Goal: Transaction & Acquisition: Complete application form

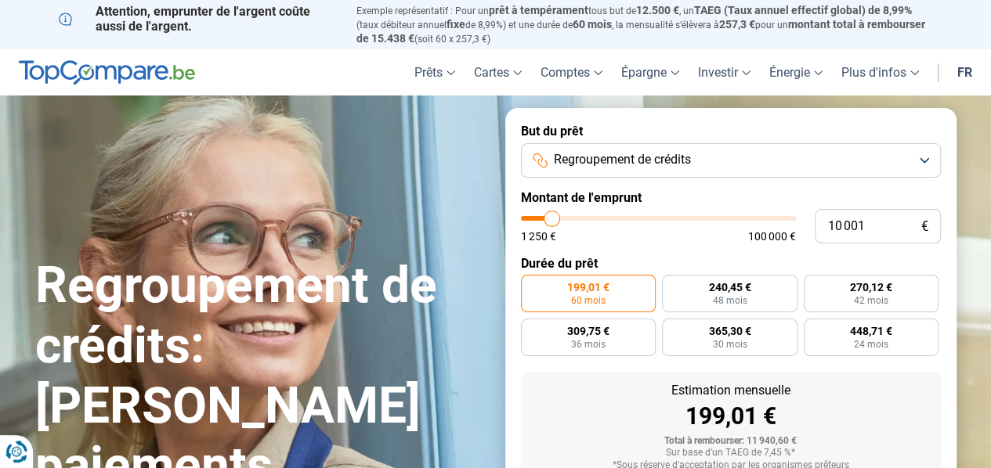
type input "10 750"
type input "10750"
type input "11 750"
type input "11750"
type input "12 500"
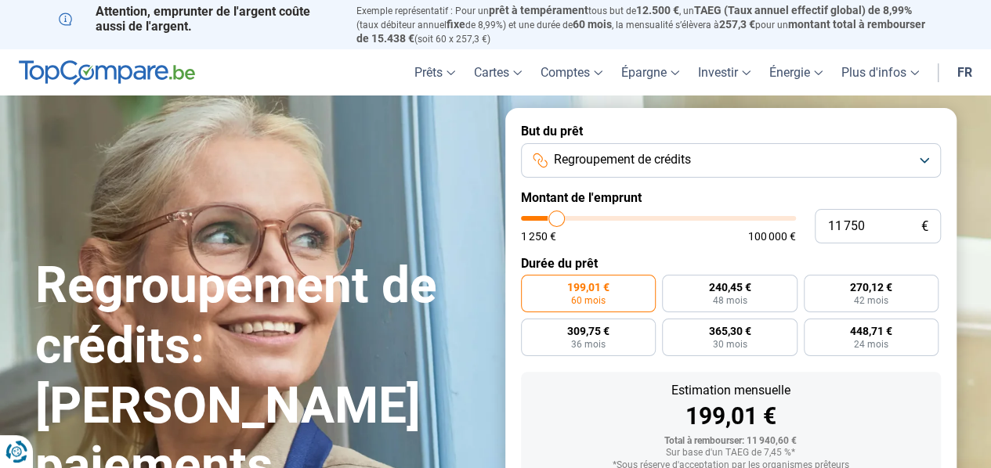
type input "12500"
type input "13 250"
type input "13250"
type input "14 250"
type input "14250"
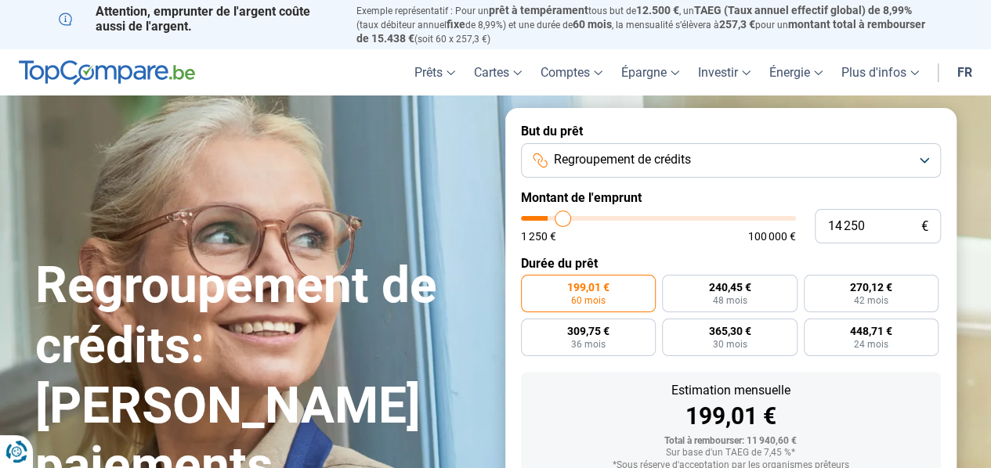
type input "15 250"
type input "15250"
type input "16 500"
type input "16500"
type input "20 250"
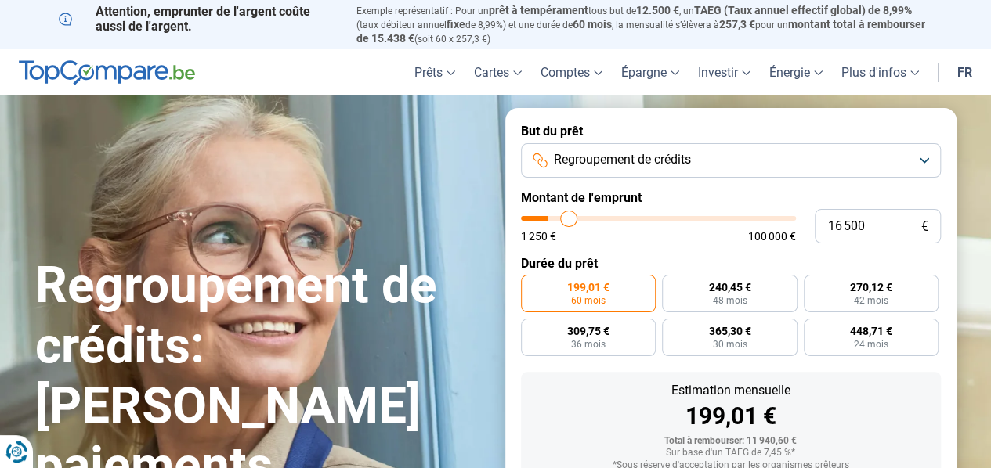
type input "20250"
type input "24 250"
type input "24250"
type input "31 000"
type input "31000"
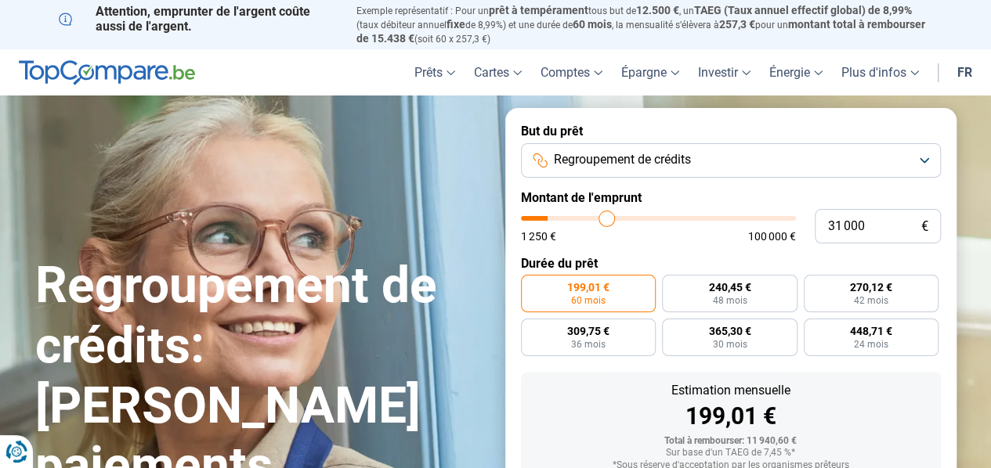
type input "39 250"
type input "39250"
type input "45 750"
type input "45750"
type input "53 500"
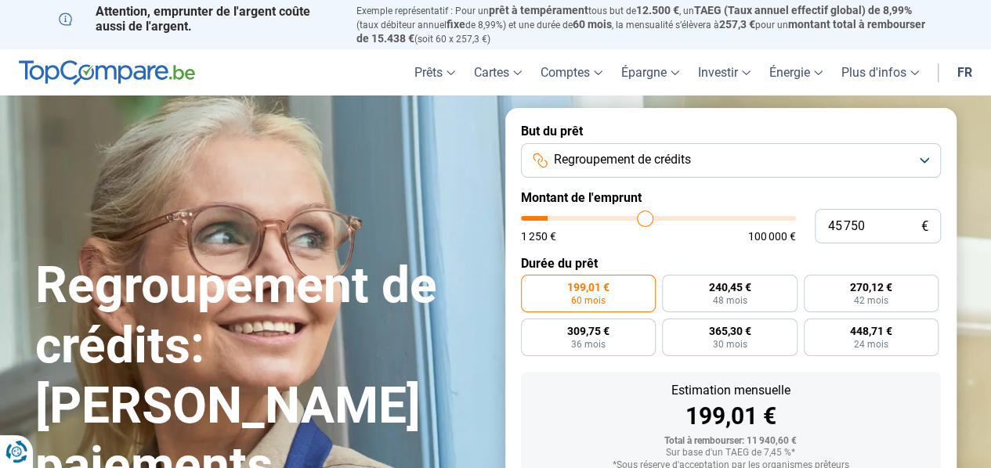
type input "53500"
type input "65 500"
type input "65500"
type input "72 750"
type input "72750"
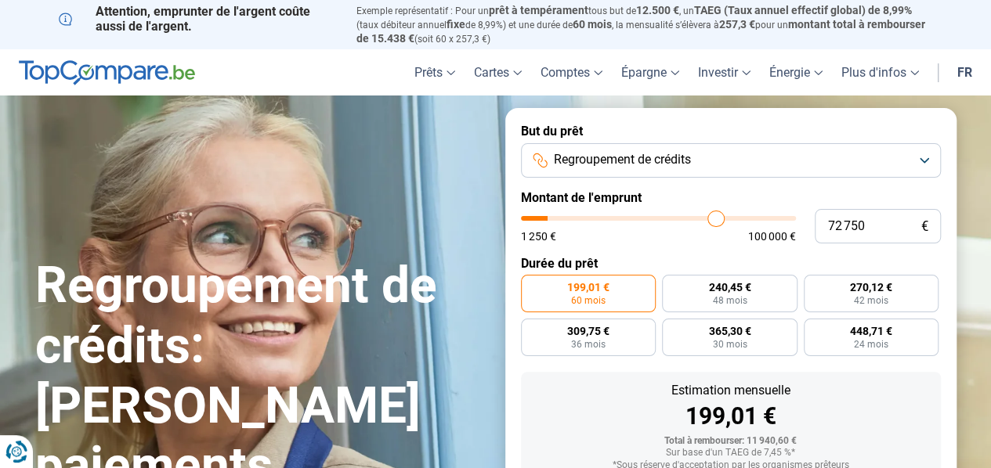
type input "79 000"
type input "79000"
type input "87 000"
type input "87000"
type input "91 750"
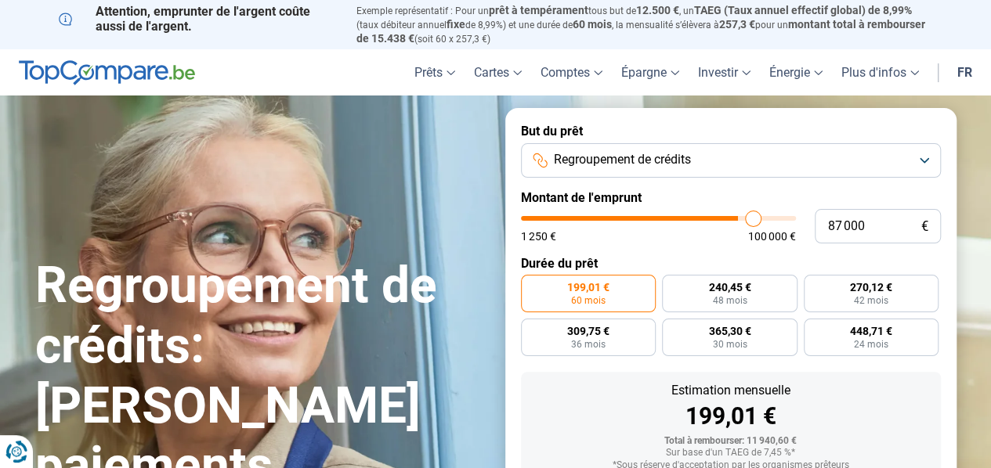
type input "91750"
type input "96 000"
type input "96000"
type input "99 250"
type input "99250"
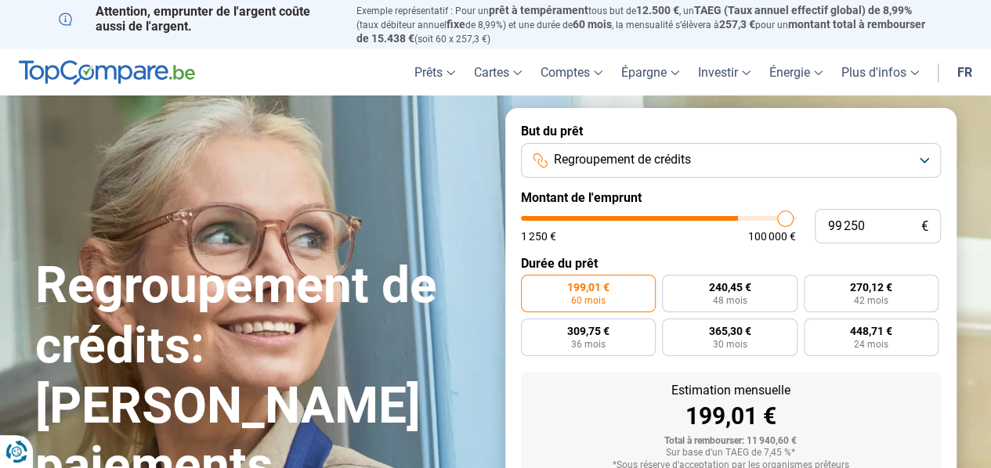
type input "100 000"
drag, startPoint x: 553, startPoint y: 219, endPoint x: 807, endPoint y: 215, distance: 253.8
type input "100000"
click at [796, 216] on input "range" at bounding box center [658, 218] width 275 height 5
radio input "false"
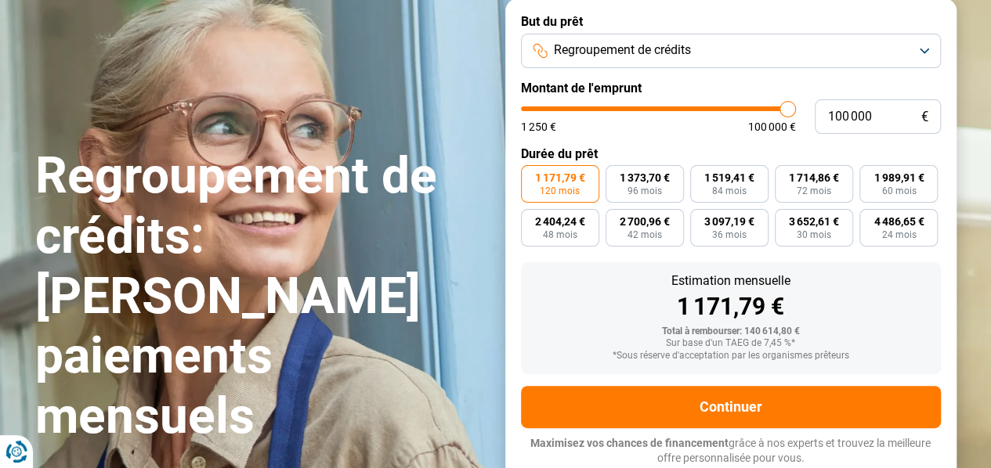
scroll to position [110, 0]
click at [580, 197] on label "1 171,79 € 120 mois" at bounding box center [560, 184] width 78 height 38
click at [531, 175] on input "1 171,79 € 120 mois" at bounding box center [526, 170] width 10 height 10
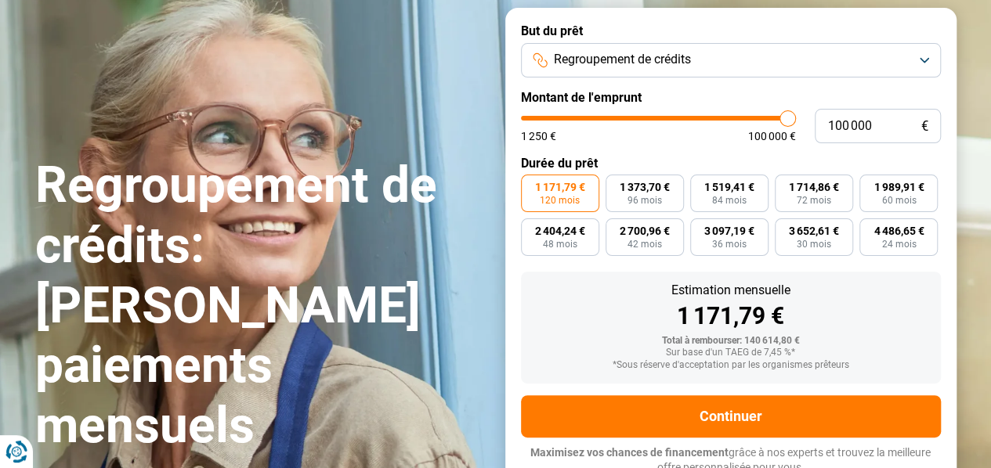
scroll to position [188, 0]
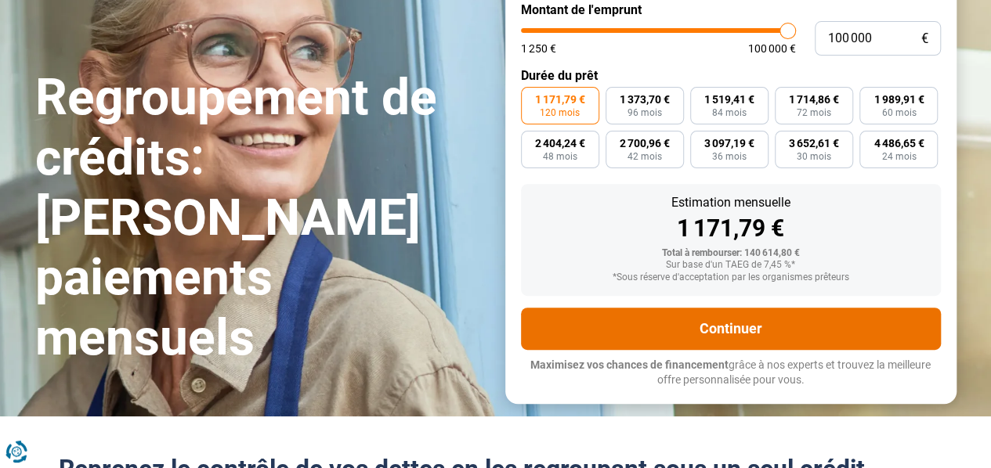
click at [702, 331] on button "Continuer" at bounding box center [731, 329] width 420 height 42
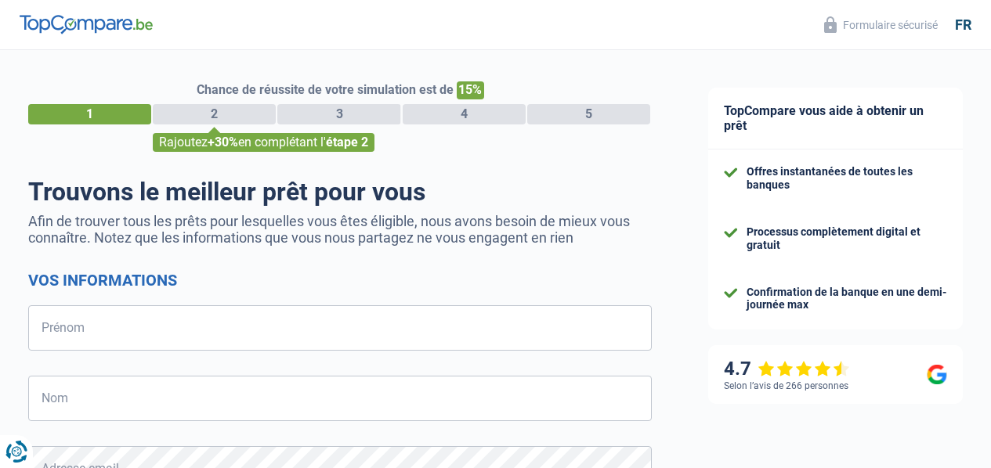
select select "32"
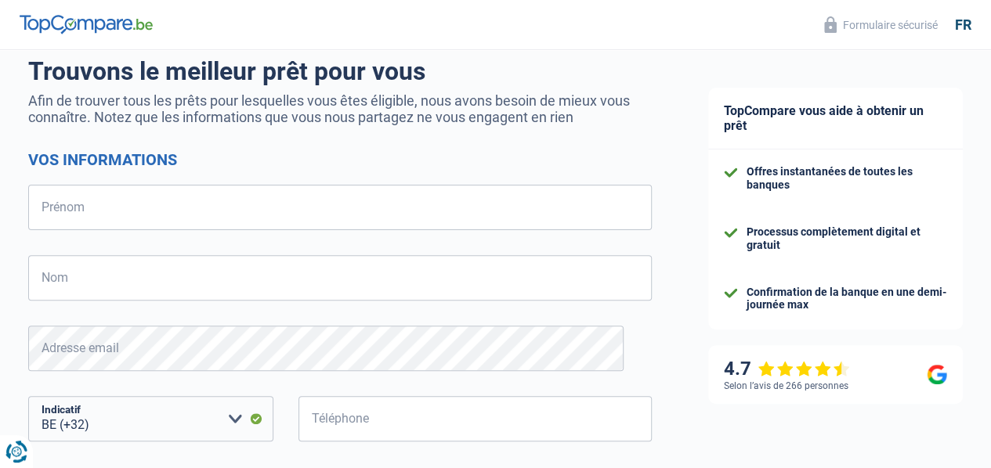
scroll to position [157, 0]
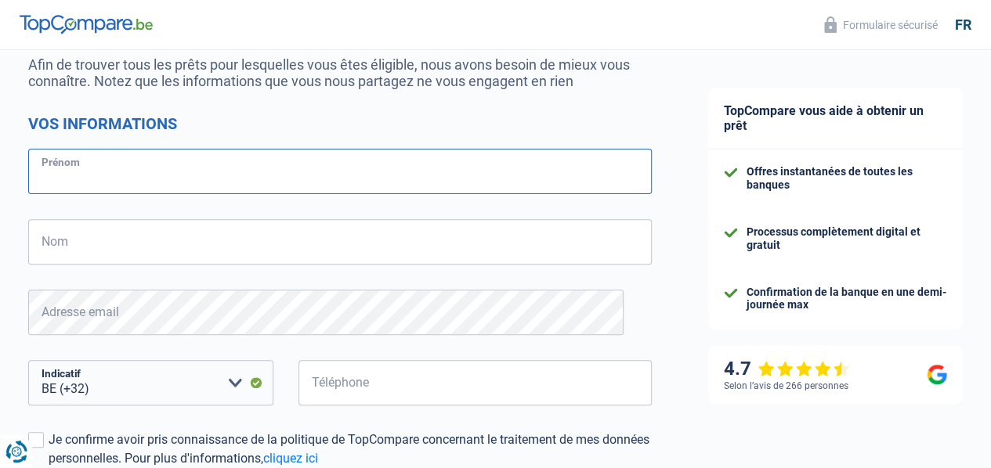
click at [218, 179] on input "Prénom" at bounding box center [339, 171] width 623 height 45
type input "thierry"
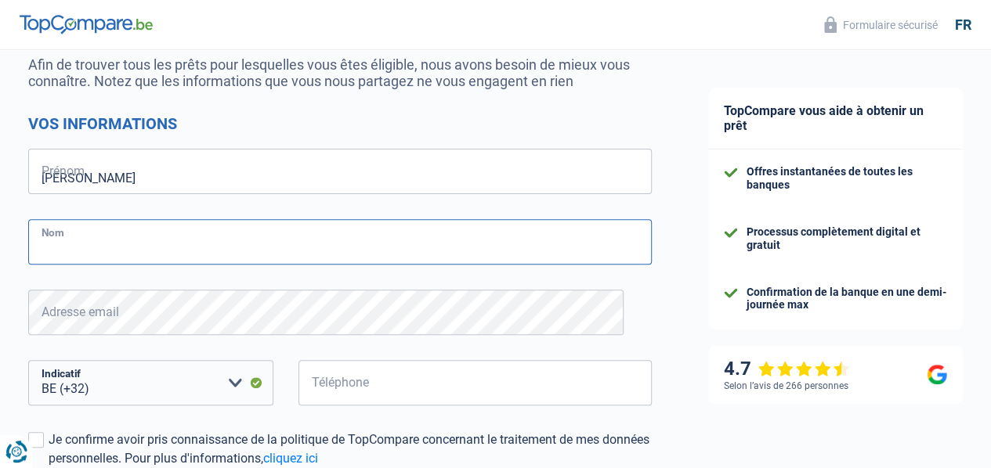
type input "laviolette"
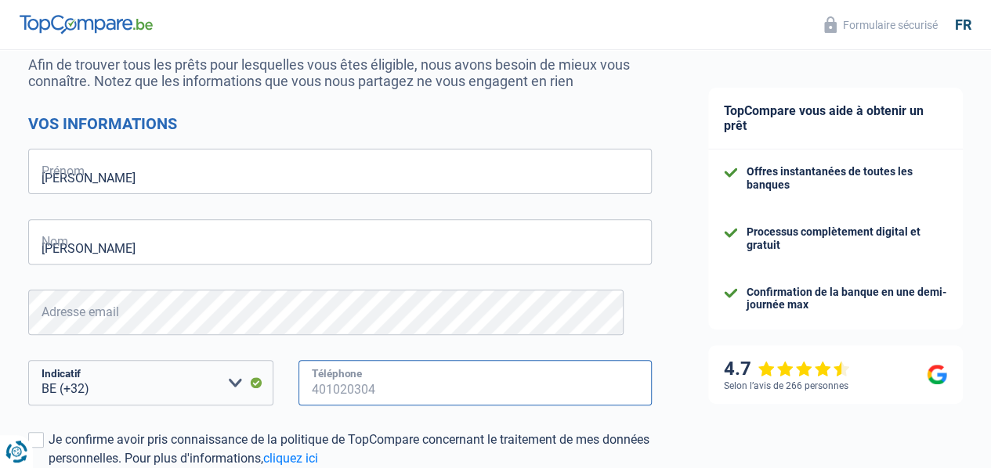
type input "491968063"
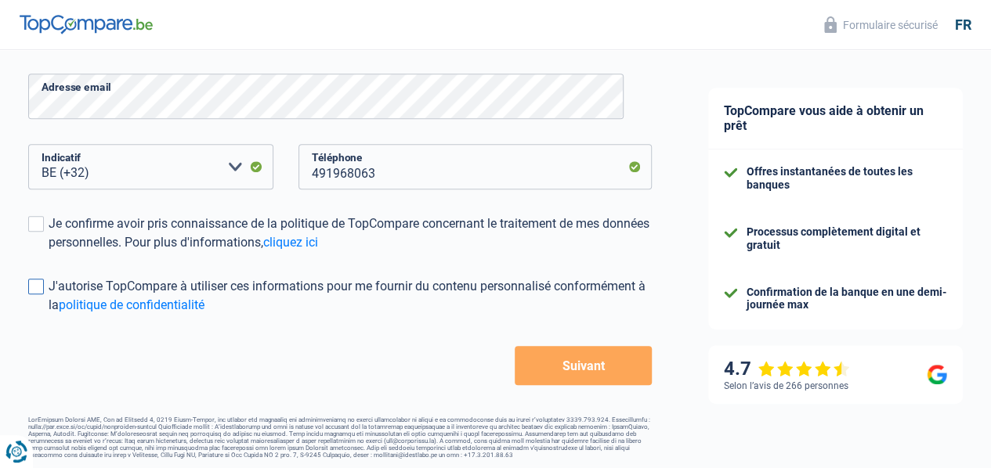
scroll to position [379, 0]
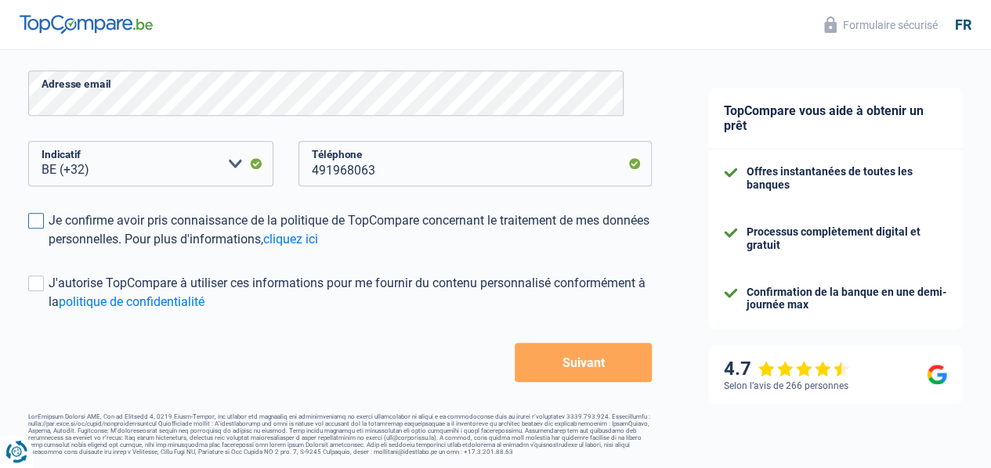
click at [44, 222] on span at bounding box center [36, 221] width 16 height 16
click at [49, 249] on input "Je confirme avoir pris connaissance de la politique de TopCompare concernant le…" at bounding box center [49, 249] width 0 height 0
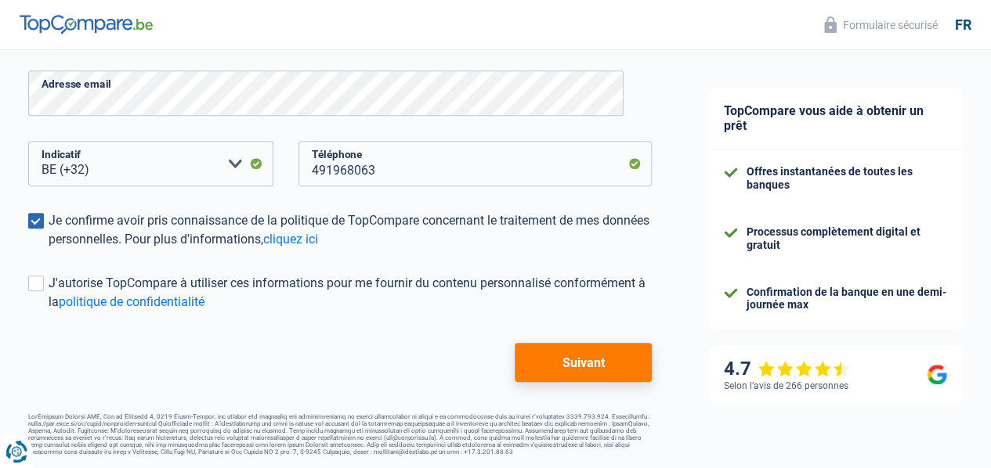
click at [572, 370] on button "Suivant" at bounding box center [583, 362] width 137 height 39
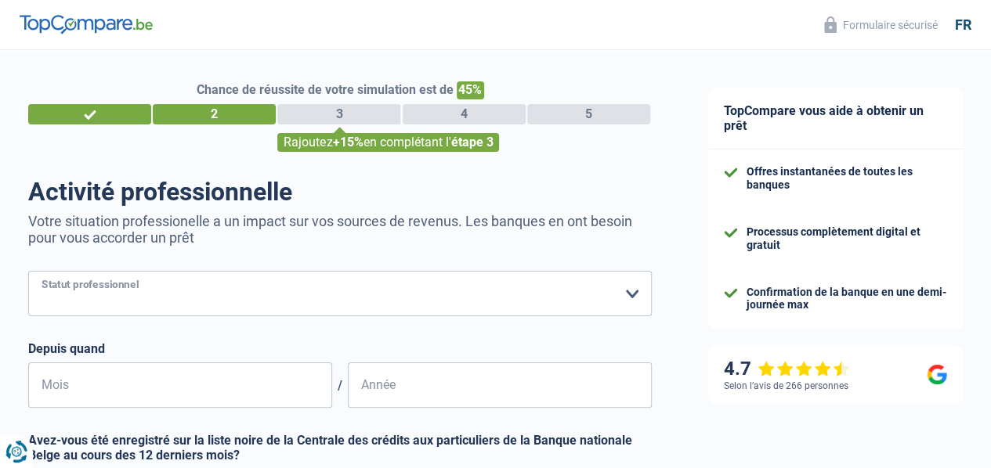
click at [304, 298] on select "Ouvrier Employé privé Employé public Invalide Indépendant Pensionné Chômeur Mut…" at bounding box center [339, 293] width 623 height 45
select select "privateEmployee"
click at [42, 273] on select "Ouvrier Employé privé Employé public Invalide Indépendant Pensionné Chômeur Mut…" at bounding box center [339, 293] width 623 height 45
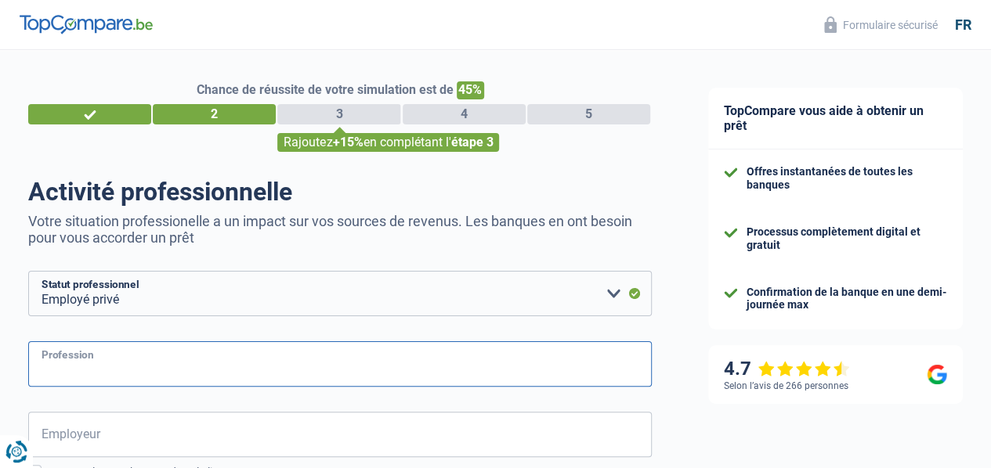
click at [186, 361] on input "Profession" at bounding box center [339, 363] width 623 height 45
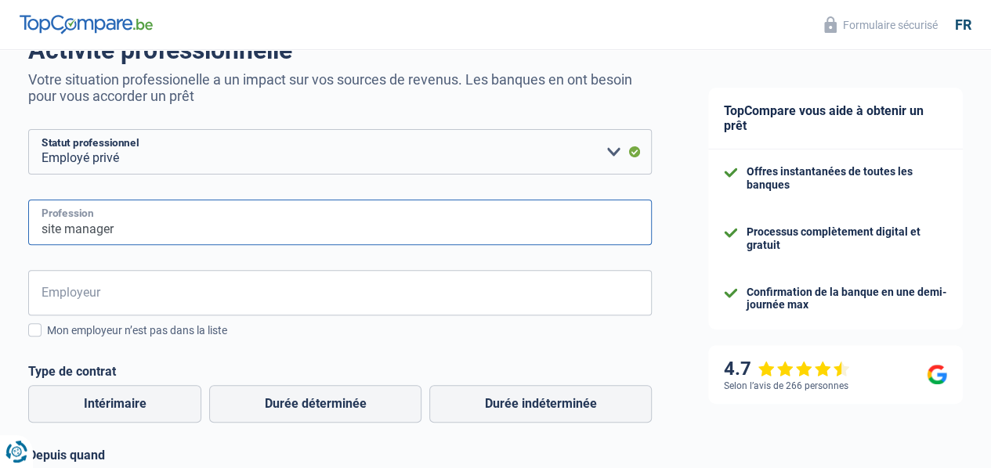
scroll to position [157, 0]
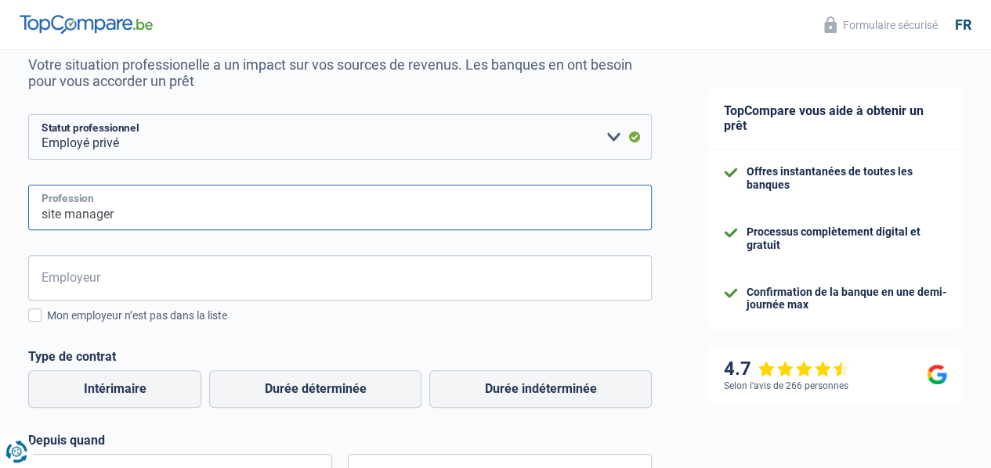
type input "site manager"
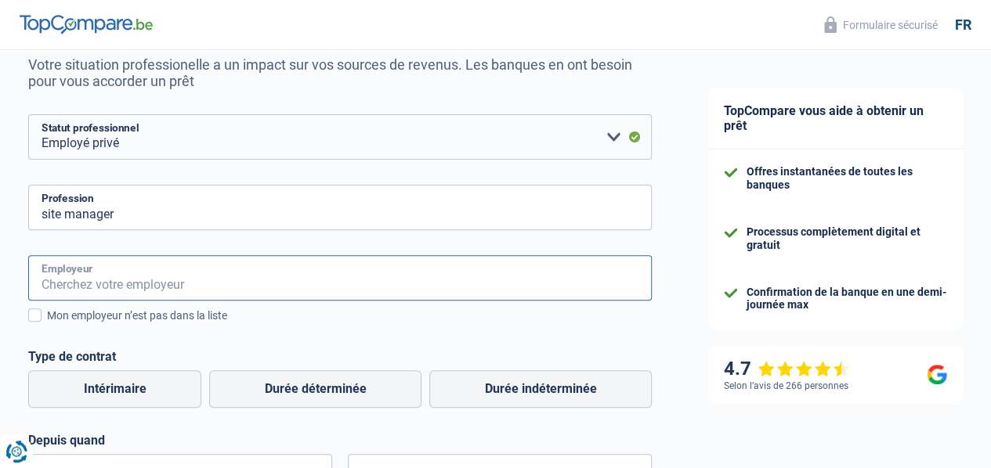
click at [194, 283] on input "Employeur" at bounding box center [339, 277] width 623 height 45
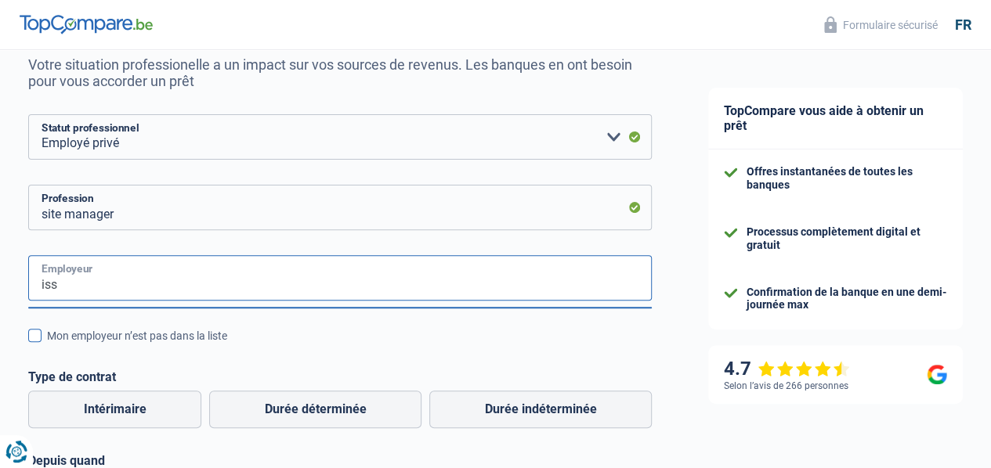
type input "iss"
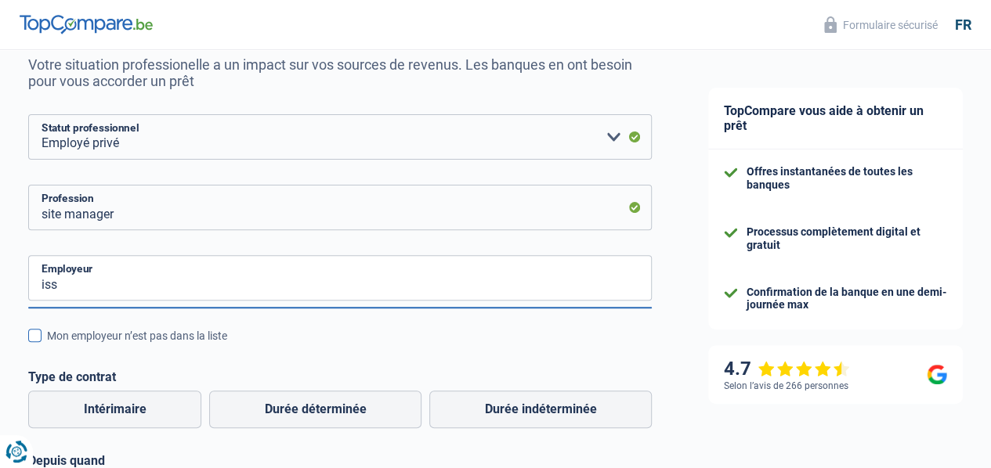
click at [42, 337] on span at bounding box center [34, 335] width 13 height 13
click at [47, 345] on input "Mon employeur n’est pas dans la liste" at bounding box center [47, 345] width 0 height 0
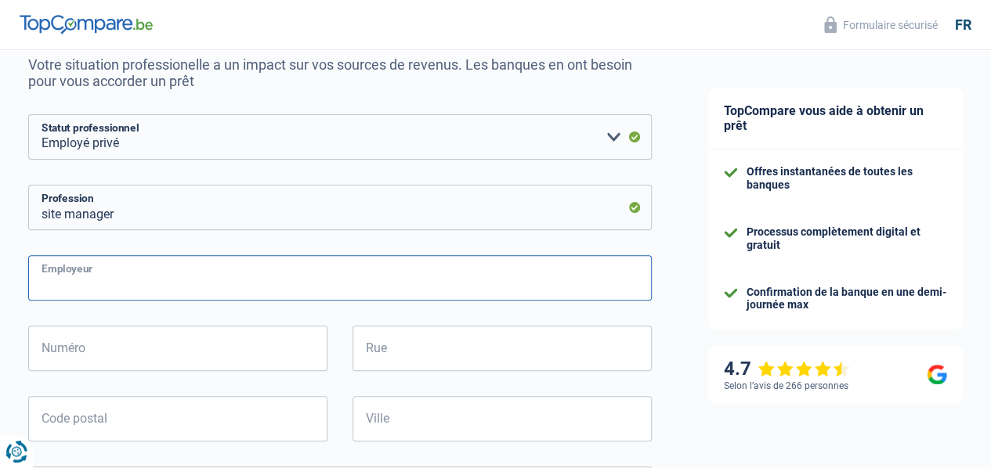
click at [103, 284] on input "Employeur" at bounding box center [339, 277] width 623 height 45
type input "ISS"
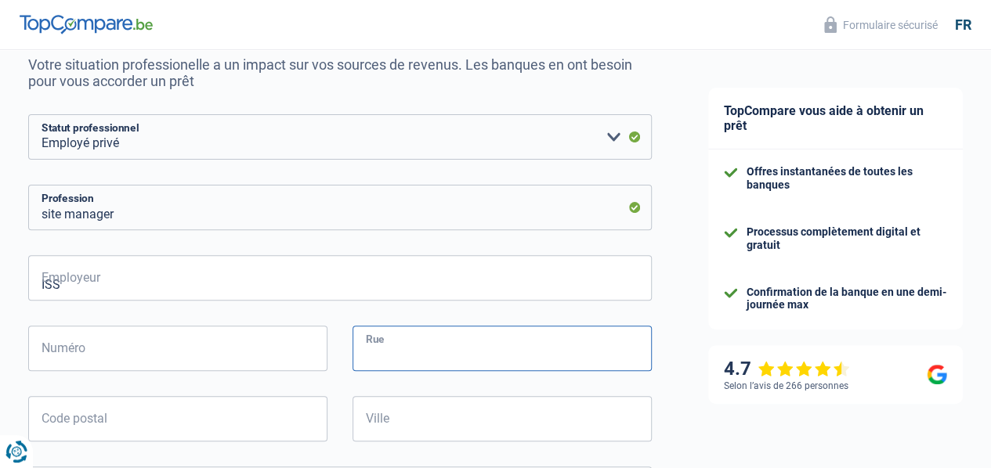
type input "ROUTE BACCARA"
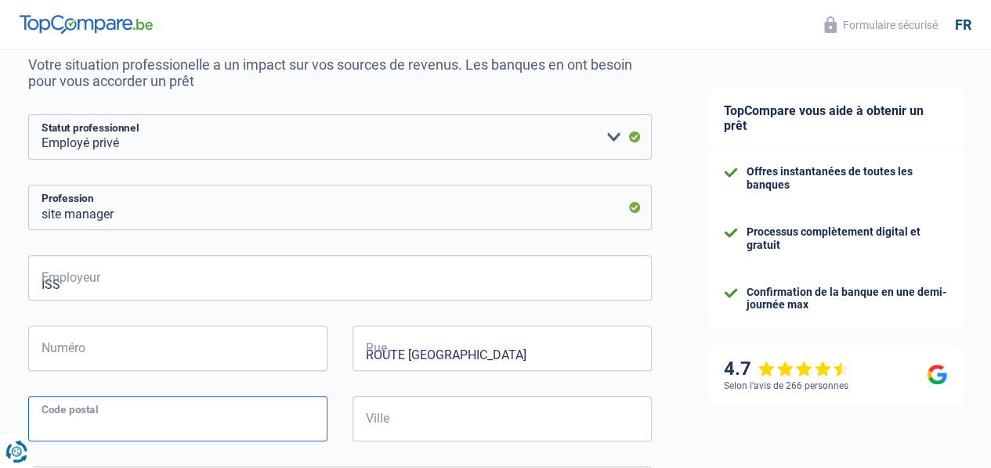
type input "7141"
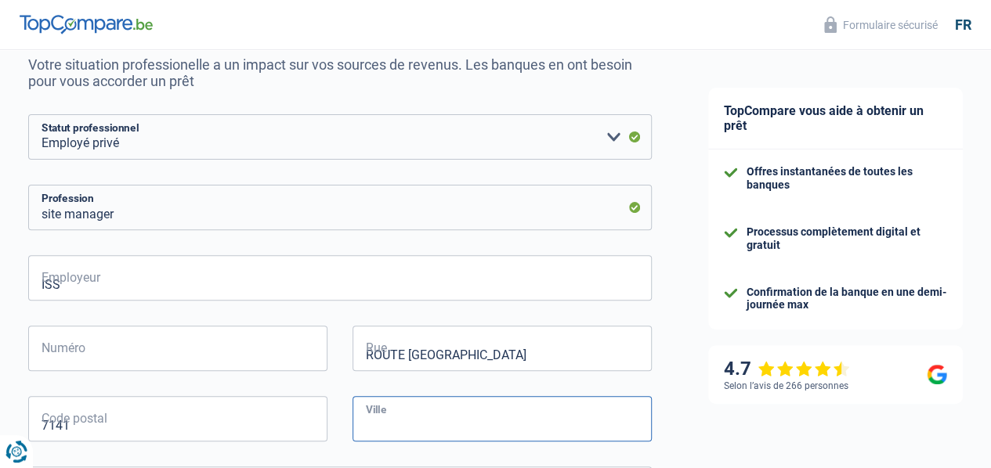
type input "FELUY"
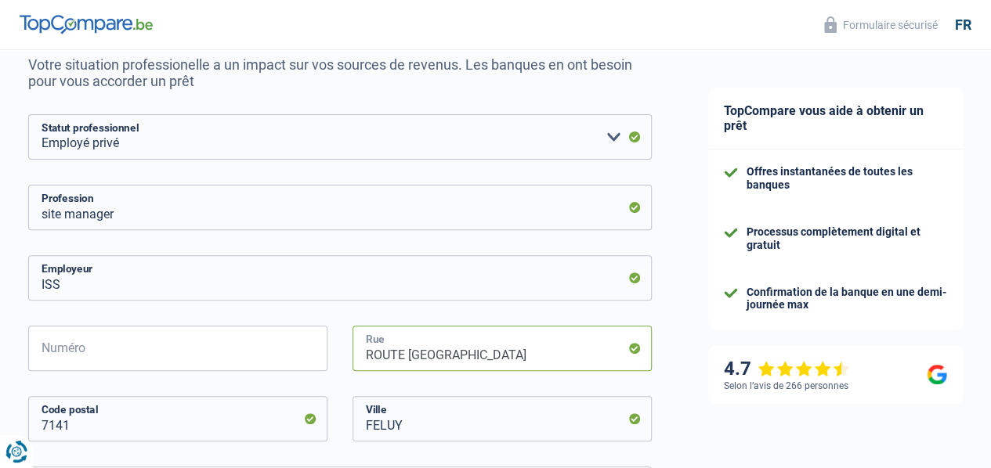
drag, startPoint x: 491, startPoint y: 357, endPoint x: 345, endPoint y: 356, distance: 146.4
click at [345, 356] on div "ROUTE BACCARA Rue" at bounding box center [501, 361] width 323 height 70
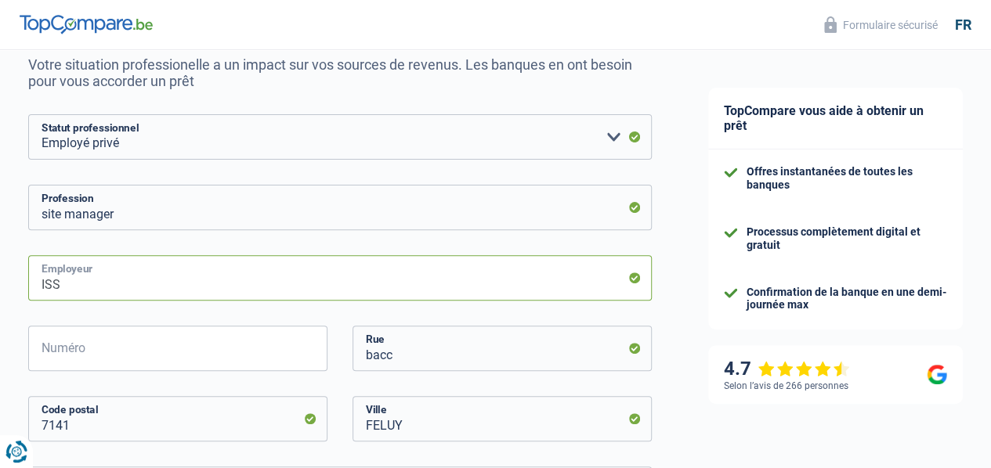
click at [326, 280] on input "ISS" at bounding box center [339, 277] width 623 height 45
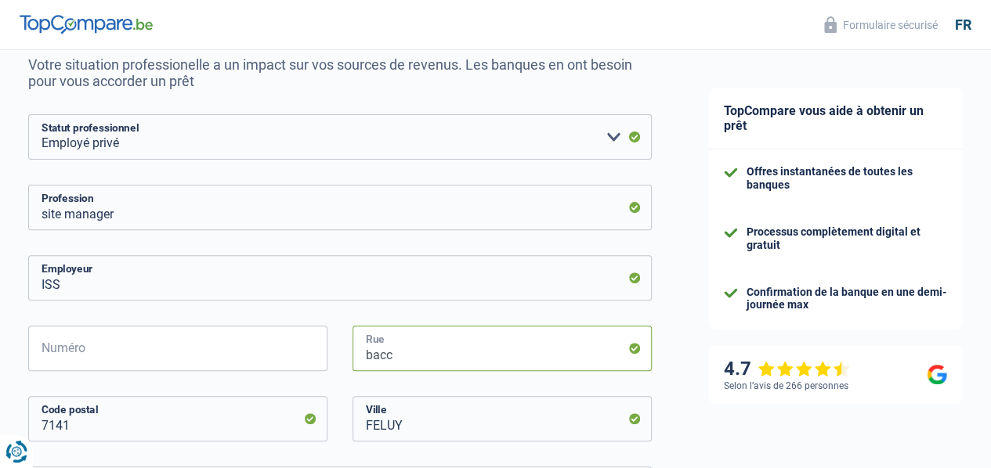
click at [437, 358] on input "bacc" at bounding box center [501, 348] width 299 height 45
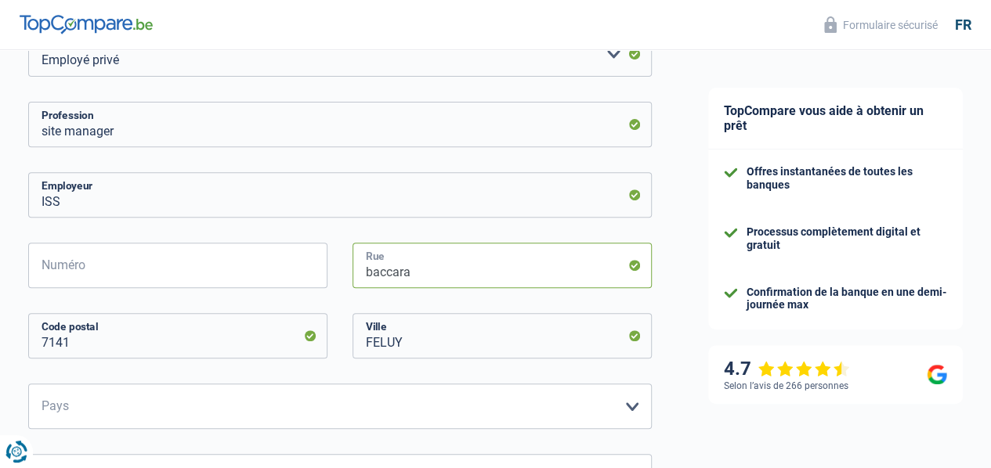
scroll to position [313, 0]
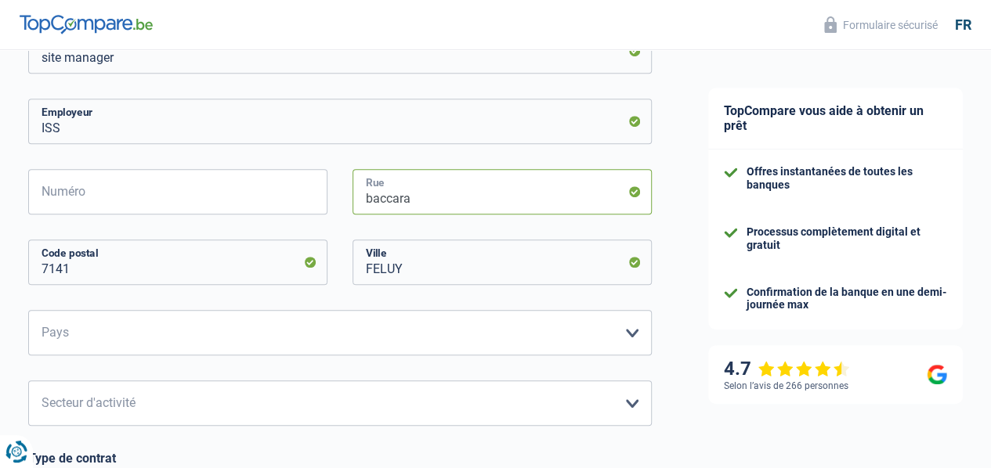
type input "baccara"
click at [305, 336] on select "Belgique France Allemagne Italie Luxembourg Pays-Bas Espagne Suisse Veuillez sé…" at bounding box center [339, 332] width 623 height 45
select select "BE"
click at [42, 312] on select "Belgique France Allemagne Italie Luxembourg Pays-Bas Espagne Suisse Veuillez sé…" at bounding box center [339, 332] width 623 height 45
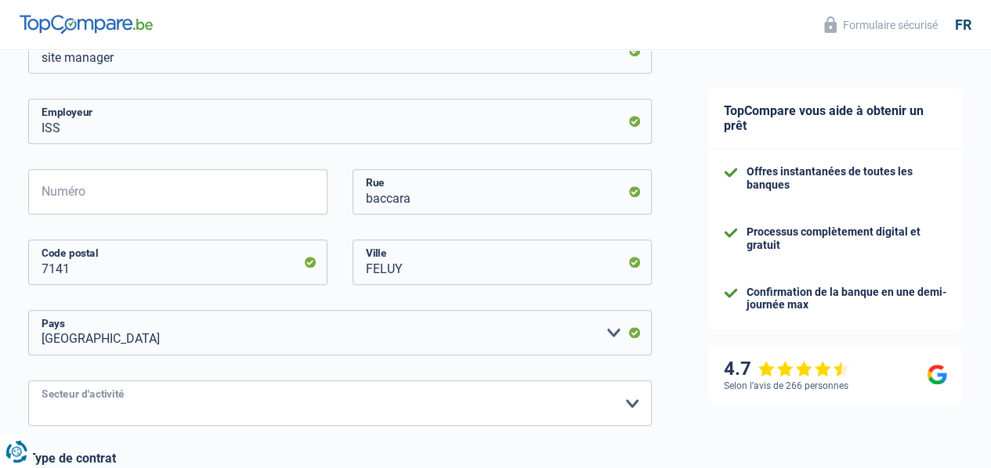
click at [230, 407] on select "Agriculture/Pêche Industrie Horeca Courier/Fitness/Taxi Construction Banques/As…" at bounding box center [339, 403] width 623 height 45
select select "bigCompanies"
click at [42, 382] on select "Agriculture/Pêche Industrie Horeca Courier/Fitness/Taxi Construction Banques/As…" at bounding box center [339, 403] width 623 height 45
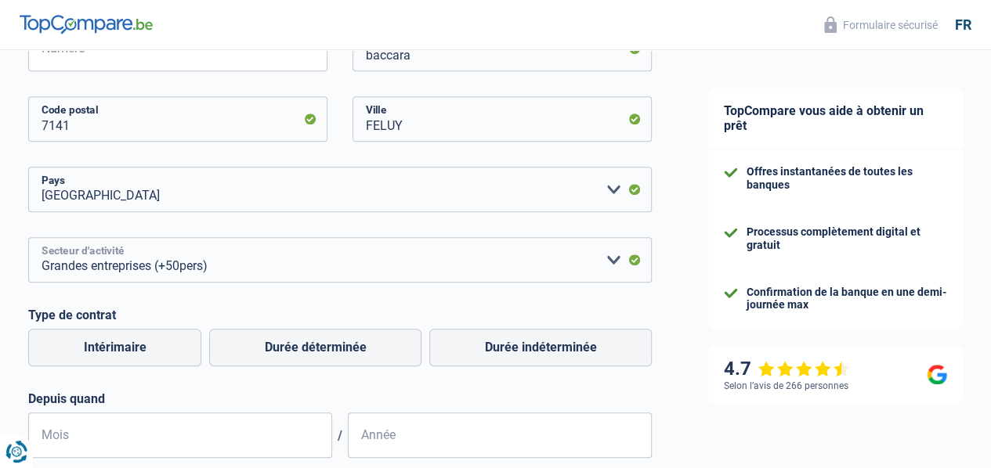
scroll to position [470, 0]
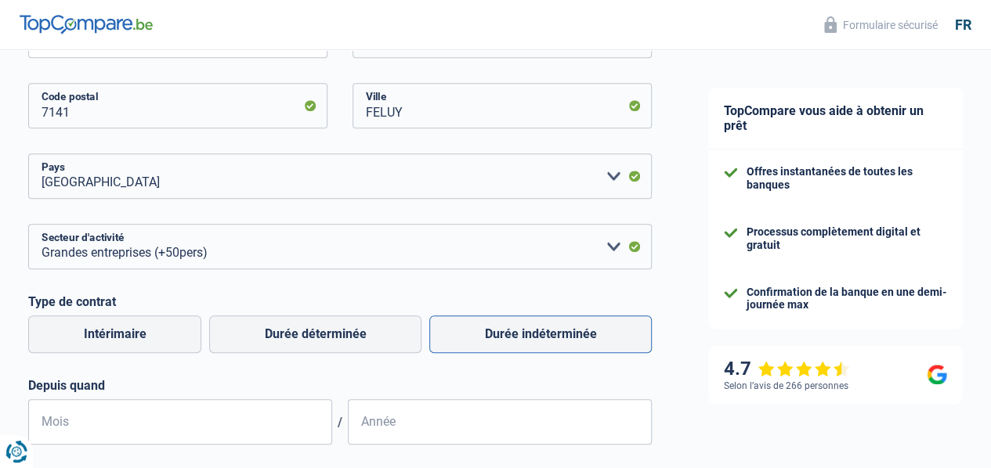
click at [495, 344] on label "Durée indéterminée" at bounding box center [540, 335] width 222 height 38
click at [495, 344] on input "Durée indéterminée" at bounding box center [540, 335] width 222 height 38
radio input "true"
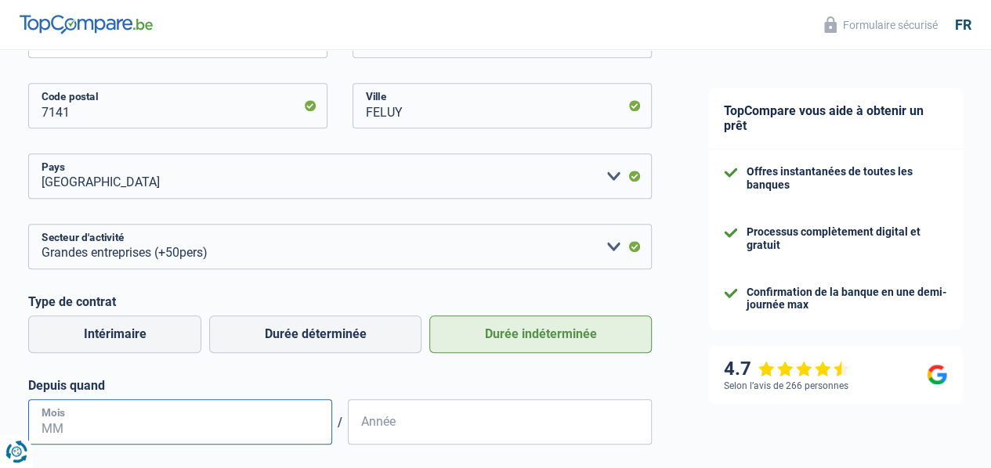
click at [262, 426] on input "Mois" at bounding box center [180, 421] width 304 height 45
click at [269, 428] on input "Mois" at bounding box center [180, 421] width 304 height 45
type input "04"
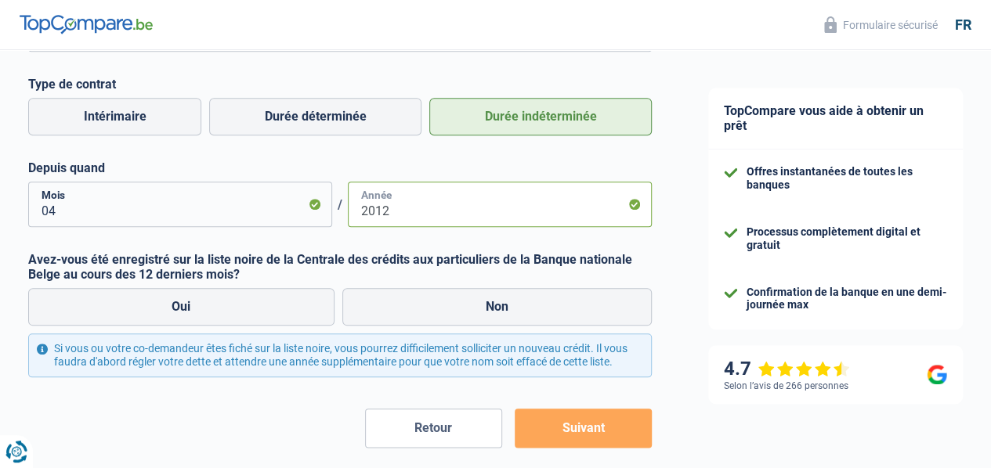
scroll to position [770, 0]
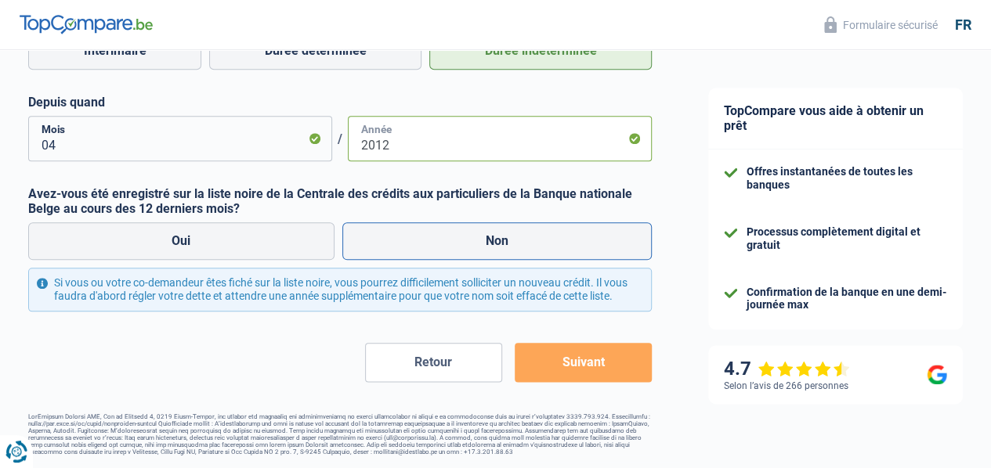
type input "2012"
click at [464, 233] on label "Non" at bounding box center [497, 241] width 310 height 38
click at [464, 233] on input "Non" at bounding box center [497, 241] width 310 height 38
radio input "true"
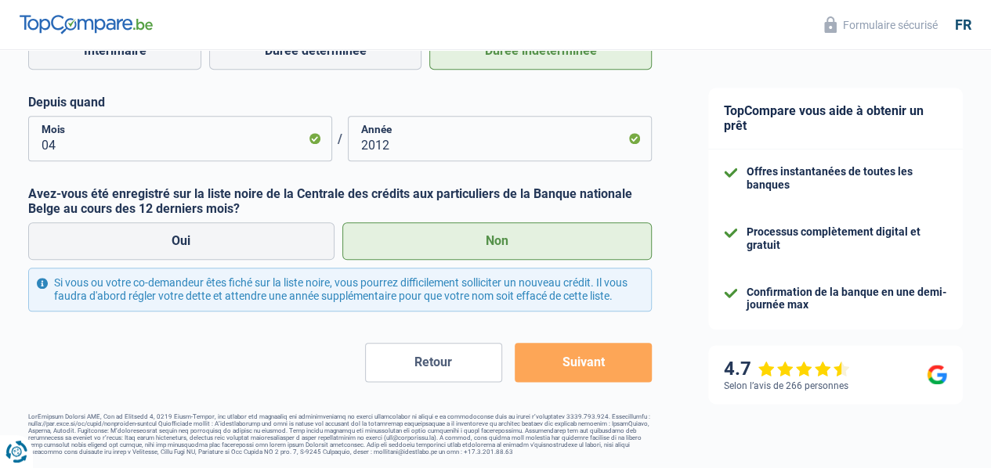
click at [560, 364] on button "Suivant" at bounding box center [583, 362] width 137 height 39
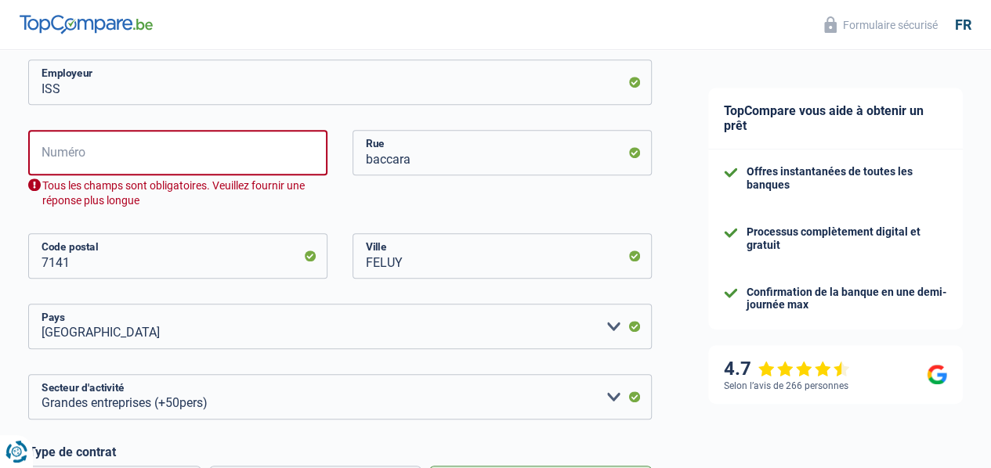
scroll to position [274, 0]
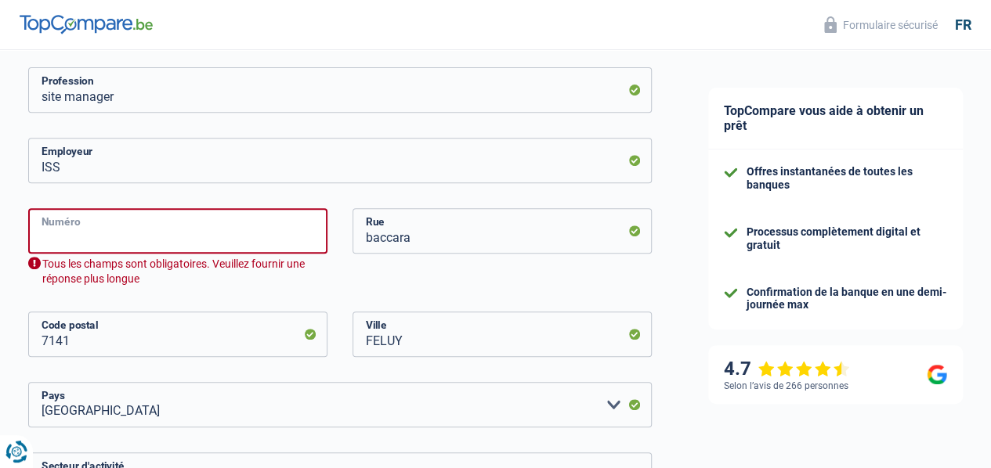
click at [262, 239] on input "Numéro" at bounding box center [177, 230] width 299 height 45
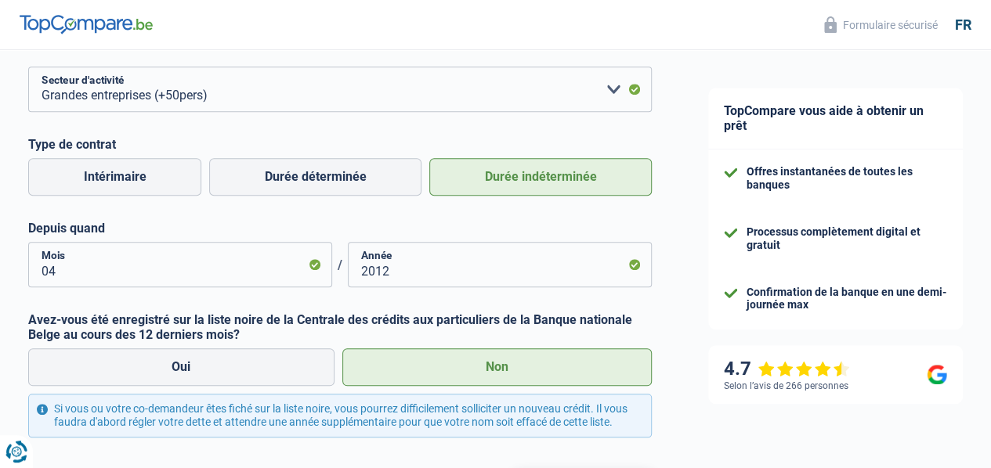
scroll to position [770, 0]
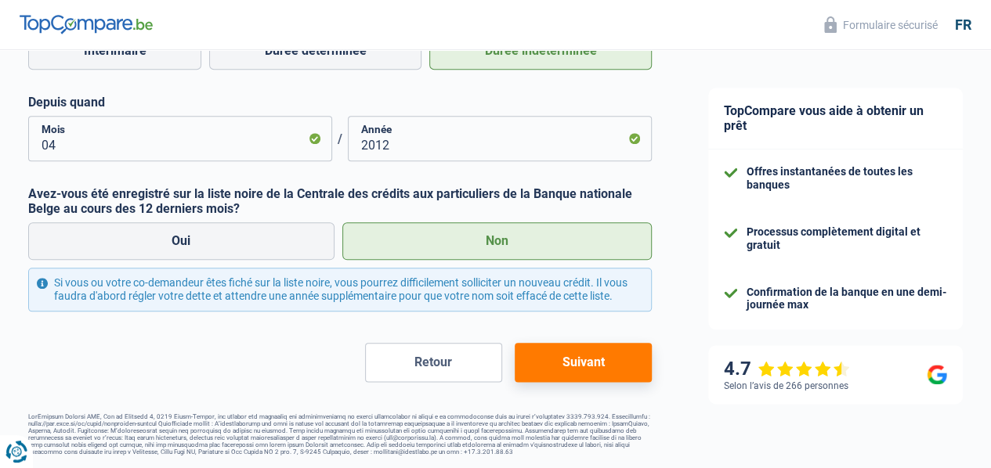
type input "34"
click at [556, 358] on button "Suivant" at bounding box center [583, 362] width 137 height 39
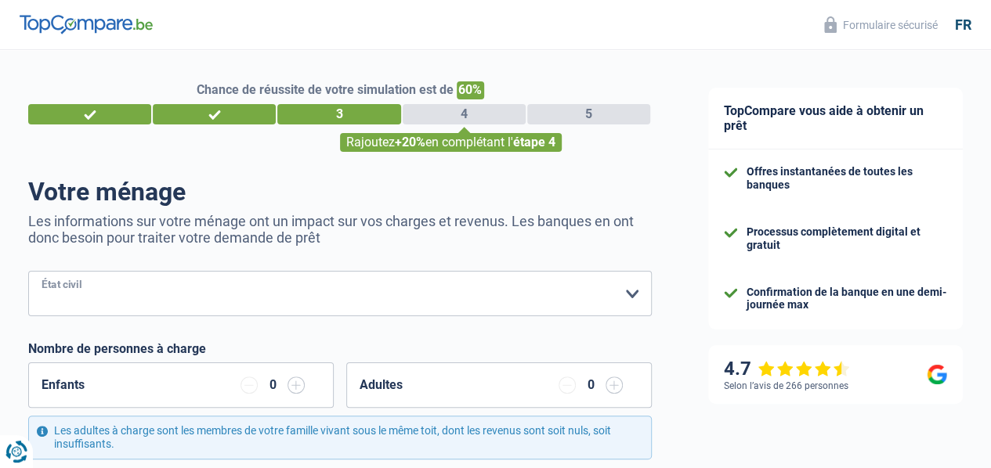
click at [343, 297] on select "Célibataire Marié(e) Cohabitant(e) légal(e) Divorcé(e) Veuf(ve) Séparé (de fait…" at bounding box center [339, 293] width 623 height 45
select select "single"
click at [42, 273] on select "Célibataire Marié(e) Cohabitant(e) légal(e) Divorcé(e) Veuf(ve) Séparé (de fait…" at bounding box center [339, 293] width 623 height 45
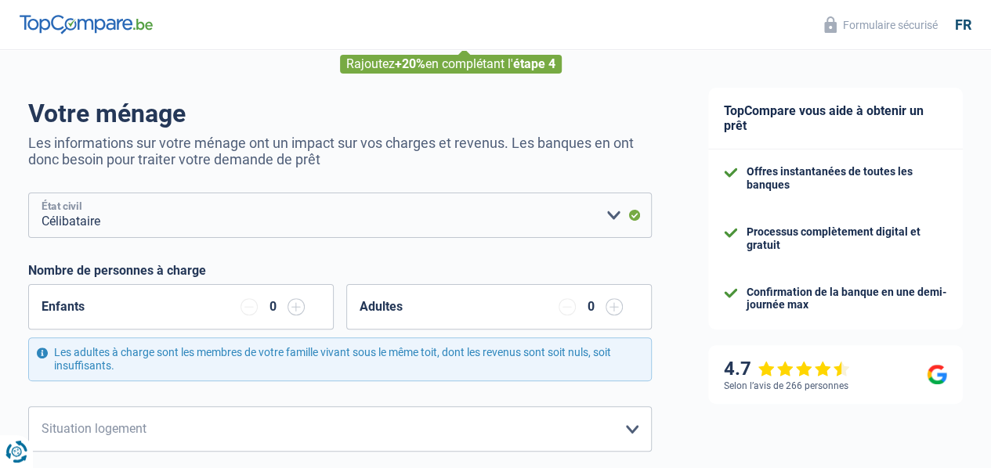
scroll to position [157, 0]
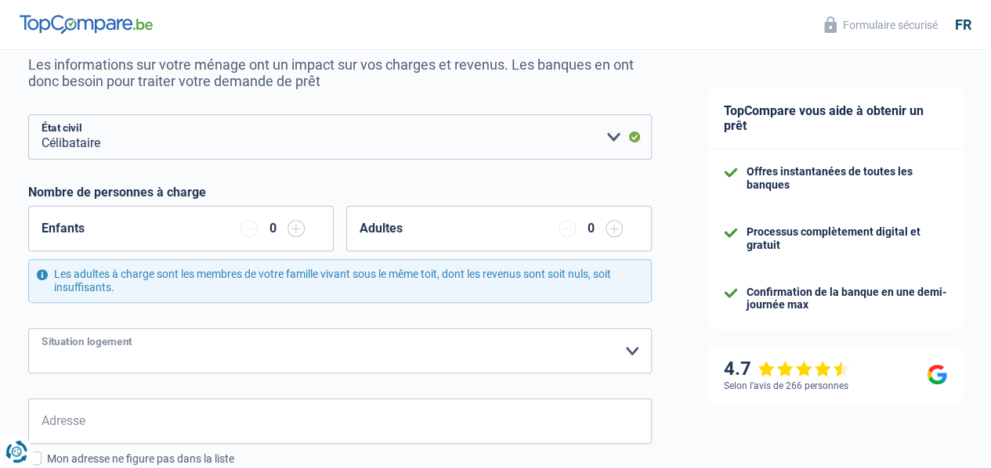
click at [300, 358] on select "Locataire Propriétaire avec prêt hypothécaire Propriétaire sans prêt hypothécai…" at bounding box center [339, 350] width 623 height 45
select select "liveWithParents"
click at [42, 328] on select "Locataire Propriétaire avec prêt hypothécaire Propriétaire sans prêt hypothécai…" at bounding box center [339, 350] width 623 height 45
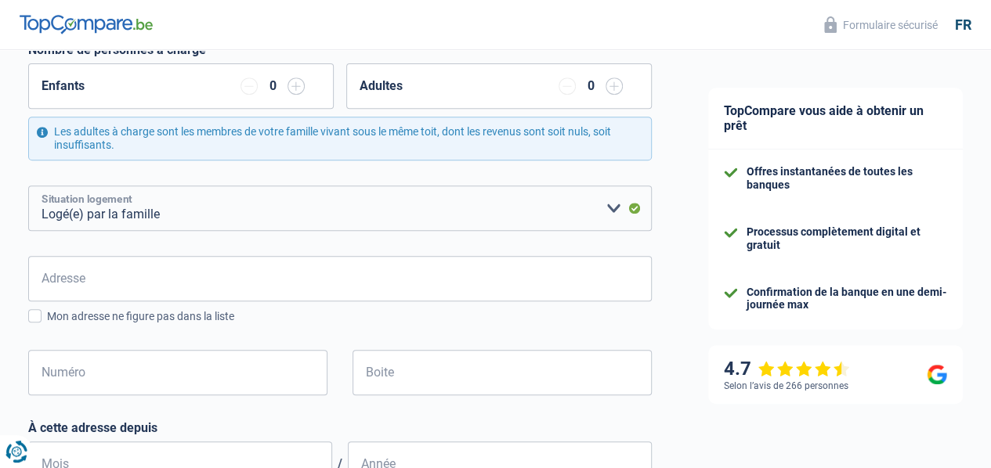
scroll to position [313, 0]
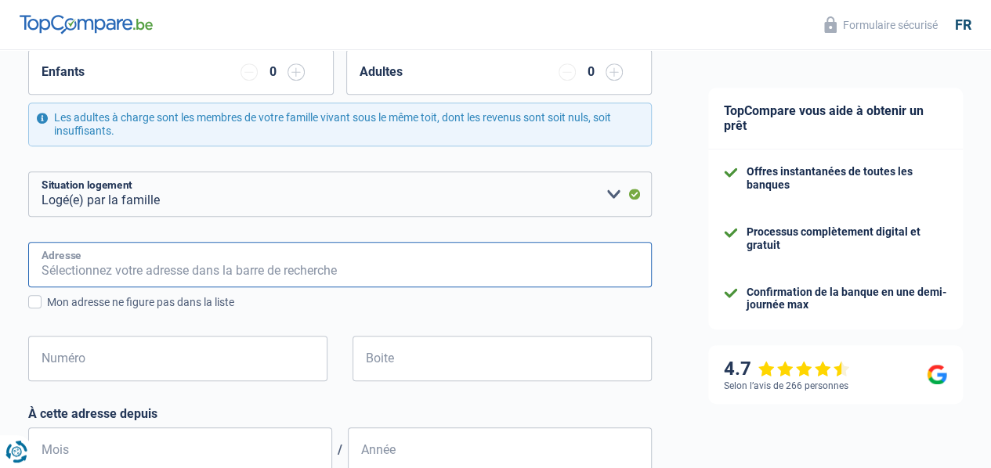
click at [273, 273] on input "Adresse" at bounding box center [339, 264] width 623 height 45
type input "RUE PRAILE 52"
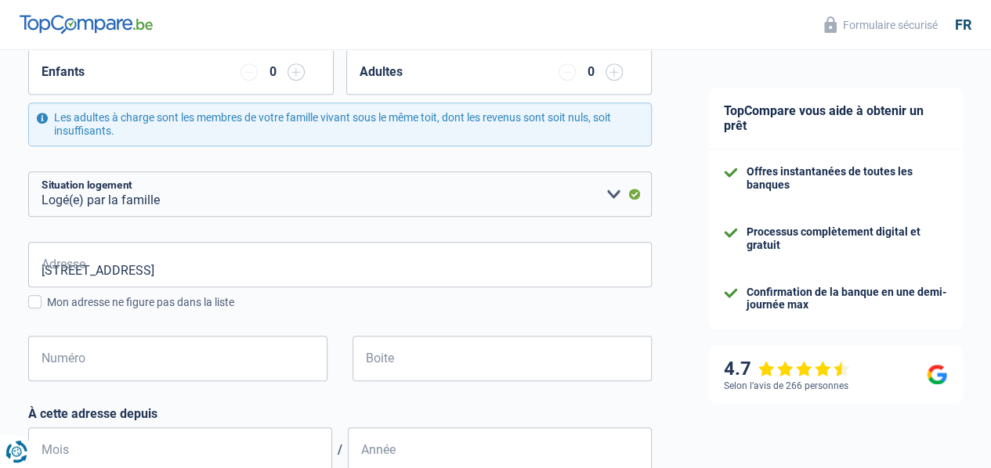
type input "Belgium"
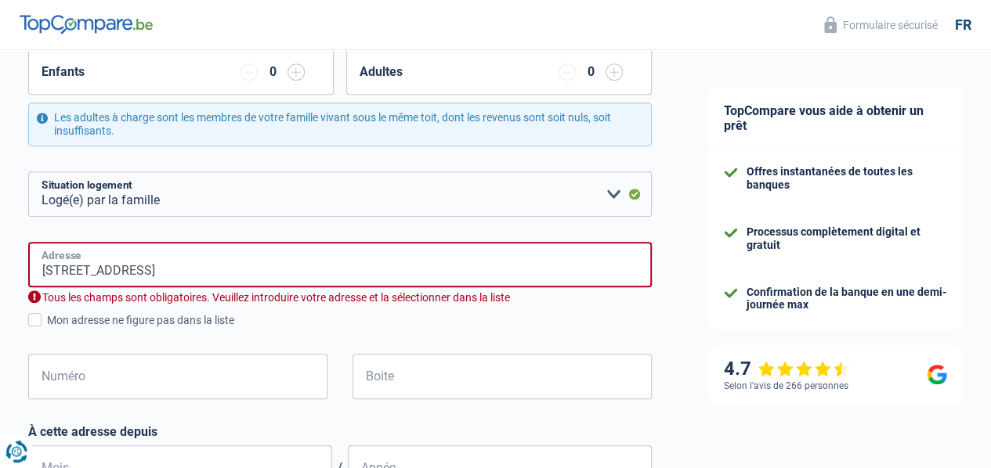
type input "Belgium"
click at [153, 278] on input "RUE PRAILE 52" at bounding box center [339, 264] width 623 height 45
drag, startPoint x: 157, startPoint y: 273, endPoint x: 53, endPoint y: 269, distance: 103.4
click at [53, 269] on input "RUE PRAILE 52" at bounding box center [339, 264] width 623 height 45
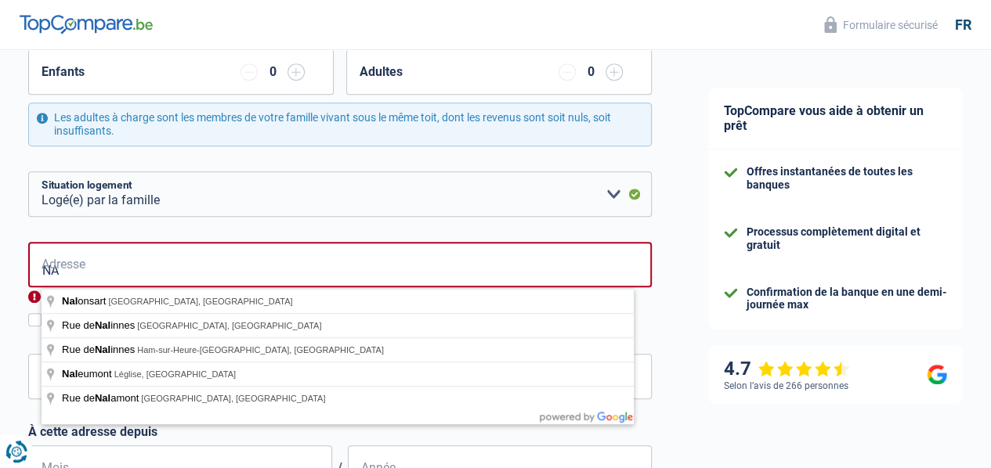
type input "N"
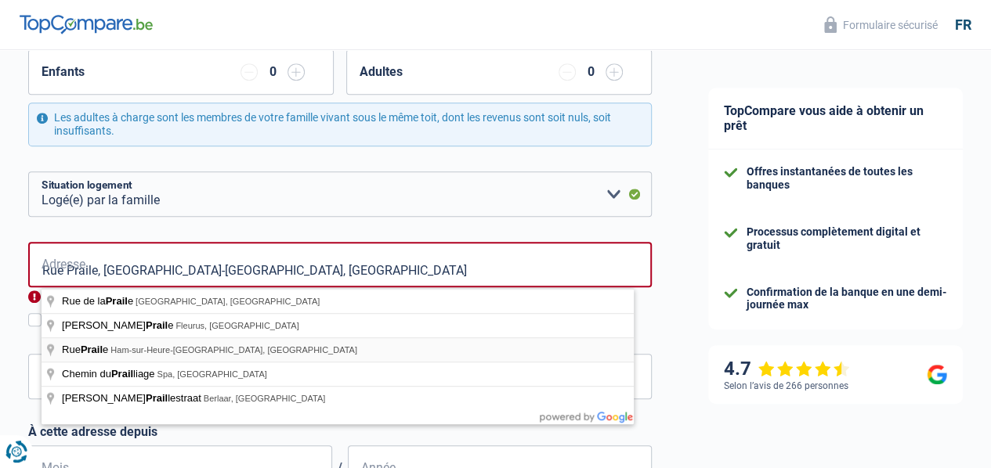
type input "Rue Praile, 6120, Ham-sur-Heure-Nalinnes, BE"
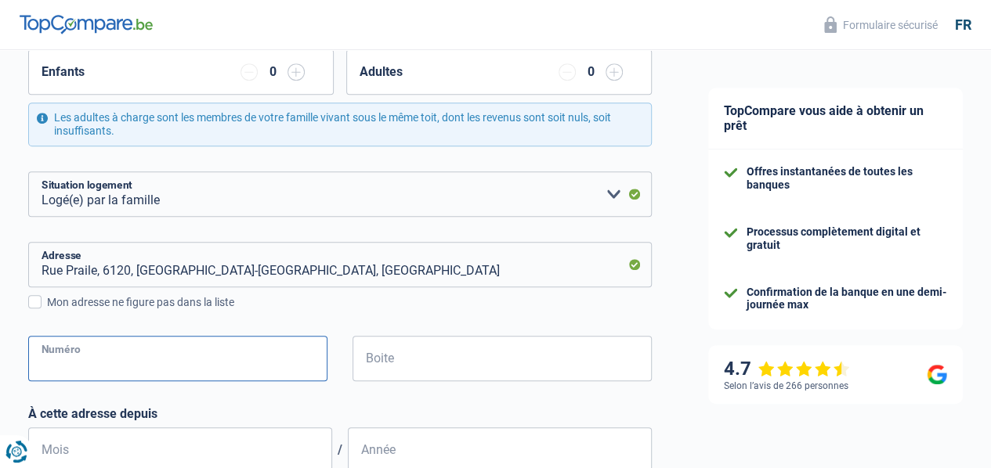
click at [117, 363] on input "Numéro" at bounding box center [177, 358] width 299 height 45
type input "52"
click at [155, 388] on div "52 Numéro" at bounding box center [177, 371] width 323 height 70
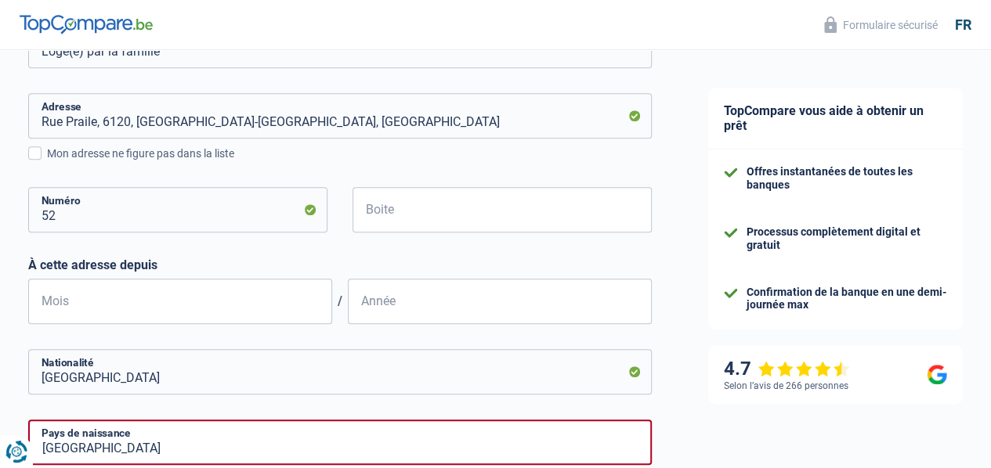
scroll to position [470, 0]
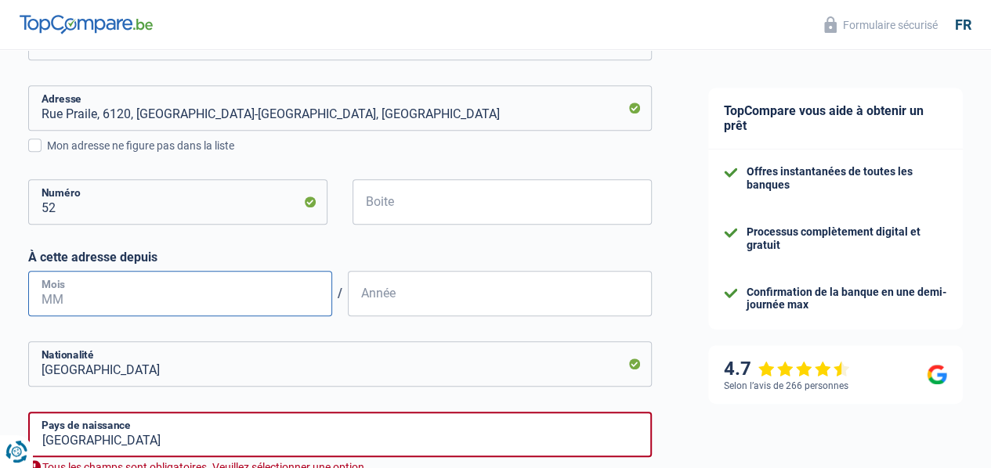
click at [262, 297] on input "Mois" at bounding box center [180, 293] width 304 height 45
type input "05"
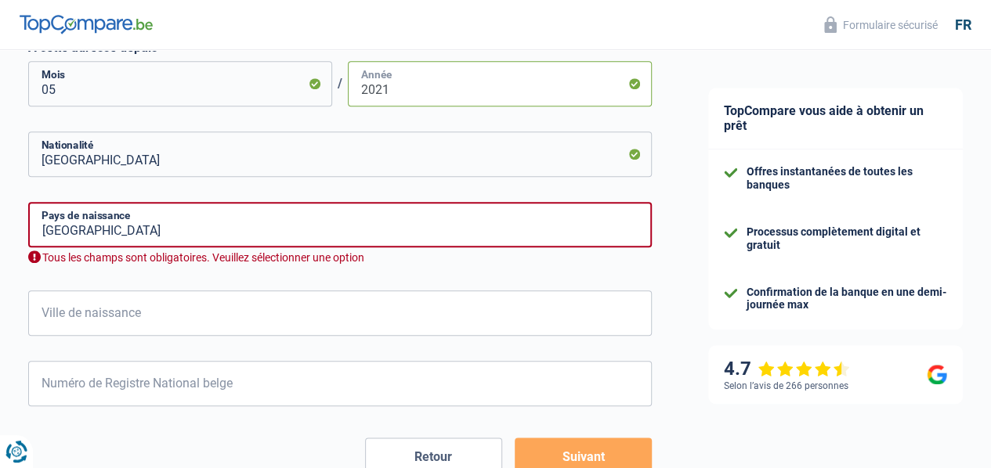
scroll to position [705, 0]
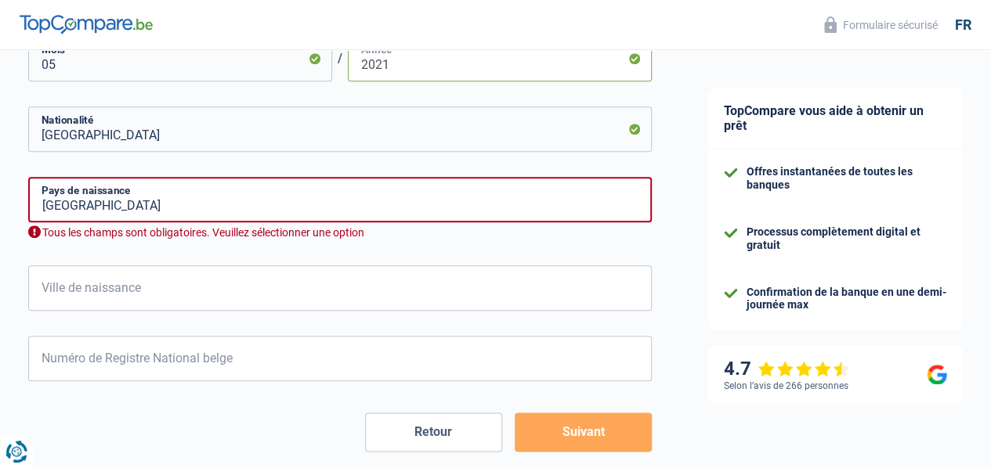
type input "2021"
click at [204, 210] on input "Belgium" at bounding box center [339, 199] width 623 height 45
click at [197, 209] on input "Belgium" at bounding box center [339, 199] width 623 height 45
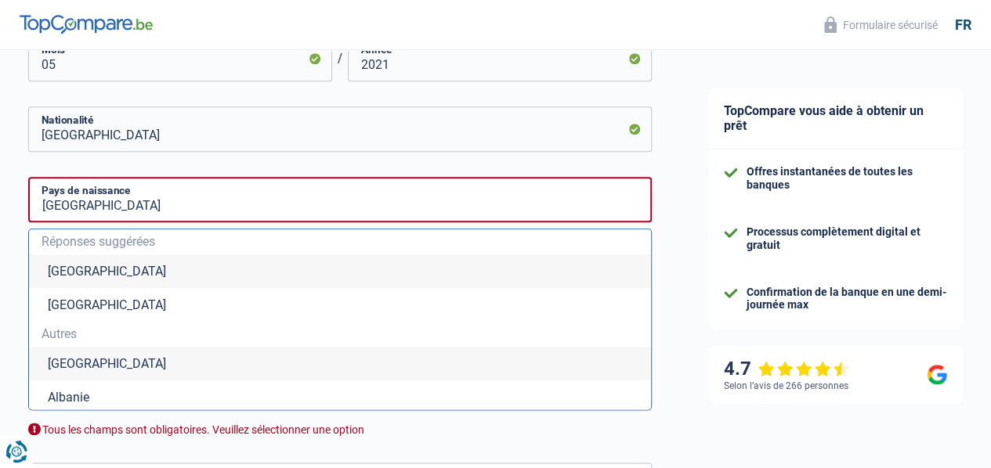
click at [99, 275] on li "Belgique" at bounding box center [340, 272] width 622 height 34
type input "Belgique"
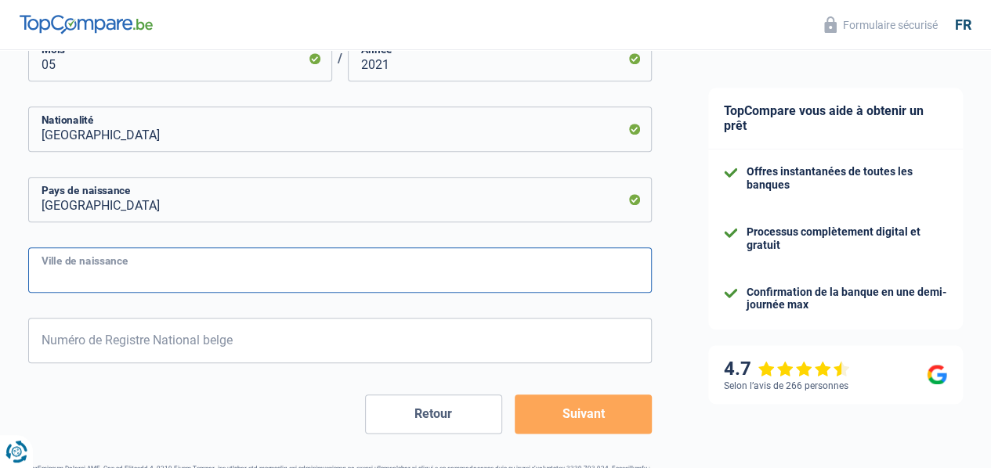
click at [112, 267] on input "Ville de naissance" at bounding box center [339, 269] width 623 height 45
type input "CHARLEROI"
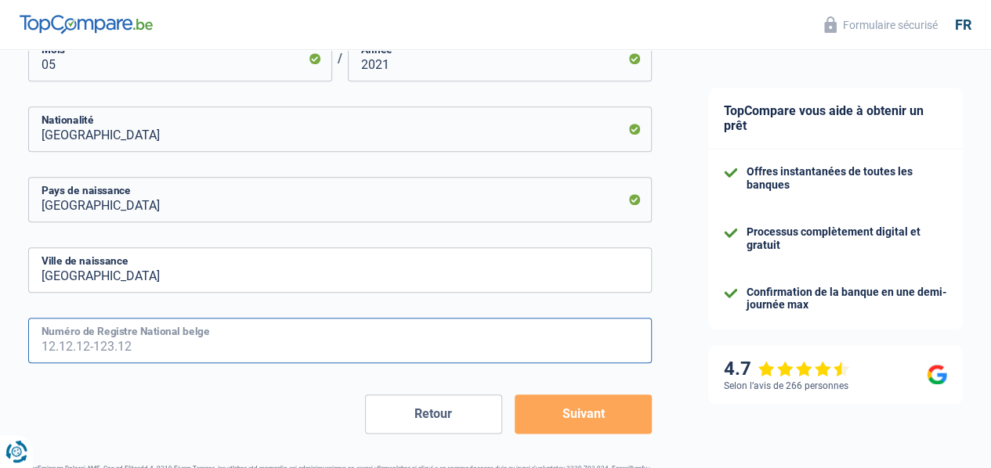
click at [107, 344] on input "Numéro de Registre National belge" at bounding box center [339, 340] width 623 height 45
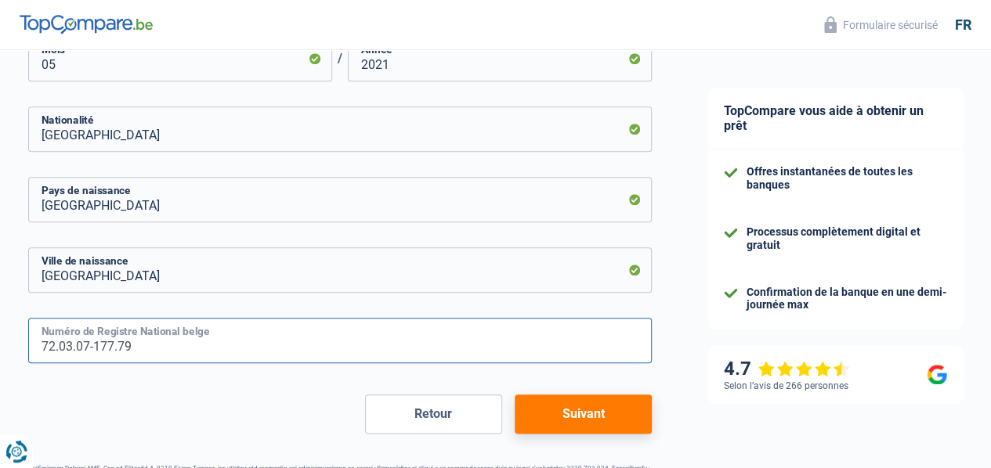
type input "72.03.07-177.79"
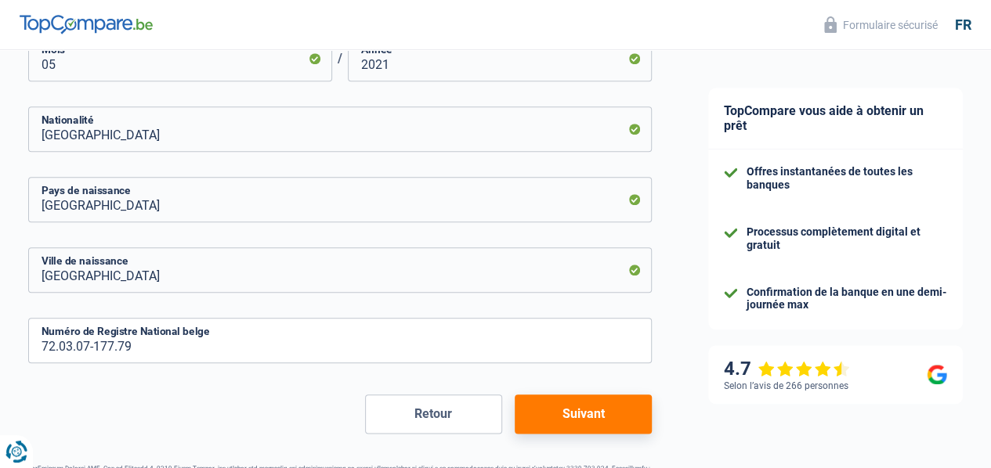
click at [119, 402] on div "Retour Suivant" at bounding box center [339, 414] width 623 height 39
click at [585, 424] on button "Suivant" at bounding box center [583, 414] width 137 height 39
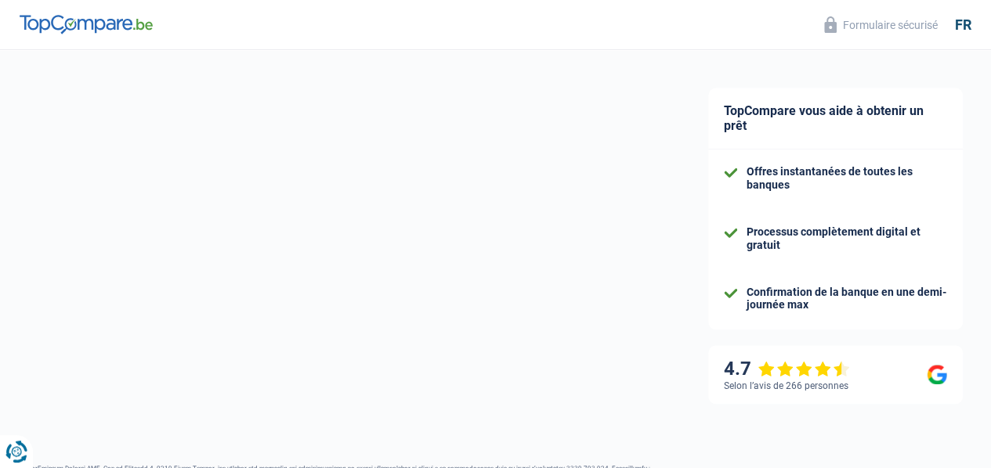
select select "netSalary"
select select "mealVouchers"
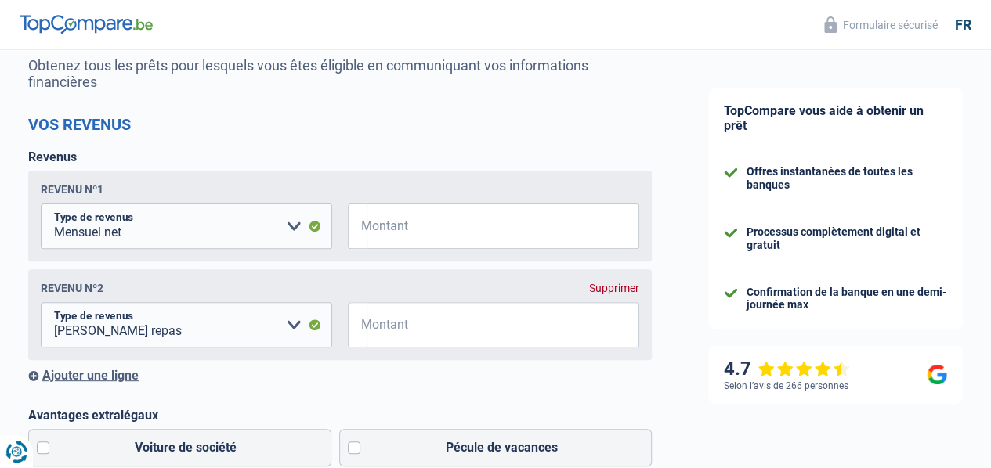
scroll to position [157, 0]
click at [380, 230] on input "Montant" at bounding box center [503, 225] width 272 height 45
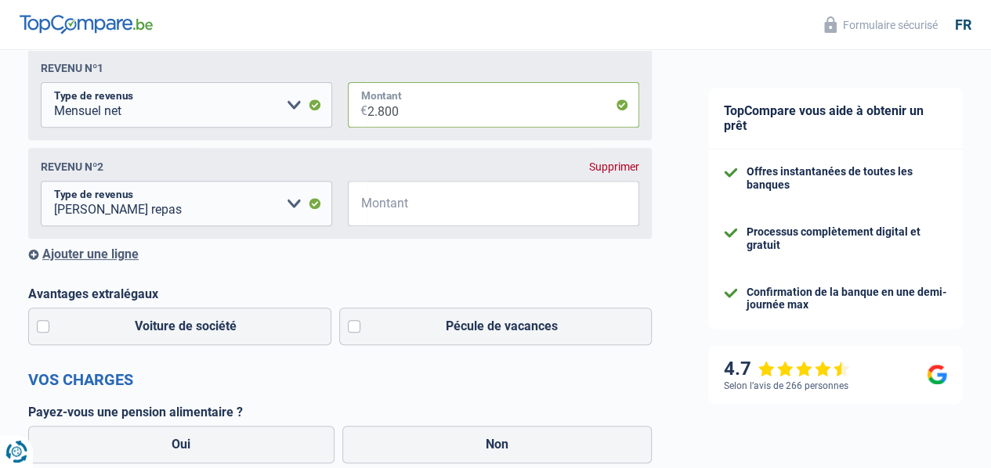
scroll to position [313, 0]
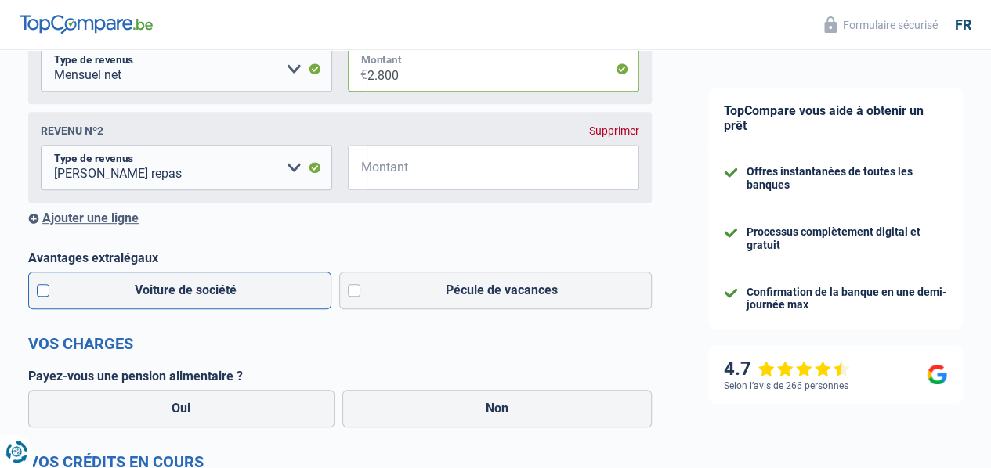
type input "2.800"
click at [56, 294] on label "Voiture de société" at bounding box center [179, 291] width 303 height 38
click at [56, 294] on input "Voiture de société" at bounding box center [179, 291] width 303 height 38
checkbox input "true"
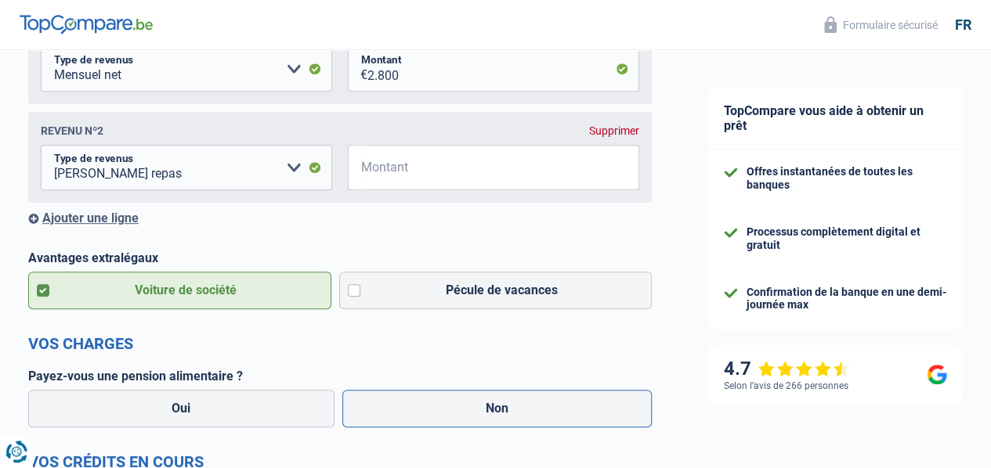
click at [428, 415] on label "Non" at bounding box center [497, 409] width 310 height 38
click at [428, 415] on input "Non" at bounding box center [497, 409] width 310 height 38
radio input "true"
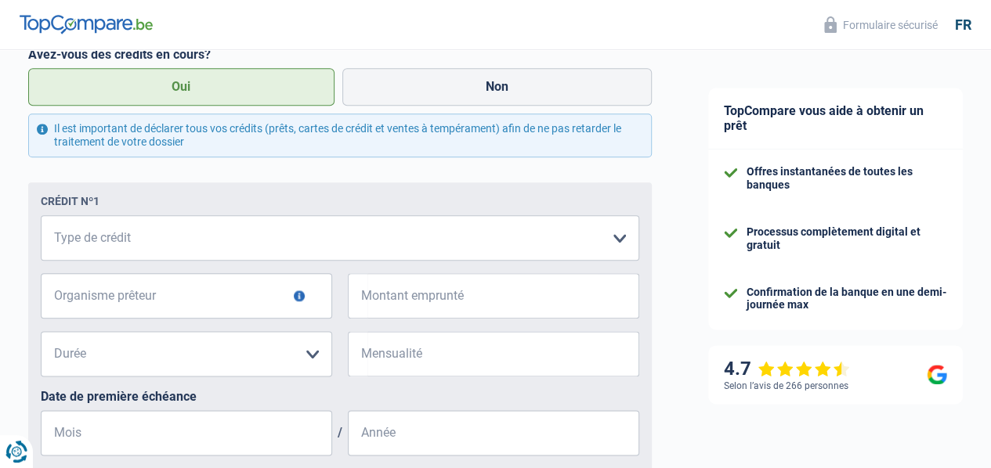
scroll to position [775, 0]
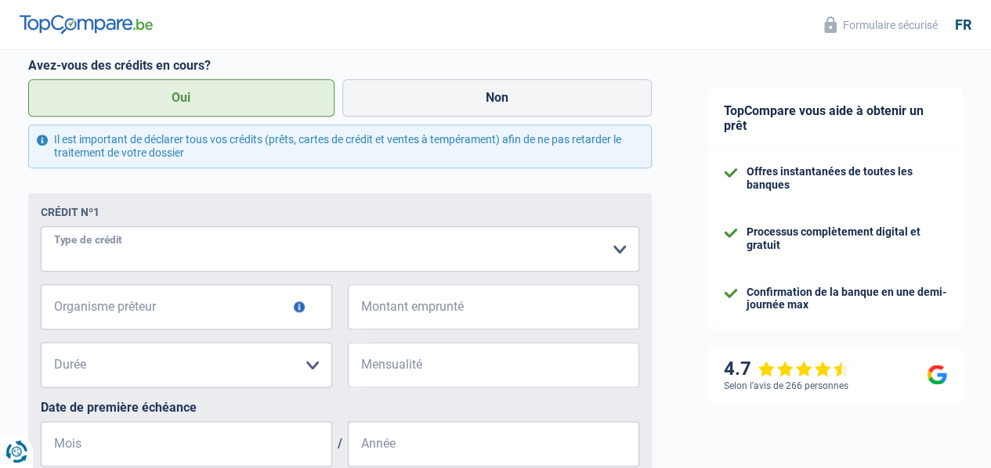
click at [254, 272] on select "Carte ou ouverture de crédit Prêt hypothécaire Vente à tempérament Prêt à tempé…" at bounding box center [340, 248] width 598 height 45
select select "personalLoan"
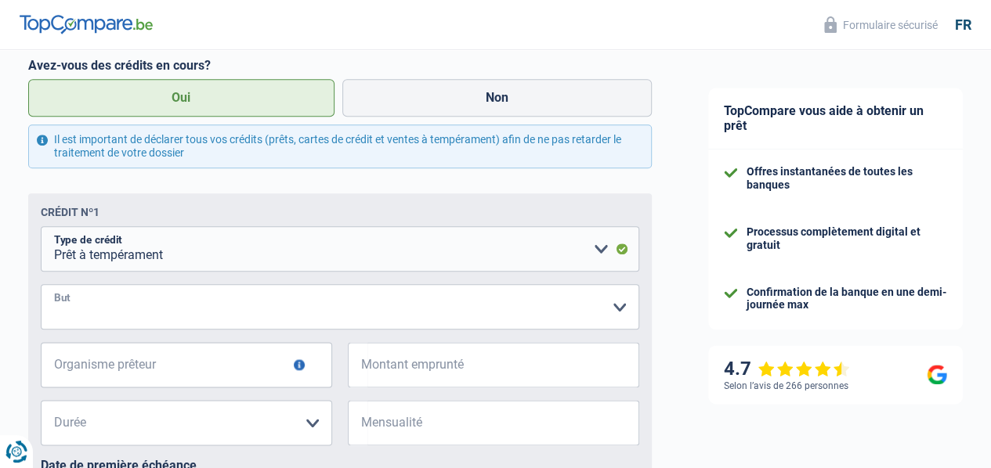
click at [190, 330] on select "Confort maison: meubles, textile, peinture, électroménager, outillage non-profe…" at bounding box center [340, 306] width 598 height 45
click at [186, 383] on input "Organisme prêteur" at bounding box center [186, 364] width 291 height 45
type input "ALPHA CREDIT"
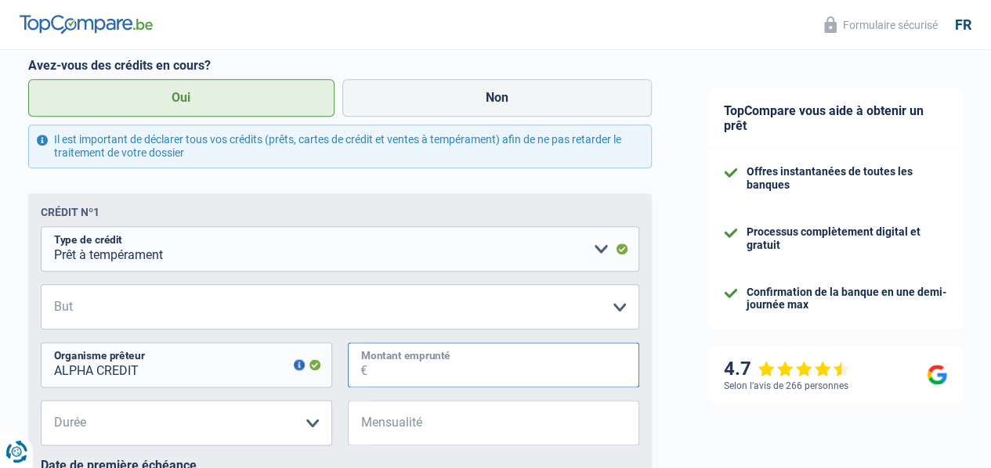
click at [402, 381] on input "Montant emprunté" at bounding box center [503, 364] width 272 height 45
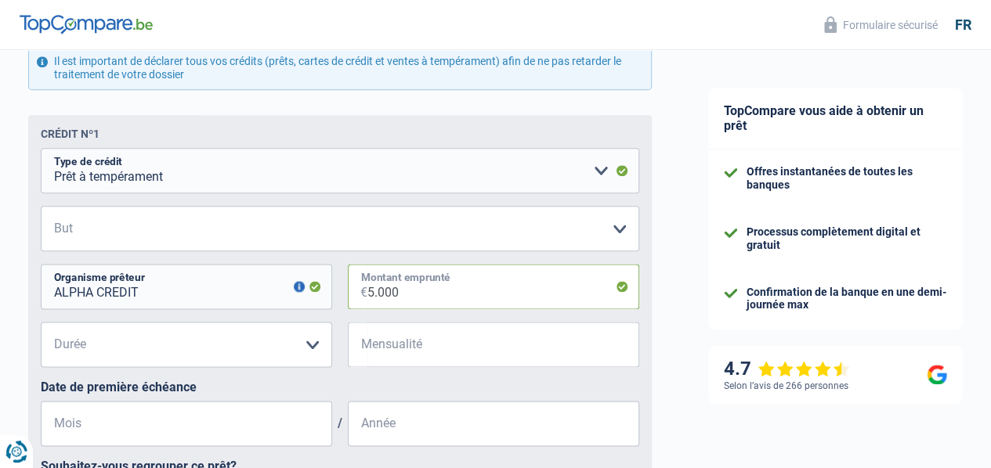
type input "5.000"
click at [311, 359] on select "12 mois 18 mois 24 mois 30 mois 36 mois Veuillez sélectionner une option" at bounding box center [186, 344] width 291 height 45
select select "36"
click at [54, 340] on select "12 mois 18 mois 24 mois 30 mois 36 mois Veuillez sélectionner une option" at bounding box center [186, 344] width 291 height 45
click at [372, 364] on input "Mensualité" at bounding box center [503, 344] width 272 height 45
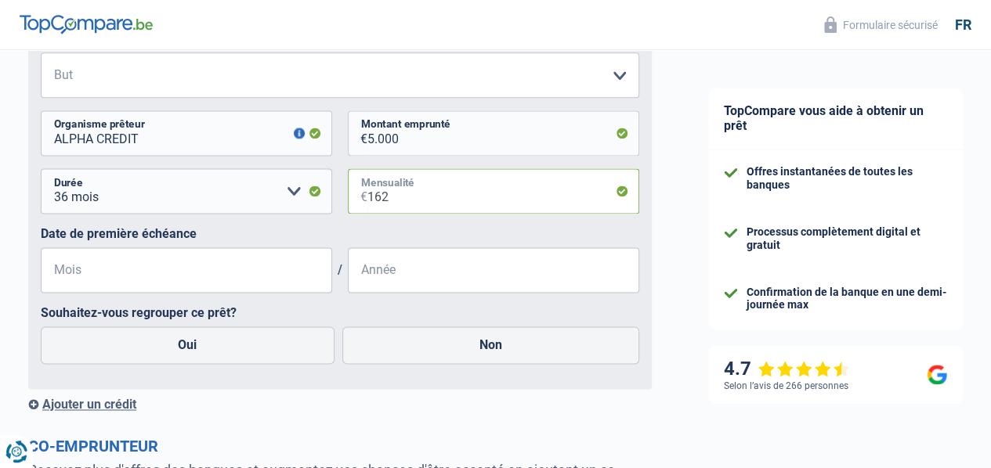
scroll to position [1010, 0]
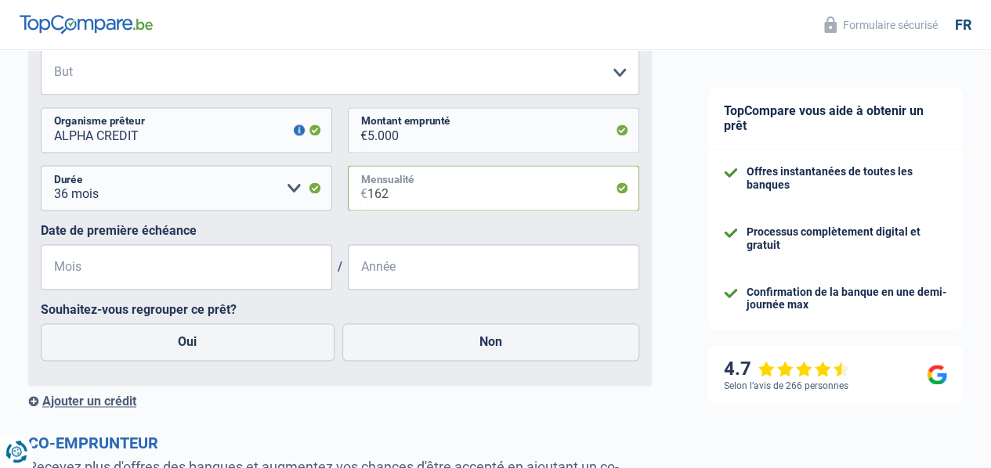
type input "162"
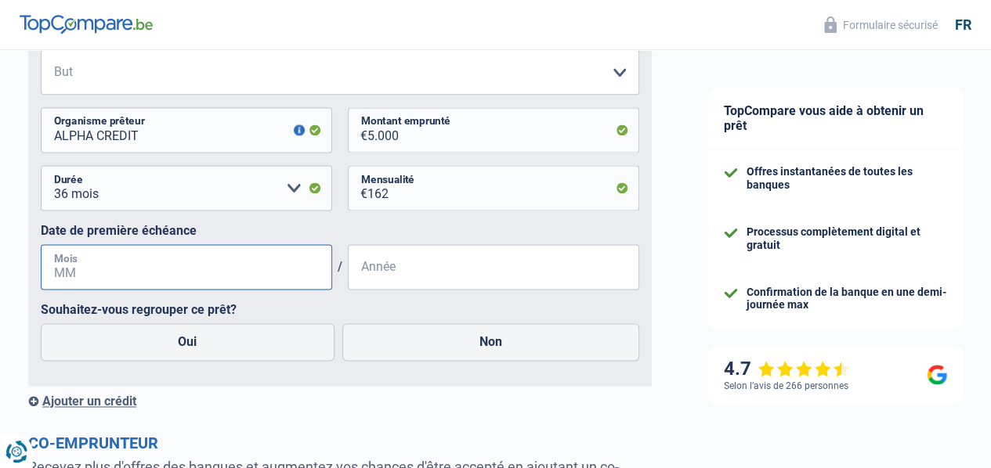
click at [293, 290] on input "Mois" at bounding box center [186, 266] width 291 height 45
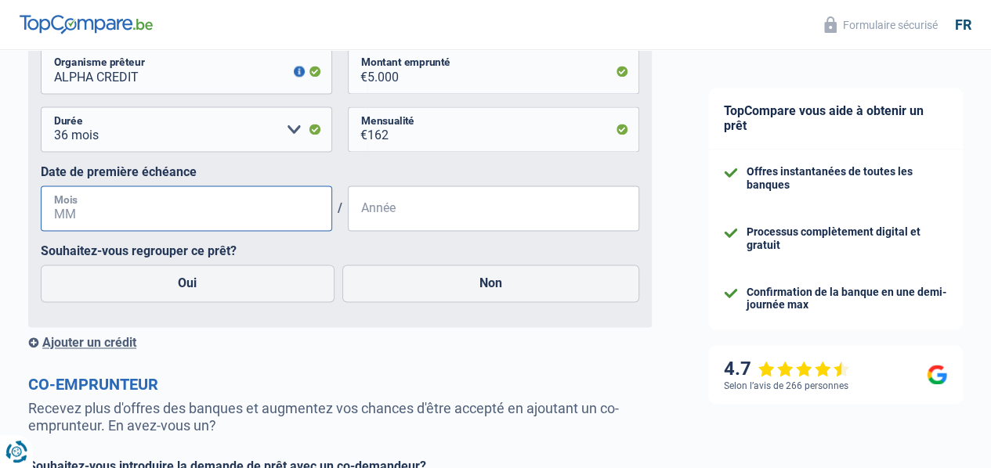
scroll to position [1062, 0]
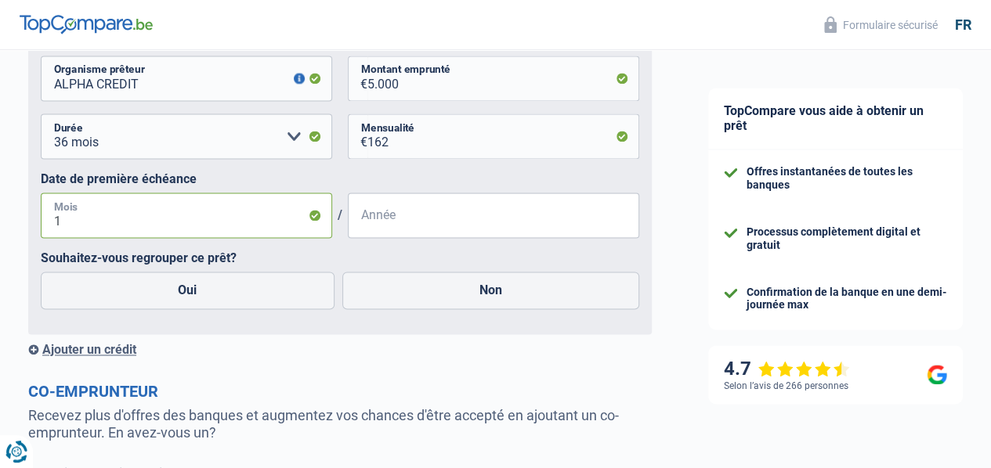
type input "10"
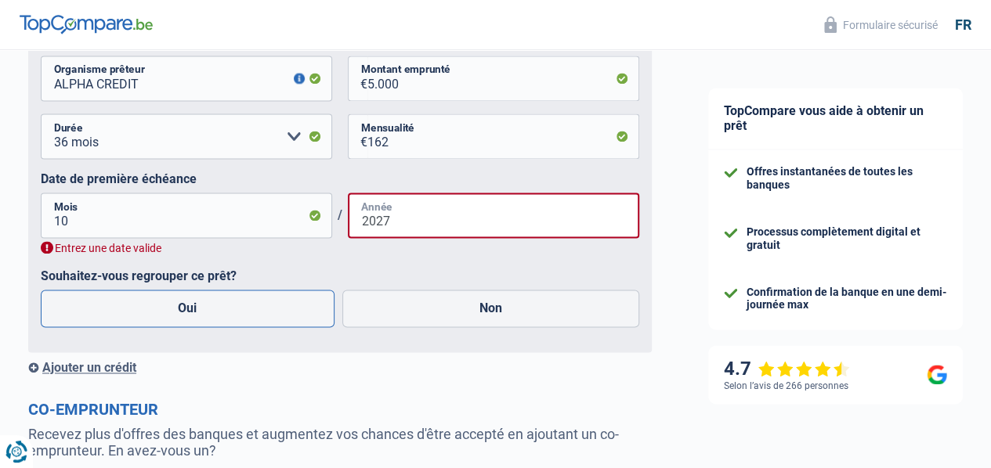
type input "2027"
click at [190, 327] on label "Oui" at bounding box center [188, 309] width 294 height 38
click at [190, 327] on input "Oui" at bounding box center [188, 309] width 294 height 38
radio input "true"
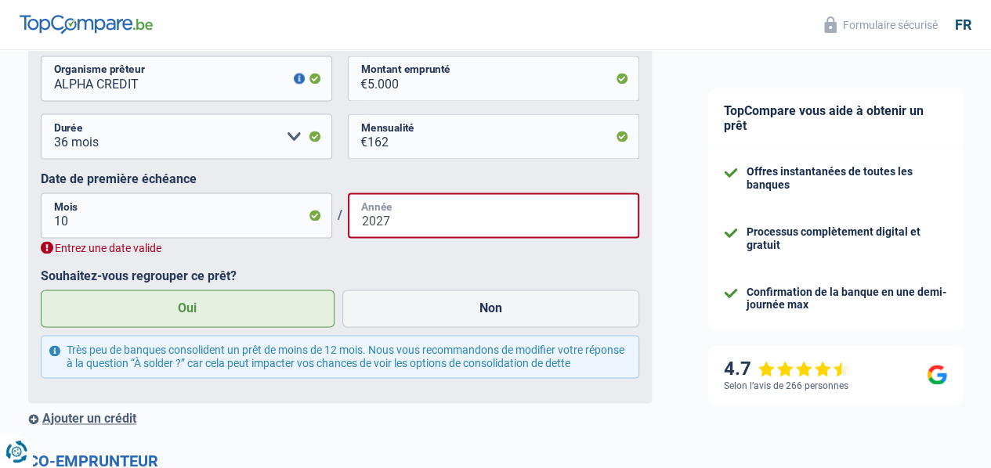
drag, startPoint x: 396, startPoint y: 240, endPoint x: 332, endPoint y: 239, distance: 64.2
click at [332, 238] on div "10 Mois / 2027 Année" at bounding box center [340, 215] width 598 height 45
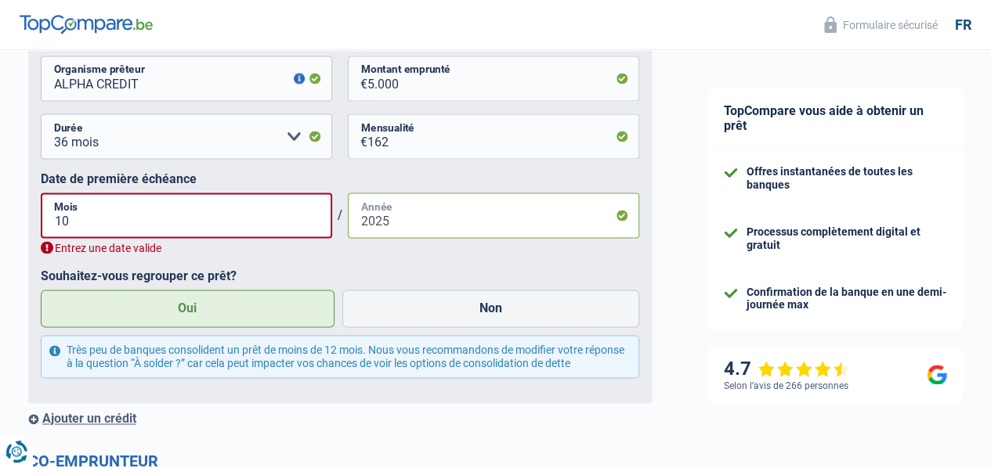
type input "2025"
drag, startPoint x: 88, startPoint y: 240, endPoint x: 24, endPoint y: 240, distance: 63.4
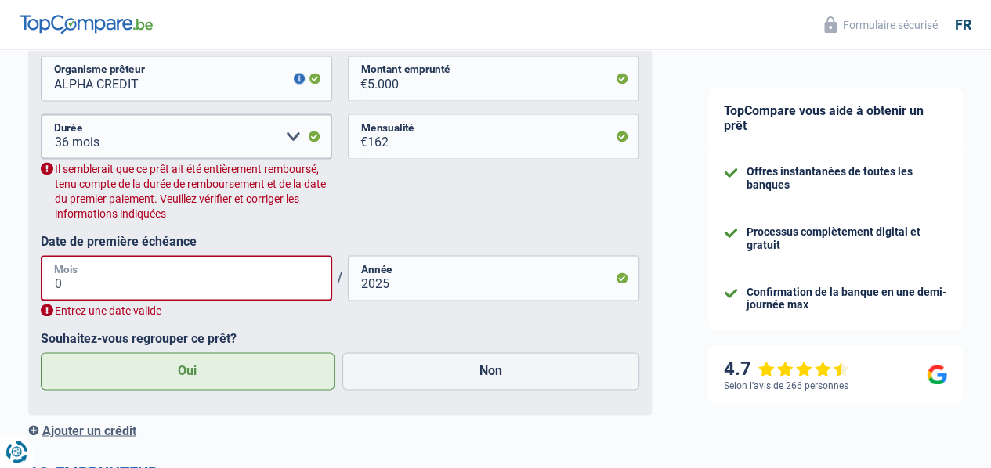
type input "08"
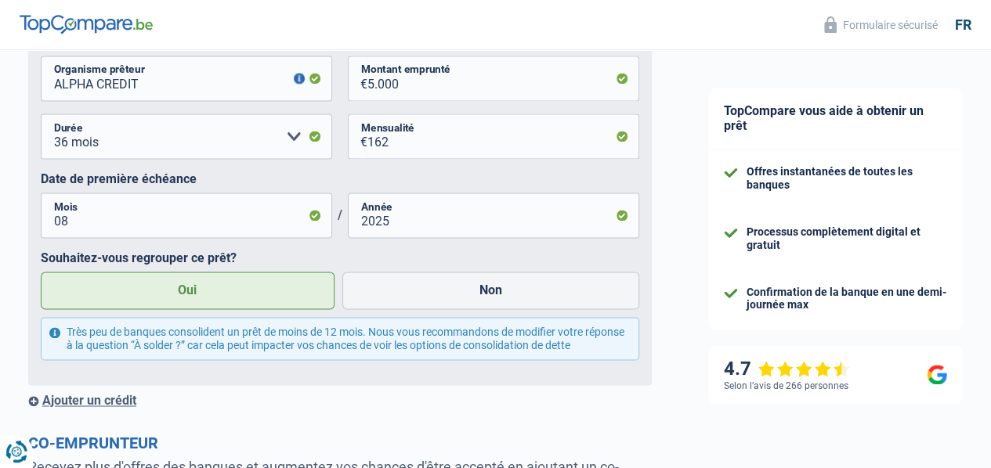
click at [168, 309] on label "Oui" at bounding box center [188, 291] width 294 height 38
click at [168, 309] on input "Oui" at bounding box center [188, 291] width 294 height 38
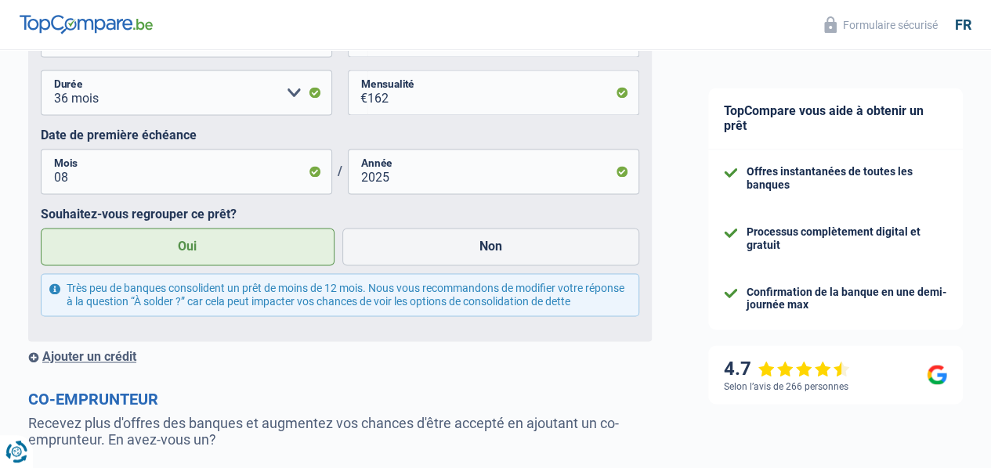
scroll to position [1140, 0]
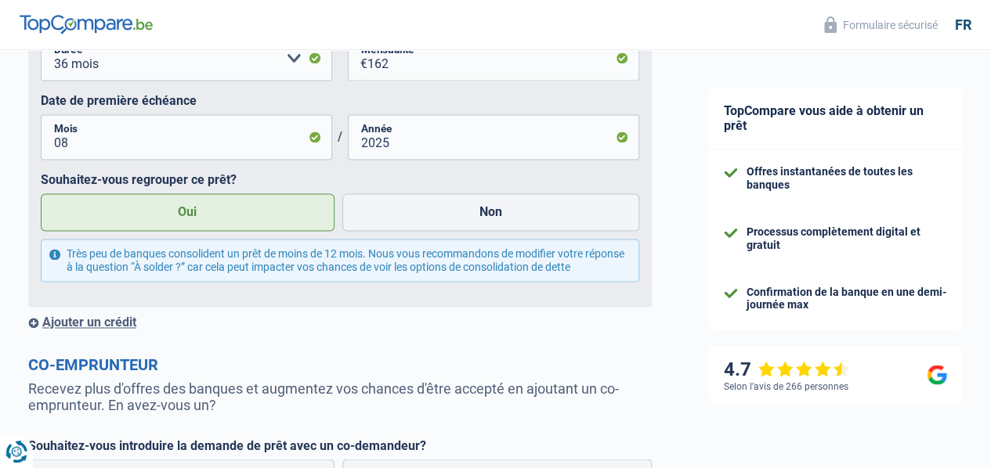
click at [130, 330] on div "Ajouter un crédit" at bounding box center [339, 322] width 623 height 15
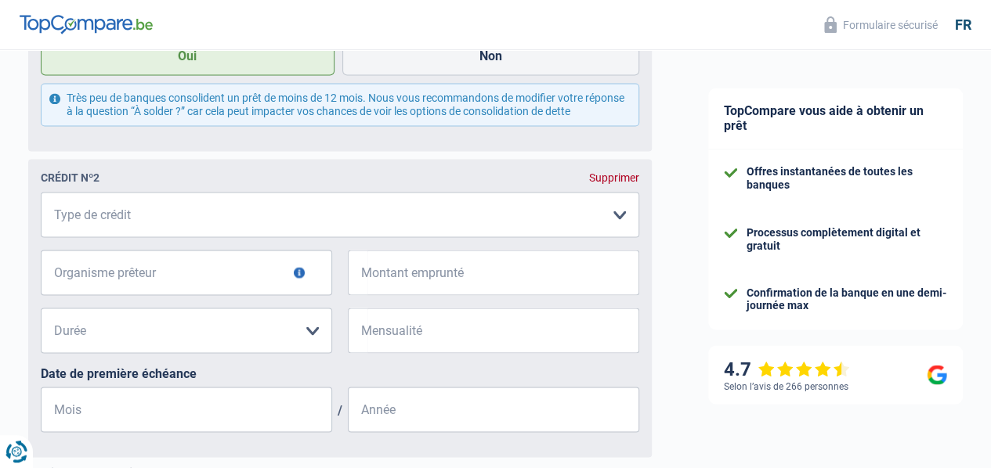
scroll to position [1297, 0]
click at [146, 237] on select "Carte ou ouverture de crédit Prêt hypothécaire Vente à tempérament Prêt à tempé…" at bounding box center [340, 213] width 598 height 45
select select "personalLoan"
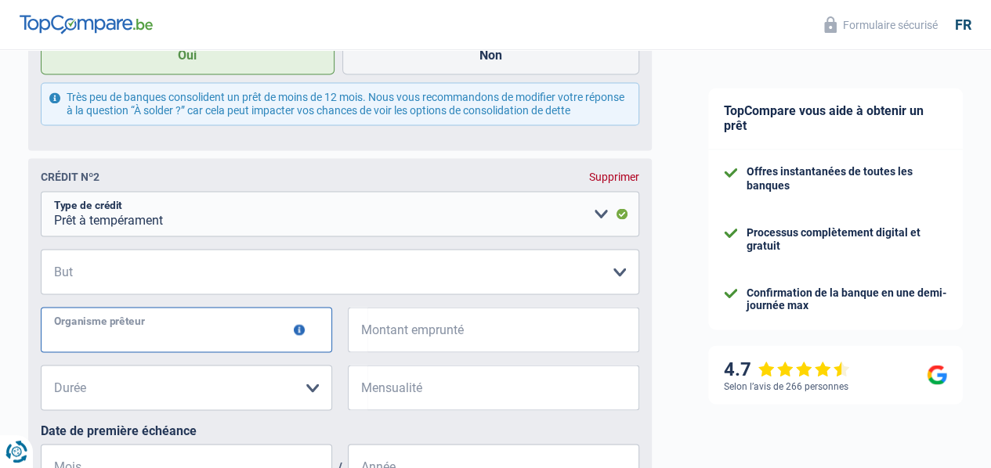
click at [145, 352] on input "Organisme prêteur" at bounding box center [186, 329] width 291 height 45
type input "ALPHA CREDIT"
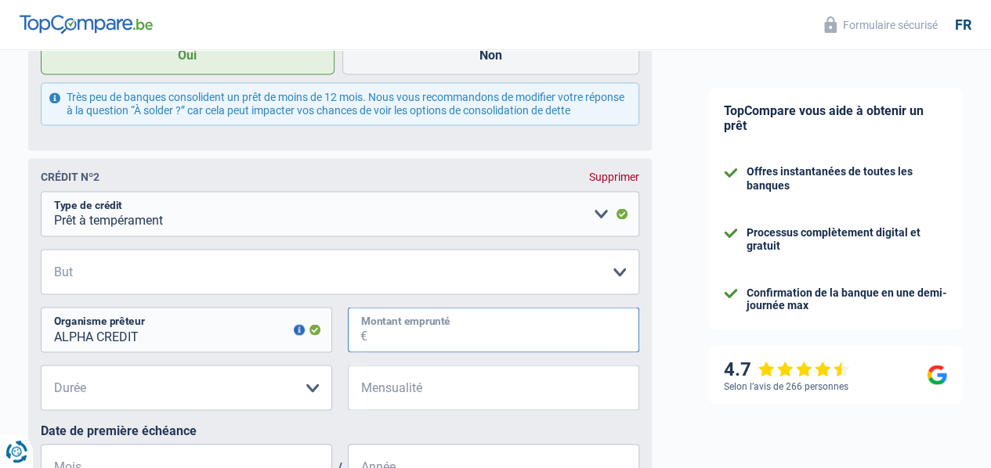
click at [421, 352] on input "Montant emprunté" at bounding box center [503, 329] width 272 height 45
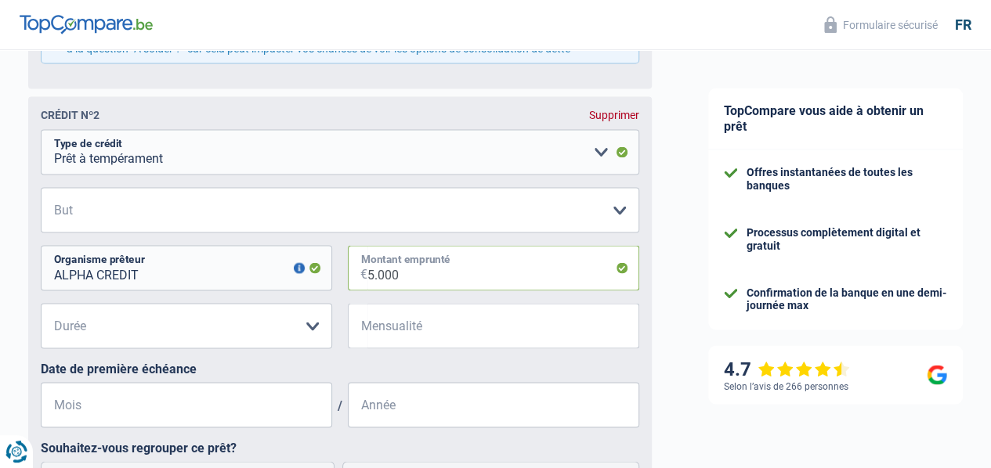
scroll to position [1375, 0]
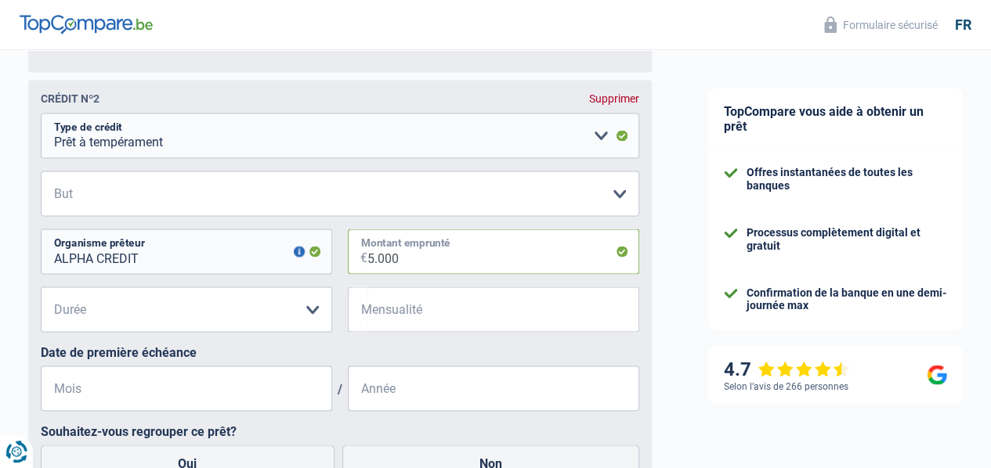
type input "5.000"
click at [307, 332] on select "12 mois 18 mois 24 mois 30 mois 36 mois Veuillez sélectionner une option" at bounding box center [186, 309] width 291 height 45
select select "36"
click at [54, 319] on select "12 mois 18 mois 24 mois 30 mois 36 mois Veuillez sélectionner une option" at bounding box center [186, 309] width 291 height 45
click at [367, 332] on input "Mensualité" at bounding box center [503, 309] width 272 height 45
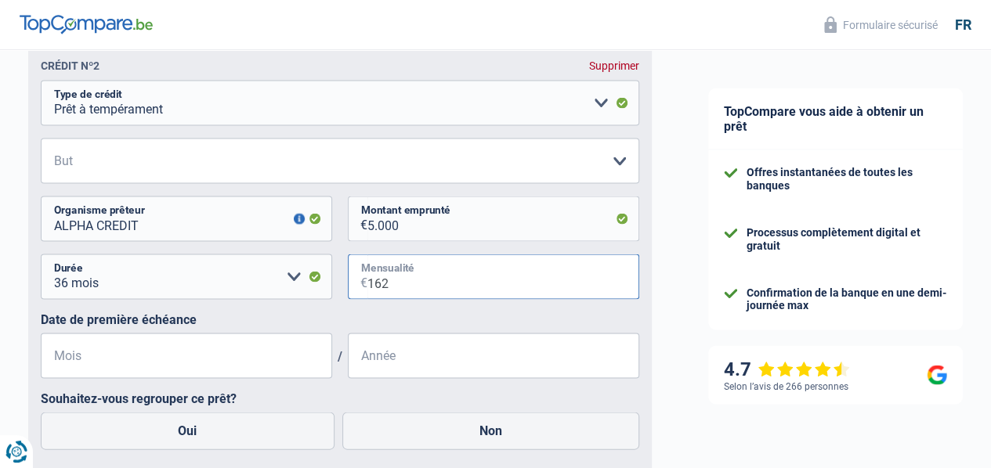
scroll to position [1453, 0]
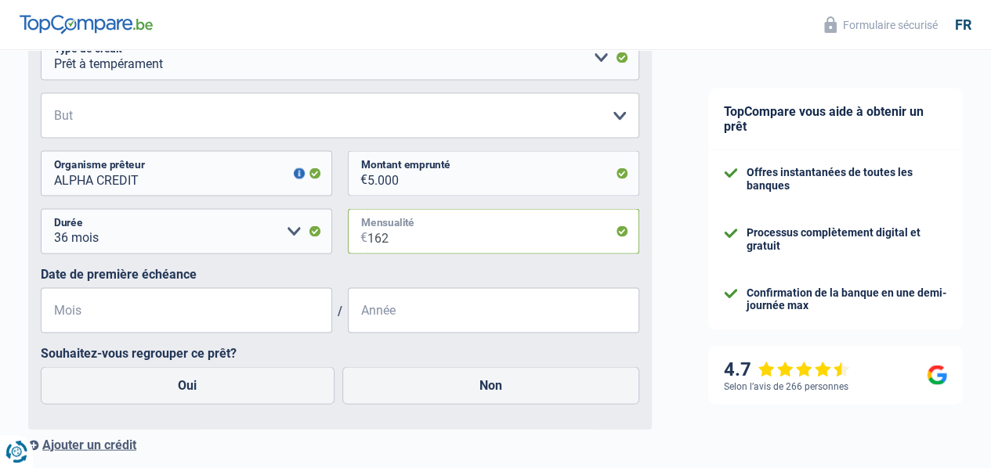
type input "162"
click at [266, 333] on input "Mois" at bounding box center [186, 309] width 291 height 45
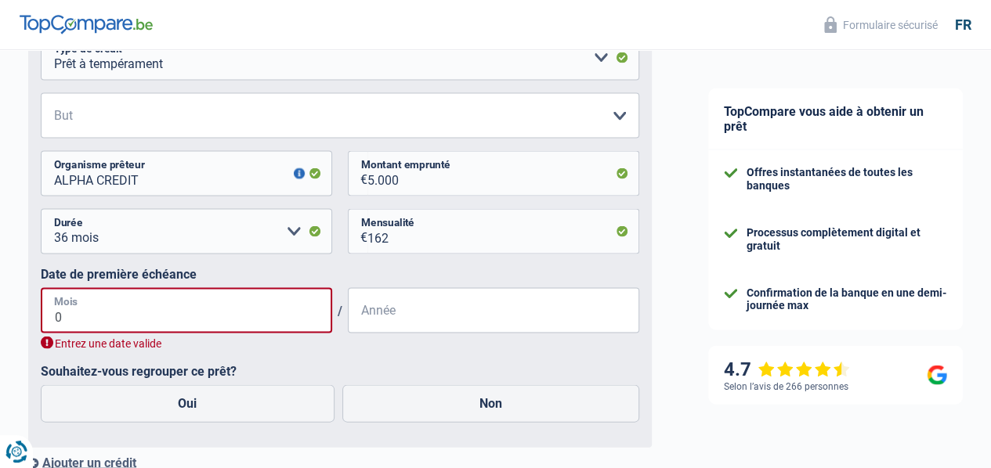
type input "06"
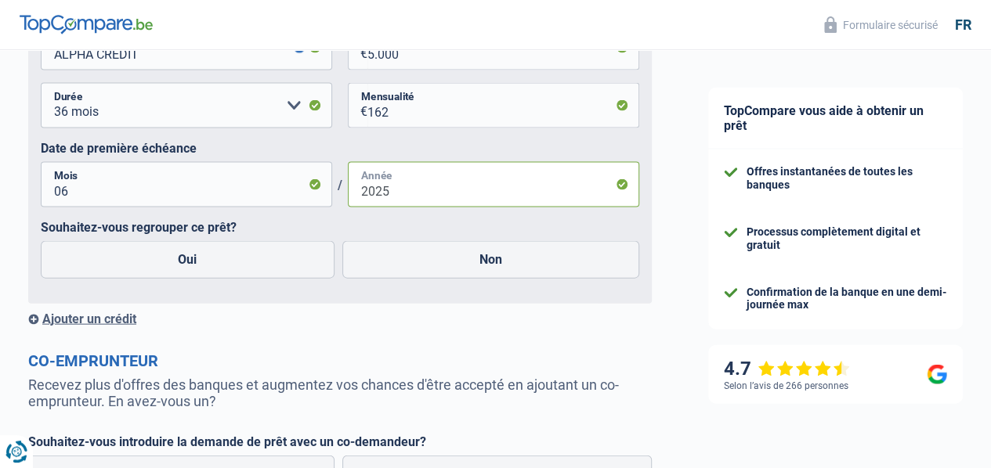
scroll to position [1610, 0]
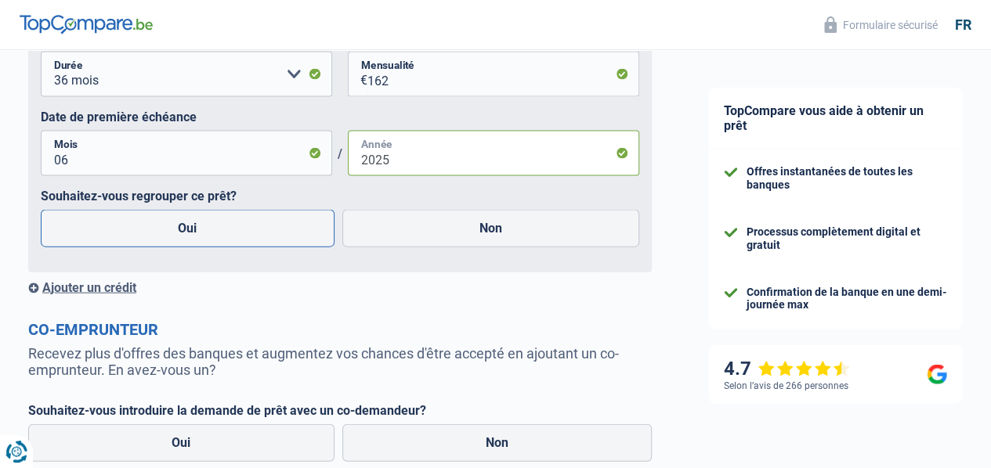
type input "2025"
click at [195, 247] on label "Oui" at bounding box center [188, 229] width 294 height 38
click at [195, 247] on input "Oui" at bounding box center [188, 229] width 294 height 38
radio input "true"
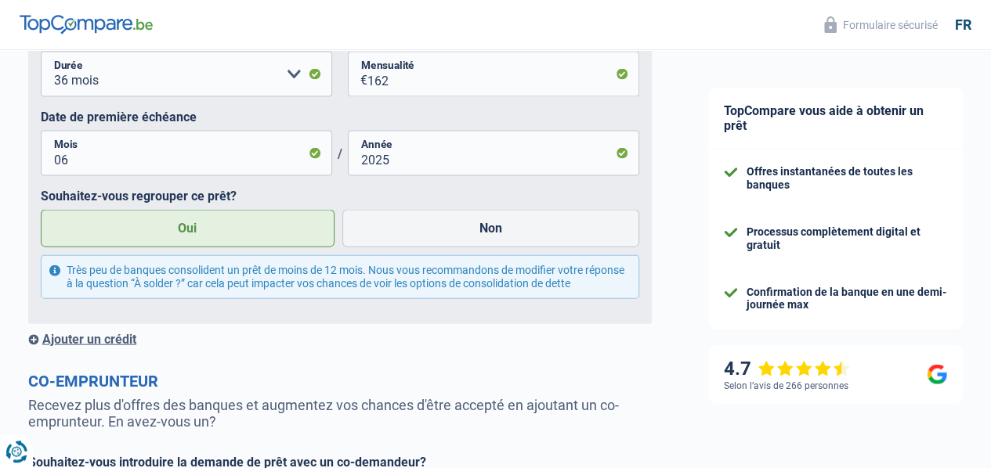
click at [136, 347] on div "Ajouter un crédit" at bounding box center [339, 339] width 623 height 15
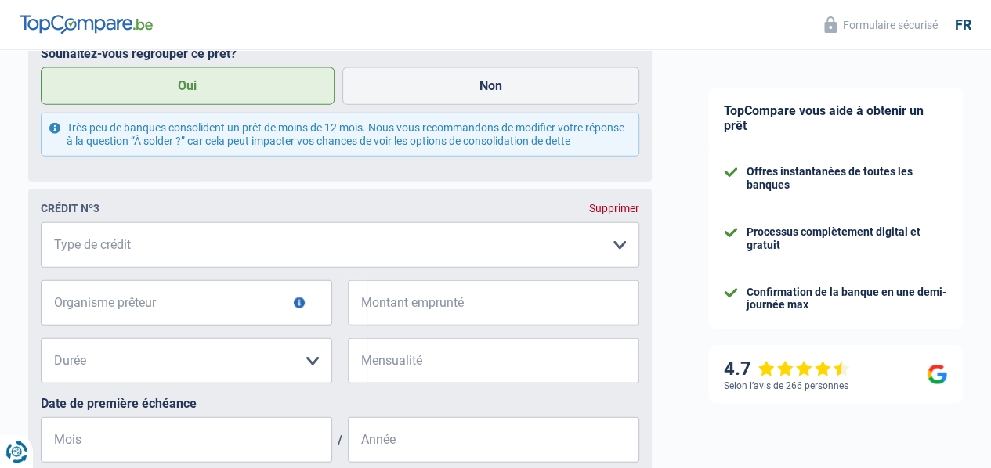
scroll to position [1767, 0]
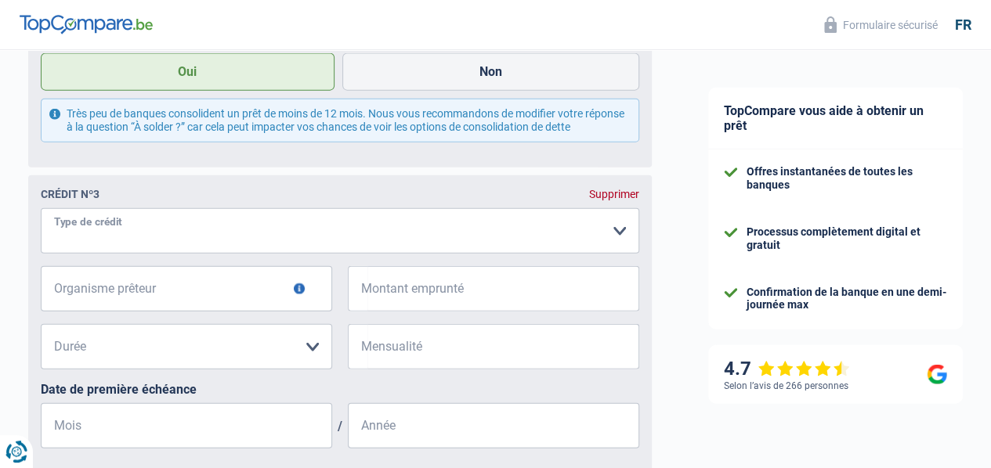
click at [160, 254] on select "Carte ou ouverture de crédit Prêt hypothécaire Vente à tempérament Prêt à tempé…" at bounding box center [340, 230] width 598 height 45
select select "personalLoan"
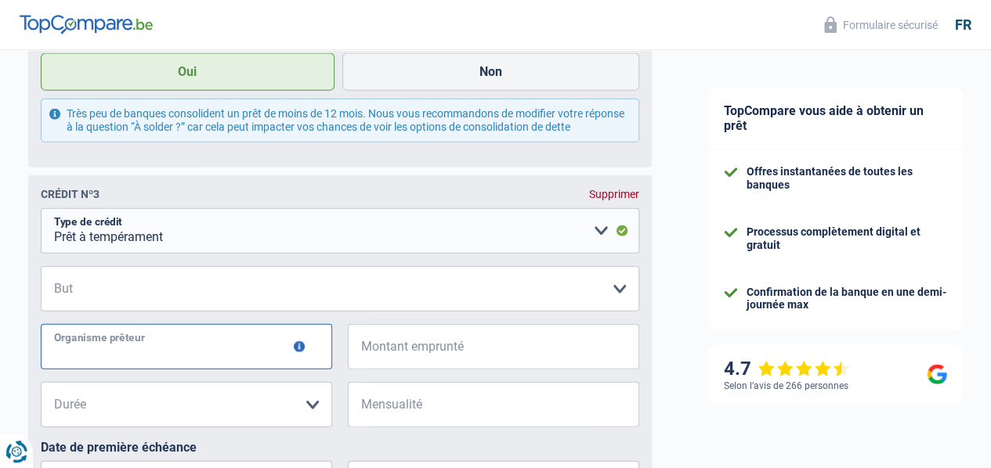
click at [156, 370] on input "Organisme prêteur" at bounding box center [186, 346] width 291 height 45
type input "COFIDIS"
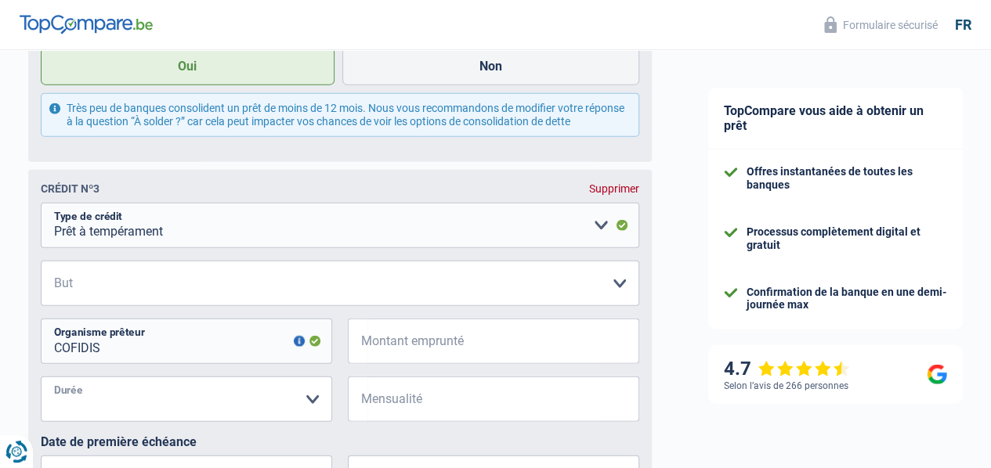
click at [316, 422] on select "12 mois 18 mois 24 mois Veuillez sélectionner une option" at bounding box center [186, 399] width 291 height 45
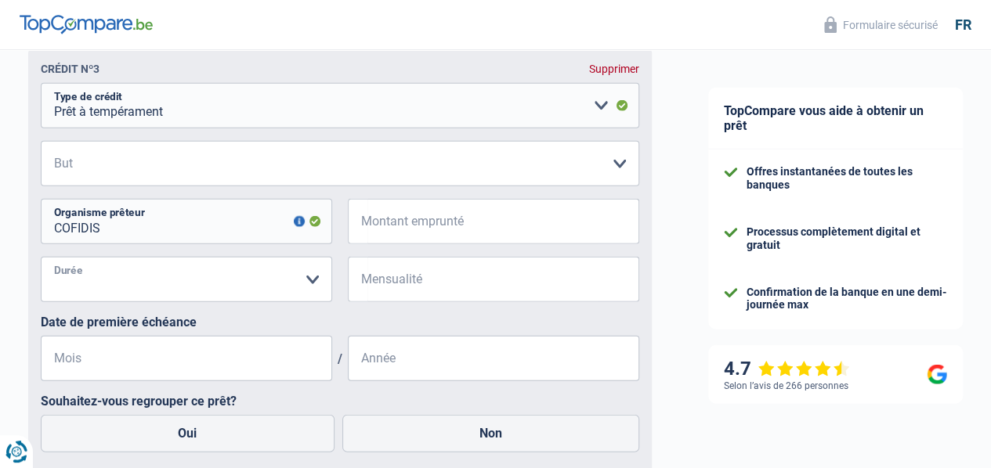
scroll to position [1929, 0]
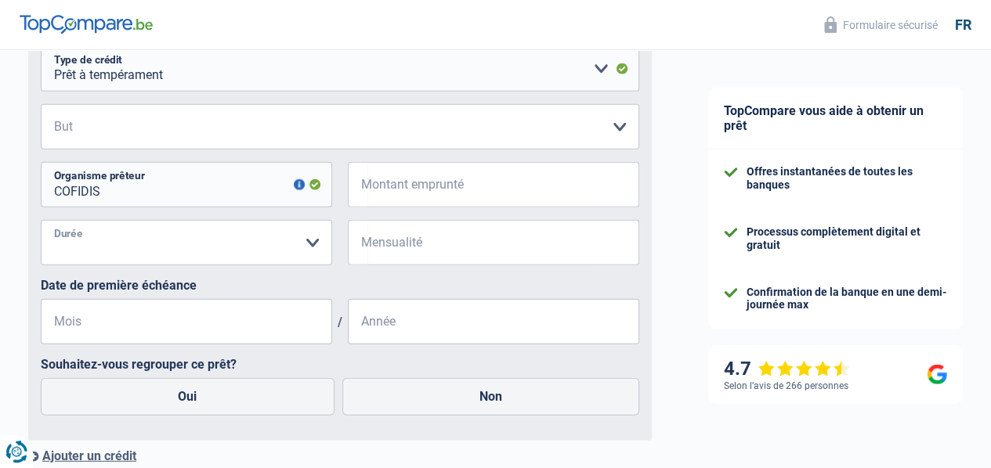
click at [238, 265] on select "12 mois 18 mois 24 mois Veuillez sélectionner une option" at bounding box center [186, 242] width 291 height 45
click at [222, 265] on select "12 mois 18 mois 24 mois Veuillez sélectionner une option" at bounding box center [186, 242] width 291 height 45
click at [187, 265] on select "12 mois 18 mois 24 mois Veuillez sélectionner une option" at bounding box center [186, 242] width 291 height 45
click at [381, 208] on input "Montant emprunté" at bounding box center [503, 184] width 272 height 45
type input "80.000"
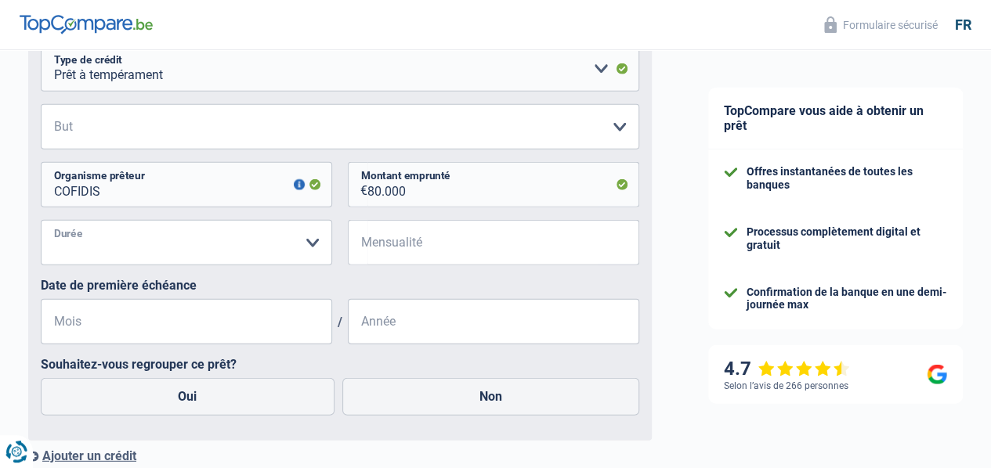
click at [260, 265] on select "12 mois 18 mois 24 mois 30 mois 36 mois 42 mois 48 mois 60 mois 72 mois 84 mois…" at bounding box center [186, 242] width 291 height 45
select select "72"
click at [54, 265] on select "12 mois 18 mois 24 mois 30 mois 36 mois 42 mois 48 mois 60 mois 72 mois 84 mois…" at bounding box center [186, 242] width 291 height 45
click at [376, 265] on input "Mensualité" at bounding box center [503, 242] width 272 height 45
type input "672"
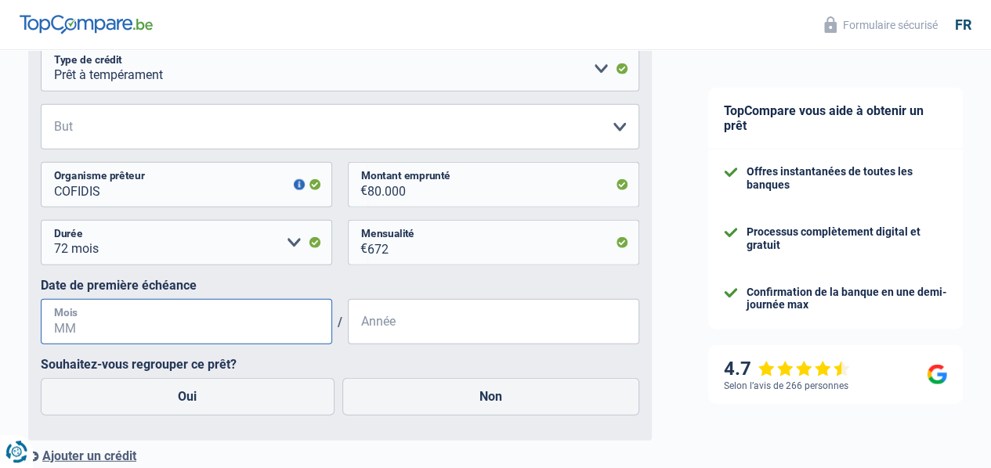
click at [276, 345] on input "Mois" at bounding box center [186, 321] width 291 height 45
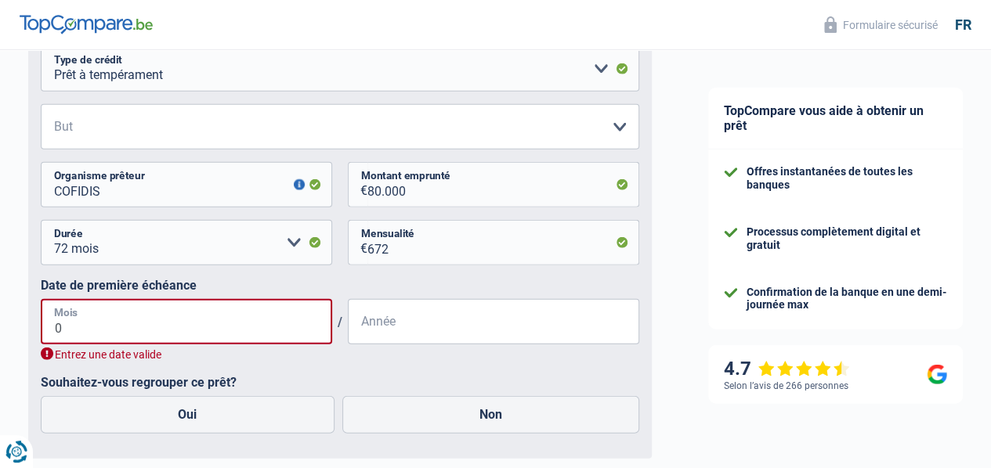
type input "02"
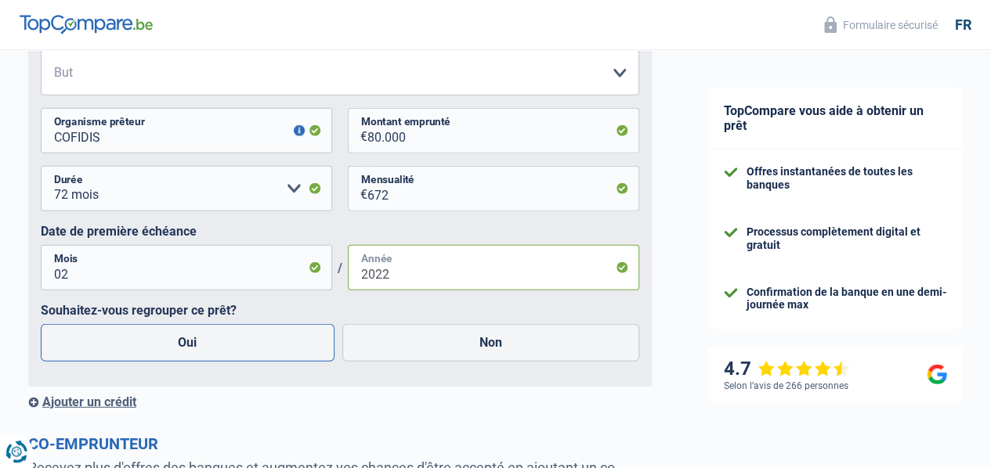
scroll to position [2007, 0]
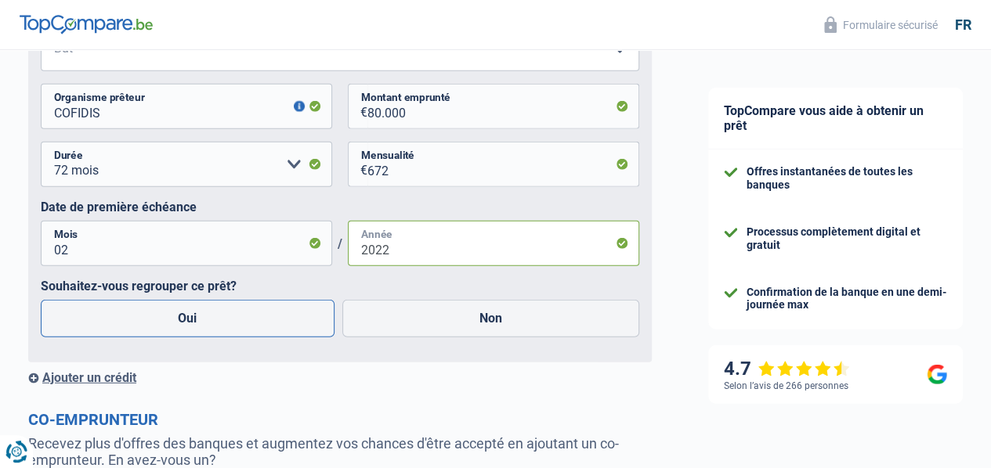
type input "2022"
click at [210, 338] on label "Oui" at bounding box center [188, 319] width 294 height 38
click at [210, 338] on input "Oui" at bounding box center [188, 319] width 294 height 38
radio input "true"
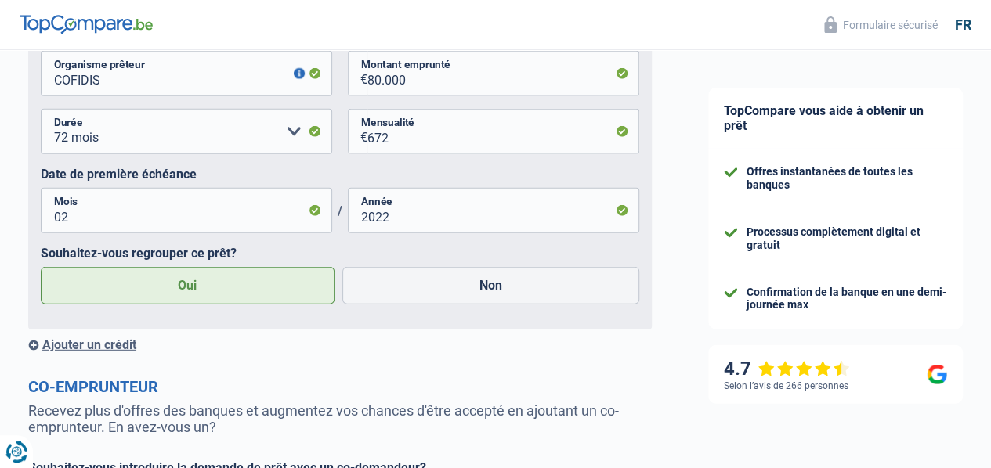
scroll to position [2085, 0]
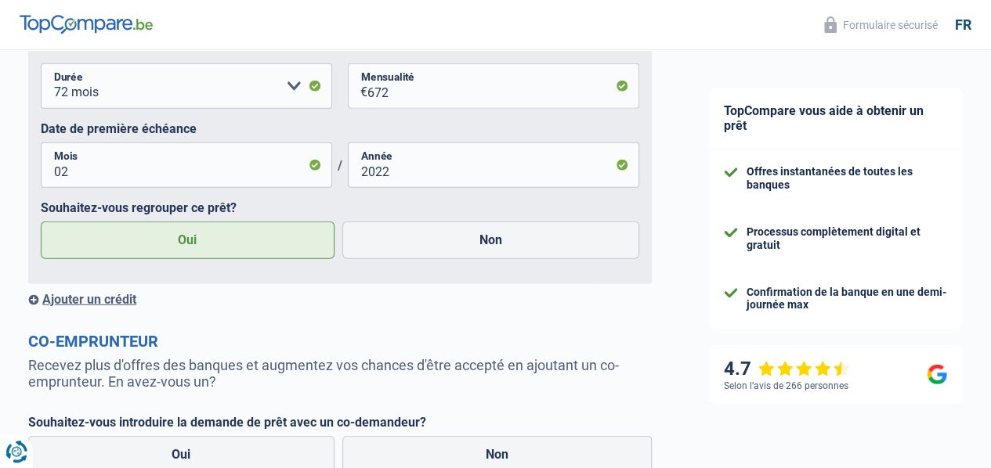
click at [139, 307] on div "Ajouter un crédit" at bounding box center [339, 299] width 623 height 15
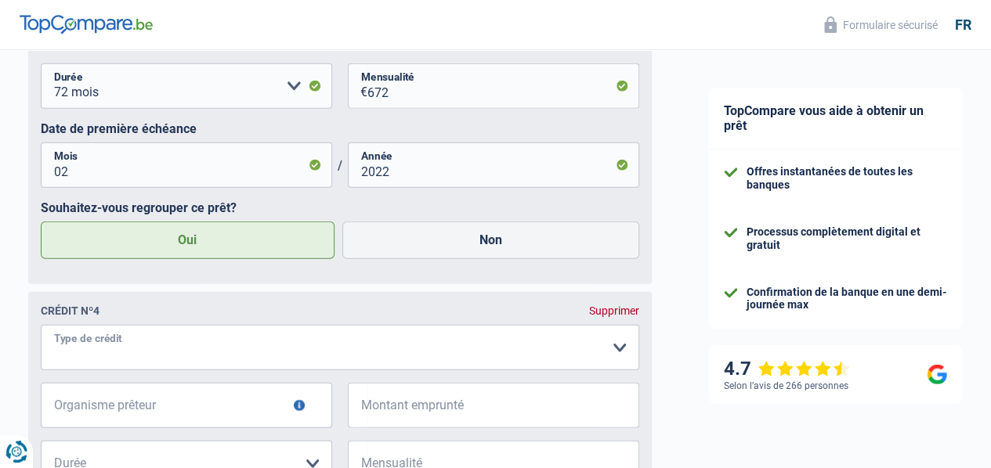
click at [151, 370] on select "Carte ou ouverture de crédit Prêt hypothécaire Vente à tempérament Prêt à tempé…" at bounding box center [340, 347] width 598 height 45
select select "personalLoan"
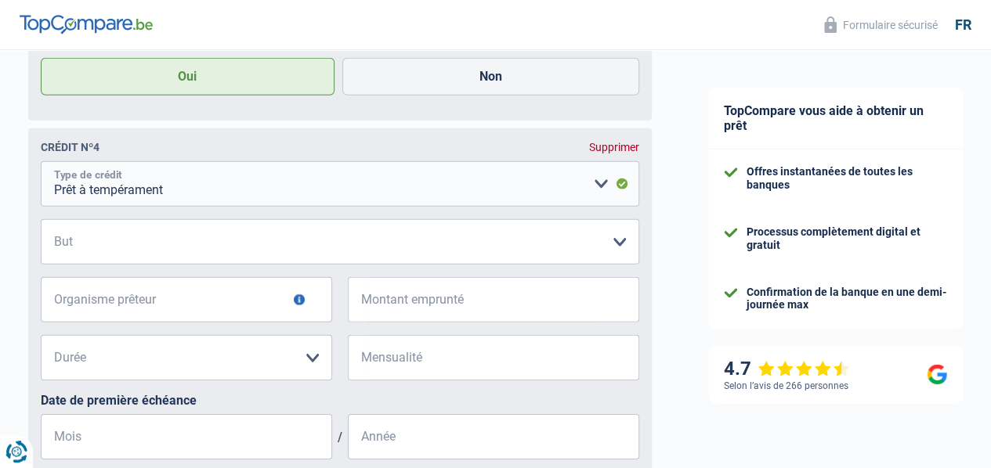
scroll to position [2320, 0]
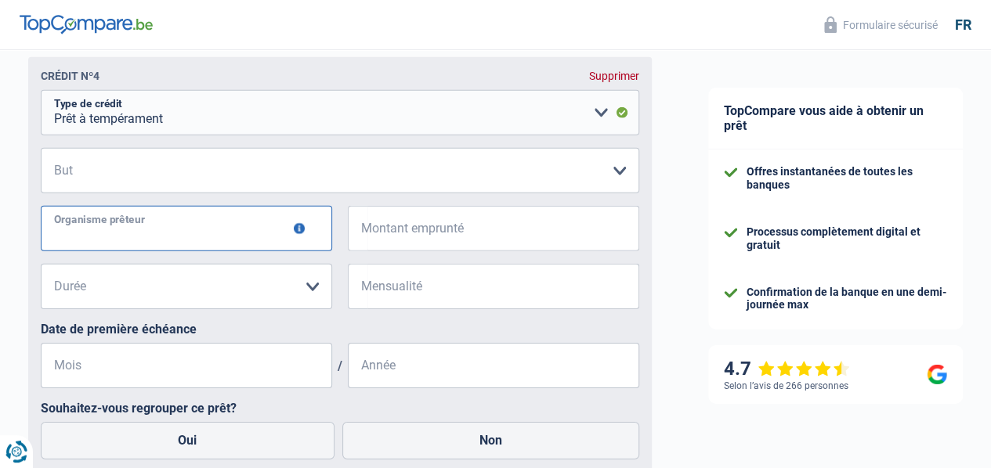
click at [171, 251] on input "Organisme prêteur" at bounding box center [186, 228] width 291 height 45
type input "BEOBANK"
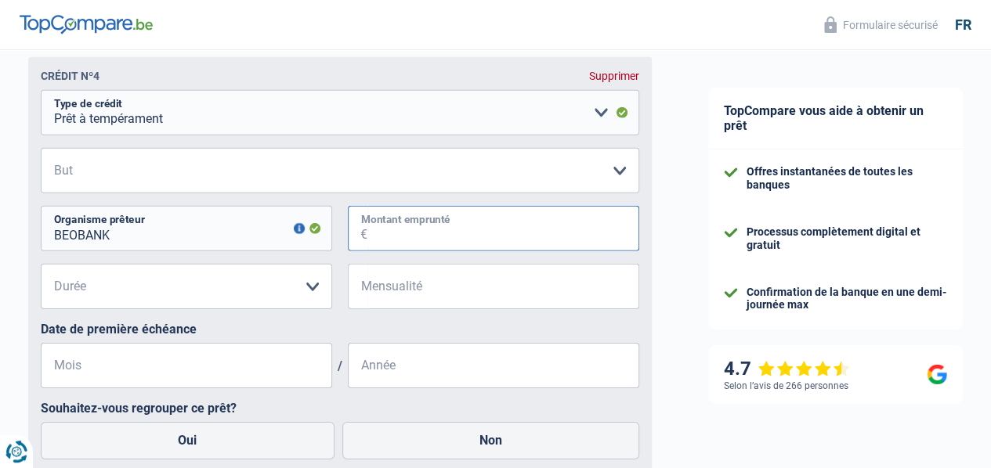
click at [377, 251] on input "Montant emprunté" at bounding box center [503, 228] width 272 height 45
type input "5"
type input "18.000"
click at [255, 309] on select "12 mois 18 mois 24 mois 30 mois 36 mois 42 mois 48 mois 60 mois 72 mois 84 mois…" at bounding box center [186, 286] width 291 height 45
select select "60"
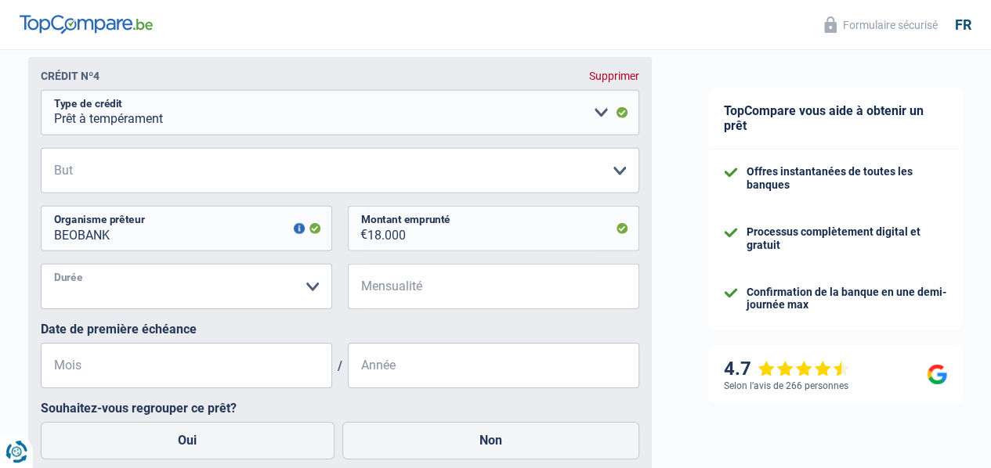
click at [54, 309] on select "12 mois 18 mois 24 mois 30 mois 36 mois 42 mois 48 mois 60 mois 72 mois 84 mois…" at bounding box center [186, 286] width 291 height 45
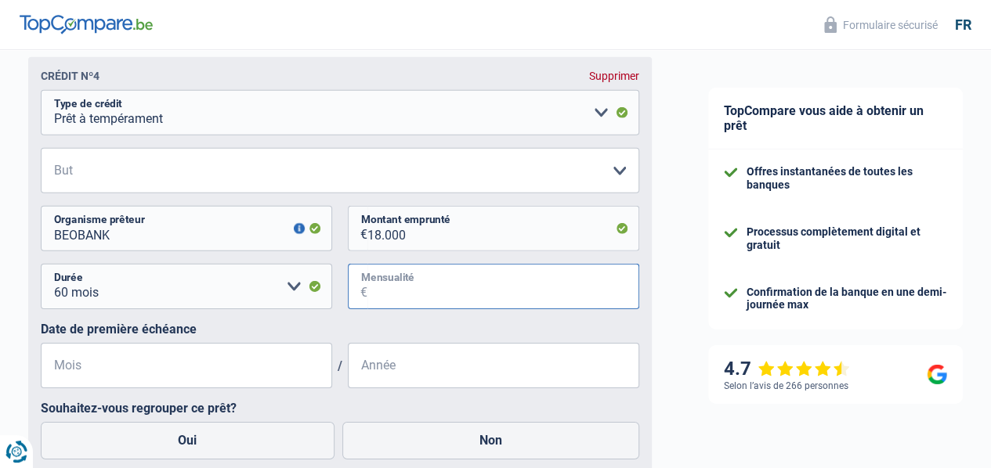
click at [399, 309] on input "Mensualité" at bounding box center [503, 286] width 272 height 45
type input "300"
click at [293, 388] on input "Mois" at bounding box center [186, 365] width 291 height 45
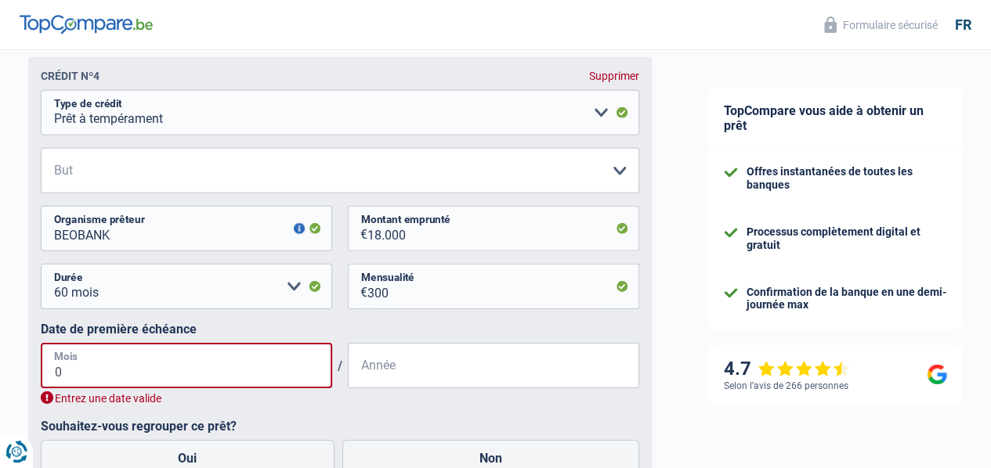
type input "01"
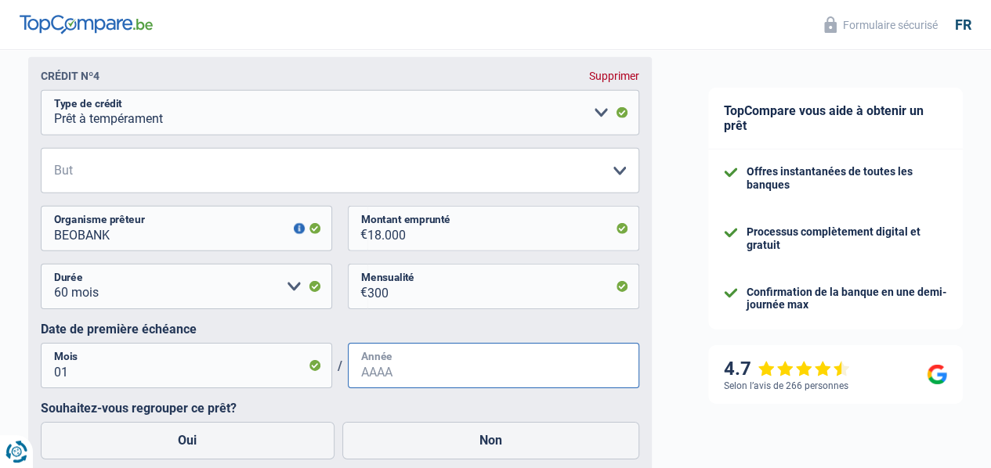
click at [396, 388] on input "Année" at bounding box center [493, 365] width 291 height 45
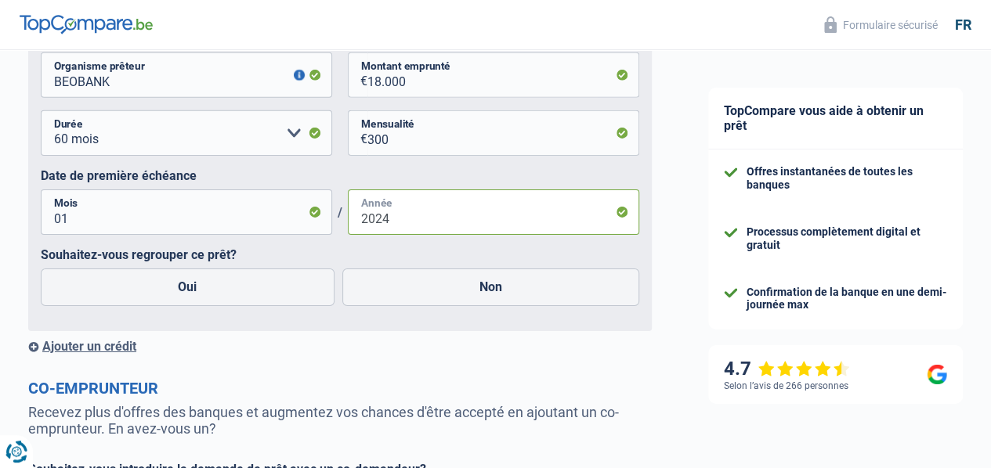
scroll to position [2477, 0]
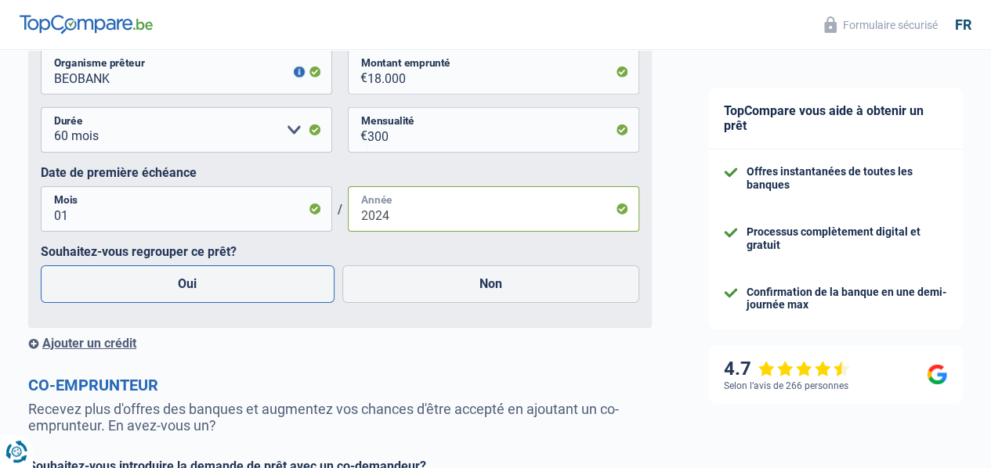
type input "2024"
click at [208, 303] on label "Oui" at bounding box center [188, 284] width 294 height 38
click at [208, 303] on input "Oui" at bounding box center [188, 284] width 294 height 38
radio input "true"
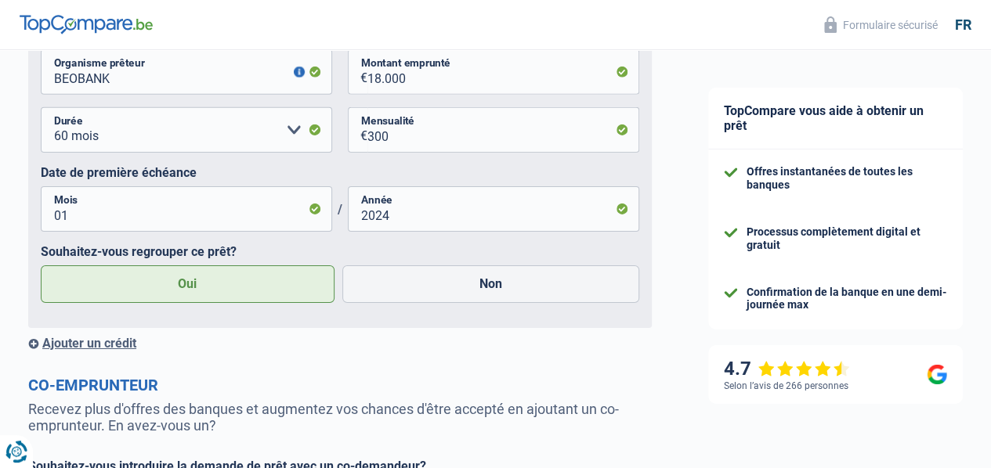
click at [129, 351] on div "Ajouter un crédit" at bounding box center [339, 343] width 623 height 15
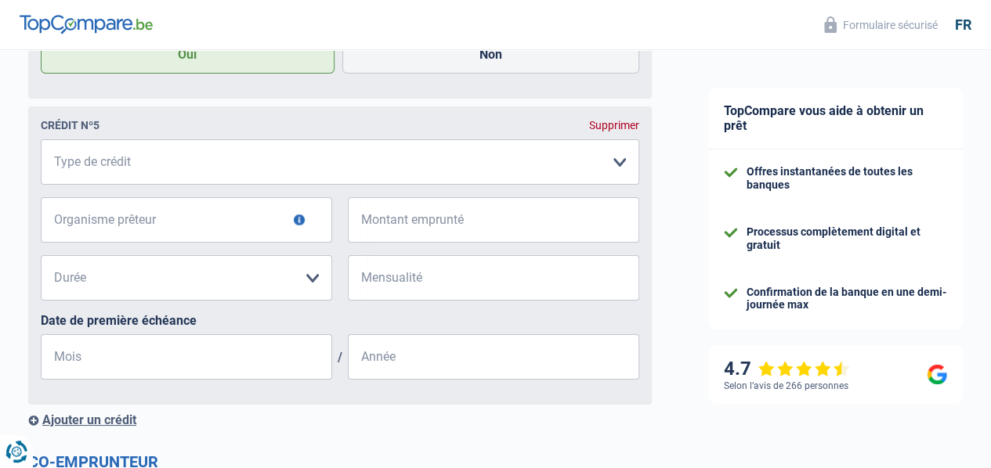
scroll to position [2712, 0]
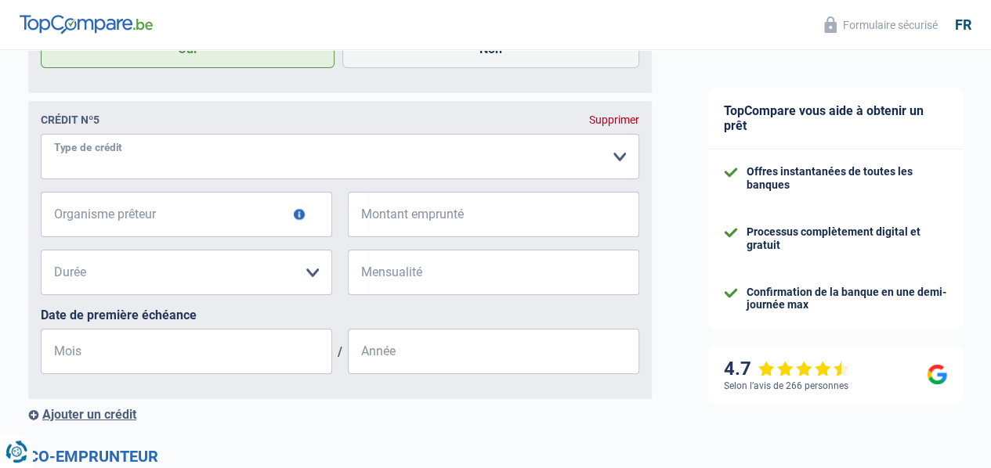
click at [182, 179] on select "Carte ou ouverture de crédit Prêt hypothécaire Vente à tempérament Prêt à tempé…" at bounding box center [340, 156] width 598 height 45
select select "personalLoan"
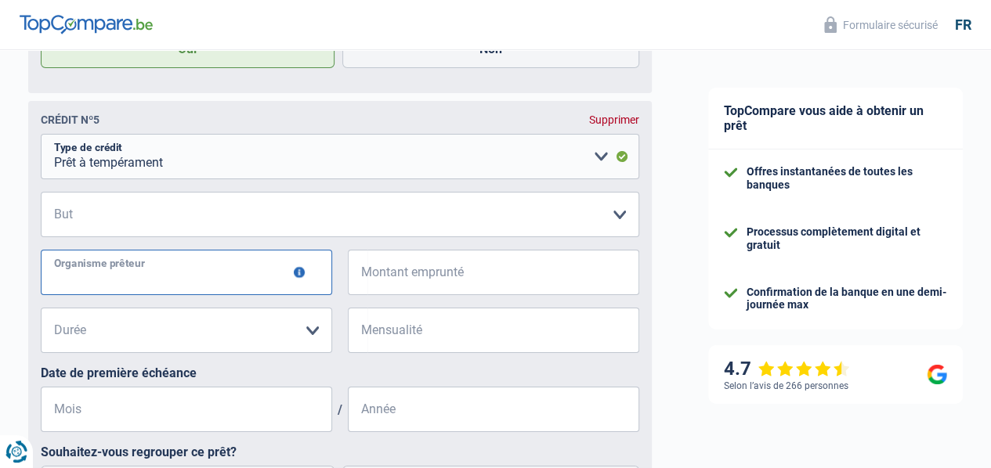
click at [146, 295] on input "Organisme prêteur" at bounding box center [186, 272] width 291 height 45
type input "ALPHACREDIT"
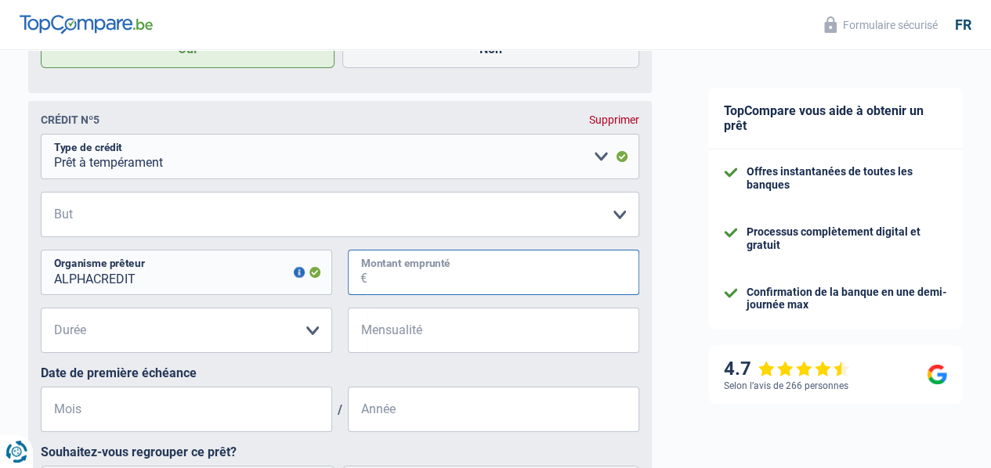
click at [419, 295] on input "Montant emprunté" at bounding box center [503, 272] width 272 height 45
type input "4.000"
click at [306, 353] on select "12 mois 18 mois 24 mois 30 mois 36 mois Veuillez sélectionner une option" at bounding box center [186, 330] width 291 height 45
select select "36"
click at [54, 353] on select "12 mois 18 mois 24 mois 30 mois 36 mois Veuillez sélectionner une option" at bounding box center [186, 330] width 291 height 45
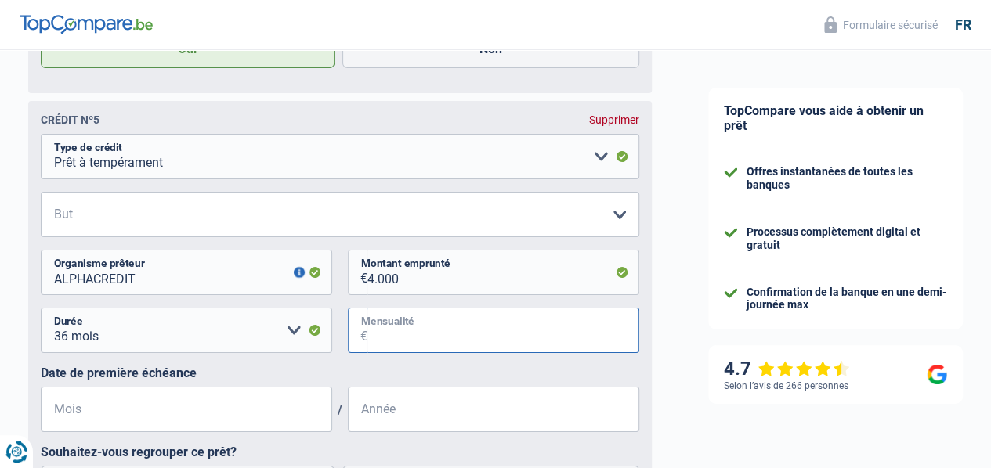
click at [373, 353] on input "Mensualité" at bounding box center [503, 330] width 272 height 45
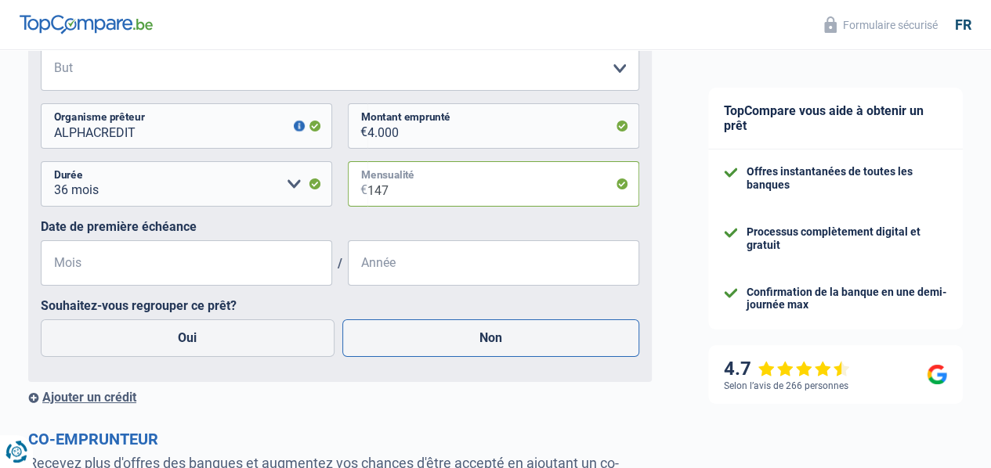
scroll to position [2869, 0]
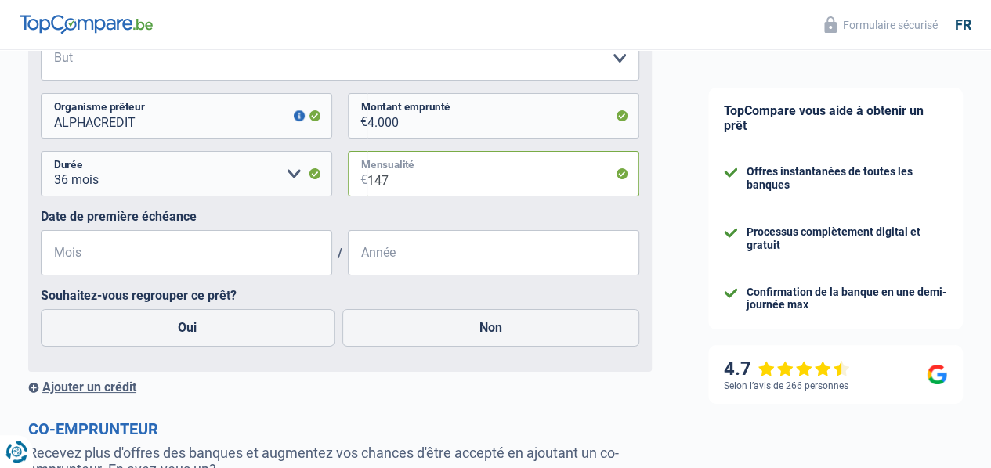
type input "147"
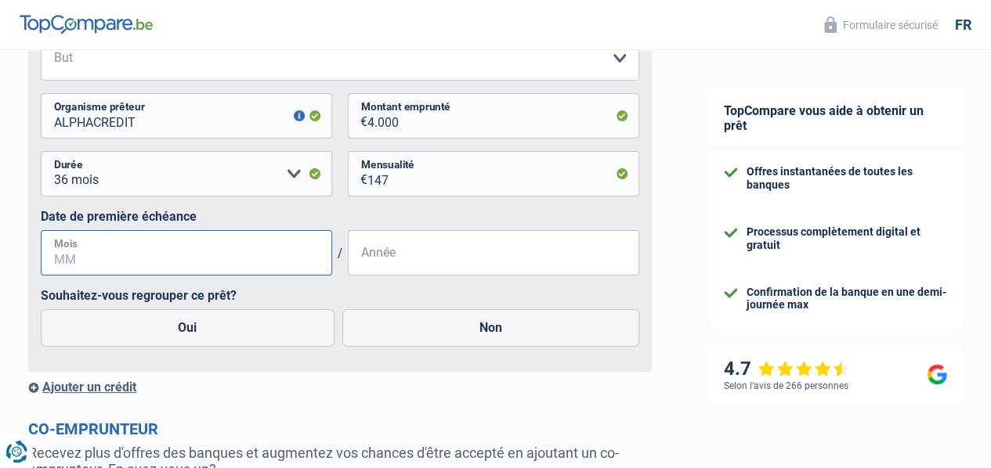
click at [201, 276] on input "Mois" at bounding box center [186, 252] width 291 height 45
type input "05"
click at [193, 347] on label "Oui" at bounding box center [188, 328] width 294 height 38
click at [193, 347] on input "Oui" at bounding box center [188, 328] width 294 height 38
radio input "true"
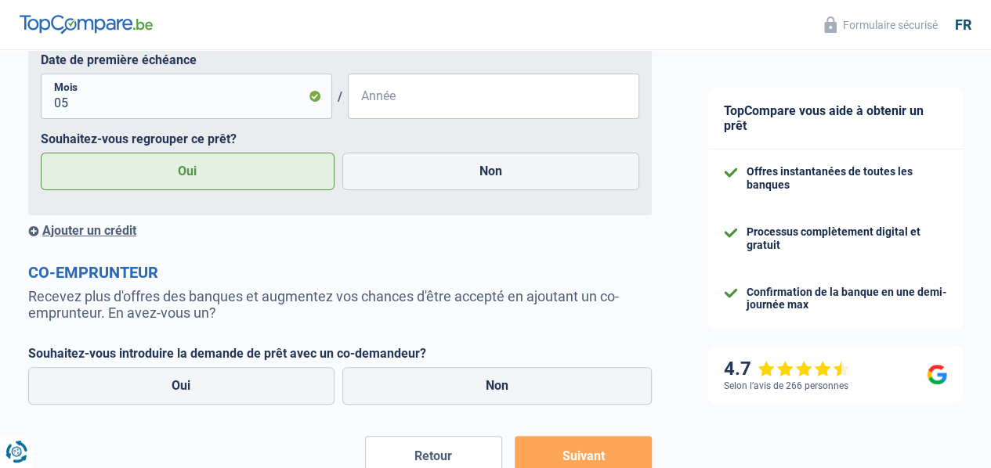
scroll to position [3103, 0]
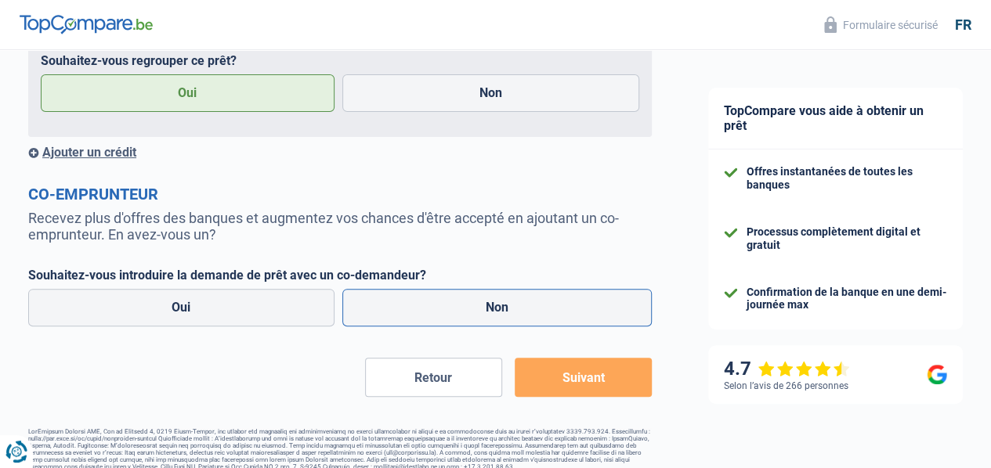
click at [441, 327] on label "Non" at bounding box center [497, 308] width 310 height 38
click at [441, 327] on input "Non" at bounding box center [497, 308] width 310 height 38
radio input "true"
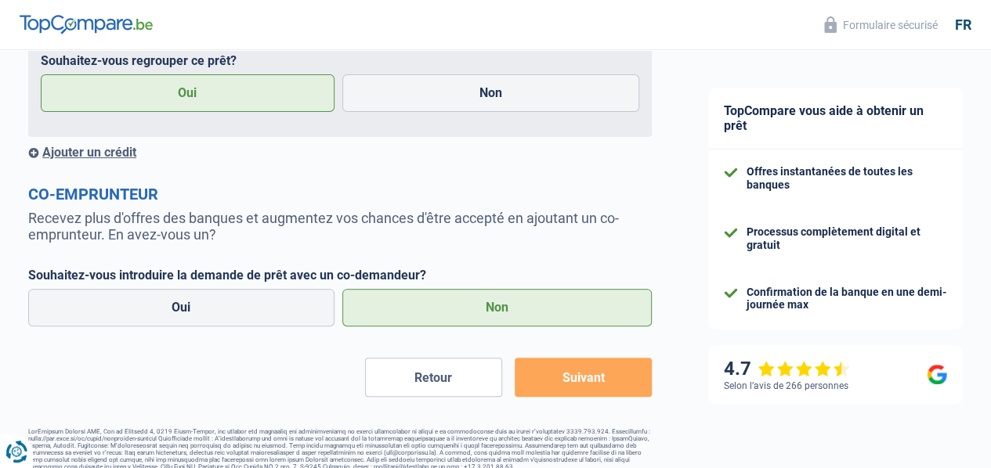
click at [552, 397] on button "Suivant" at bounding box center [583, 377] width 137 height 39
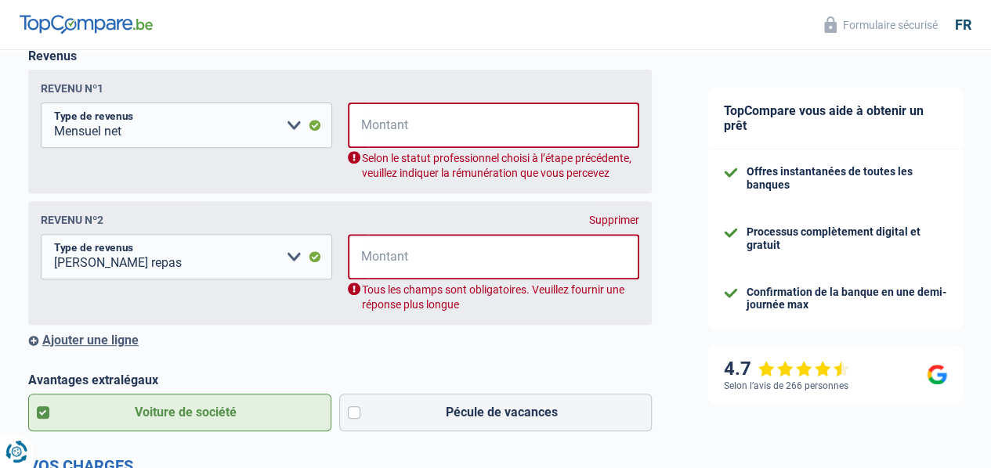
scroll to position [254, 0]
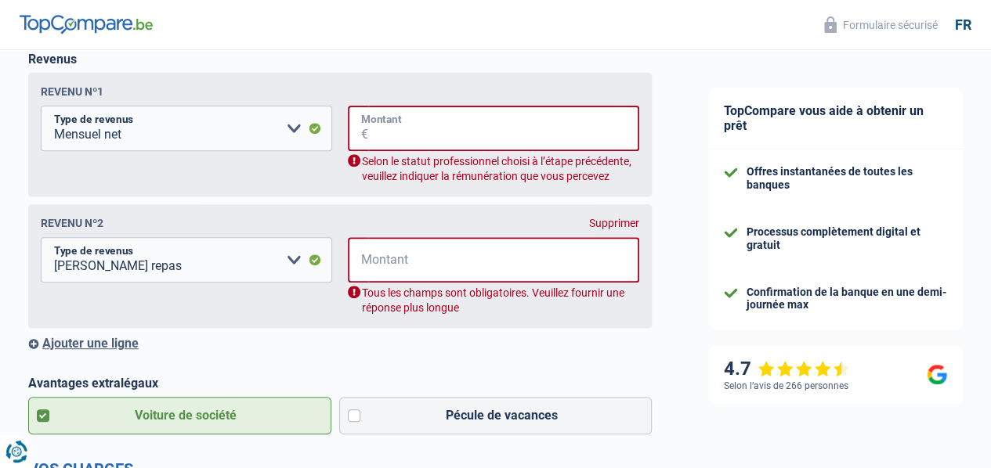
click at [381, 135] on input "Montant" at bounding box center [503, 128] width 271 height 45
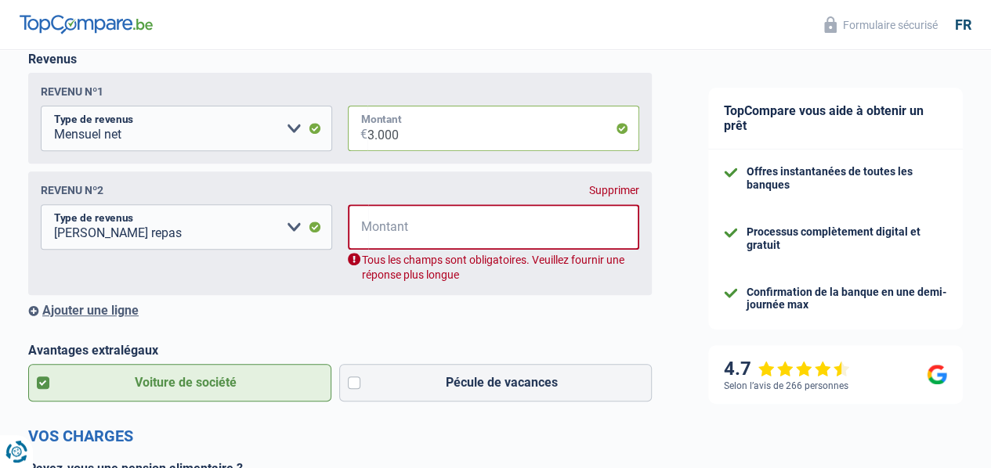
type input "3.000"
click at [385, 228] on input "Montant" at bounding box center [503, 226] width 271 height 45
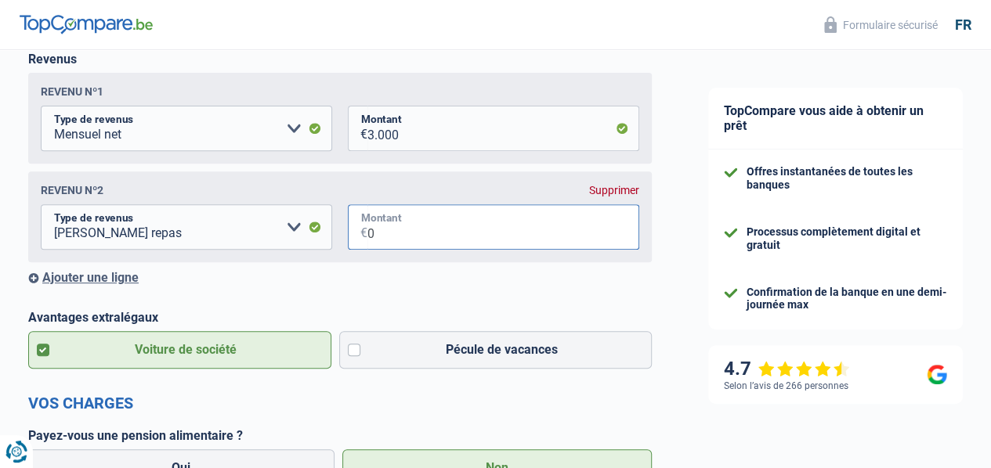
type input "0"
click at [390, 273] on div "Ajouter une ligne" at bounding box center [339, 277] width 623 height 15
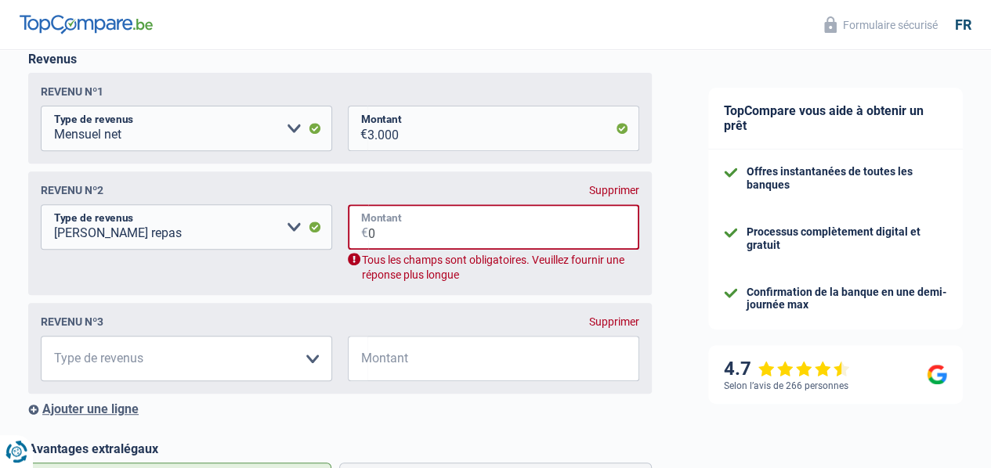
drag, startPoint x: 385, startPoint y: 236, endPoint x: 330, endPoint y: 235, distance: 54.0
click at [330, 235] on fieldset "Allocation d'handicap Allocations chômage Allocations familiales Chèques repas …" at bounding box center [340, 243] width 598 height 78
click at [296, 226] on select "Allocation d'handicap Allocations chômage Allocations familiales Chèques repas …" at bounding box center [186, 226] width 291 height 45
click at [253, 311] on div "Revenu nº3 Supprimer Allocation d'handicap Allocations chômage Allocations fami…" at bounding box center [339, 348] width 623 height 91
click at [589, 193] on div "Supprimer" at bounding box center [614, 190] width 50 height 13
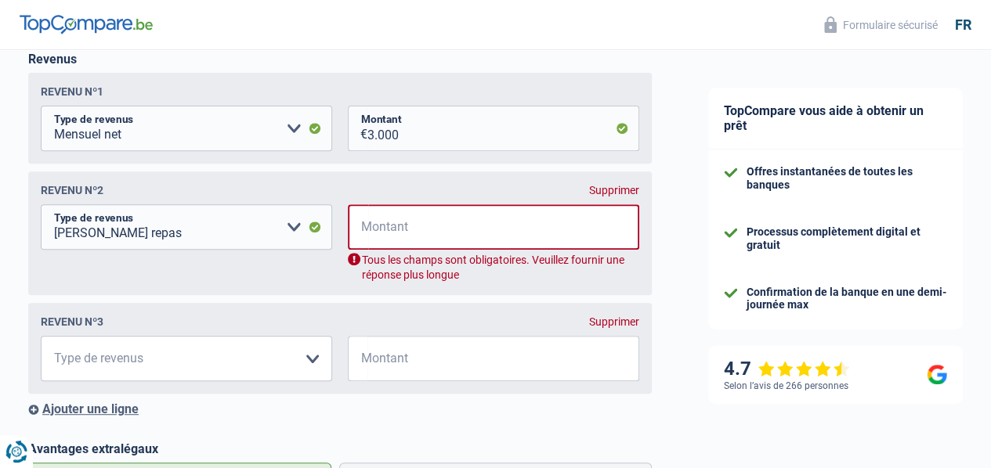
select select
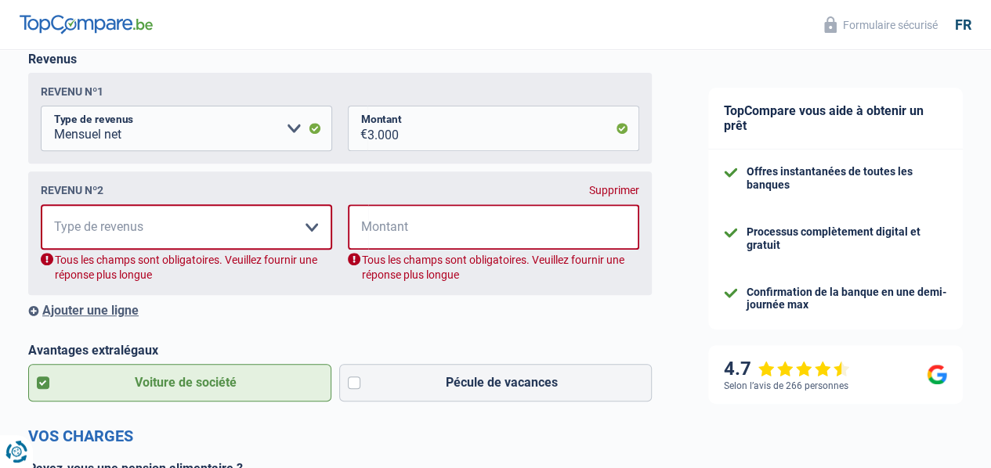
click at [589, 193] on div "Supprimer" at bounding box center [614, 190] width 50 height 13
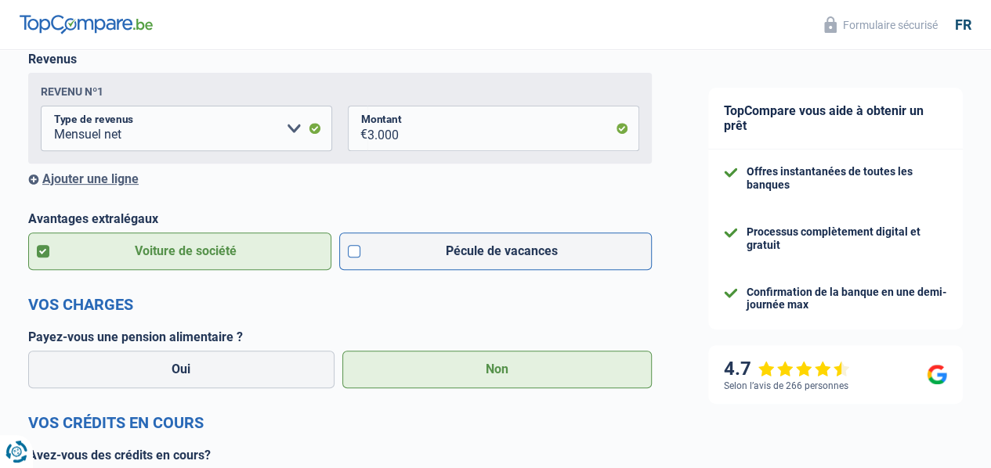
click at [355, 253] on label "Pécule de vacances" at bounding box center [495, 252] width 313 height 38
click at [355, 253] on input "Pécule de vacances" at bounding box center [495, 252] width 313 height 38
checkbox input "true"
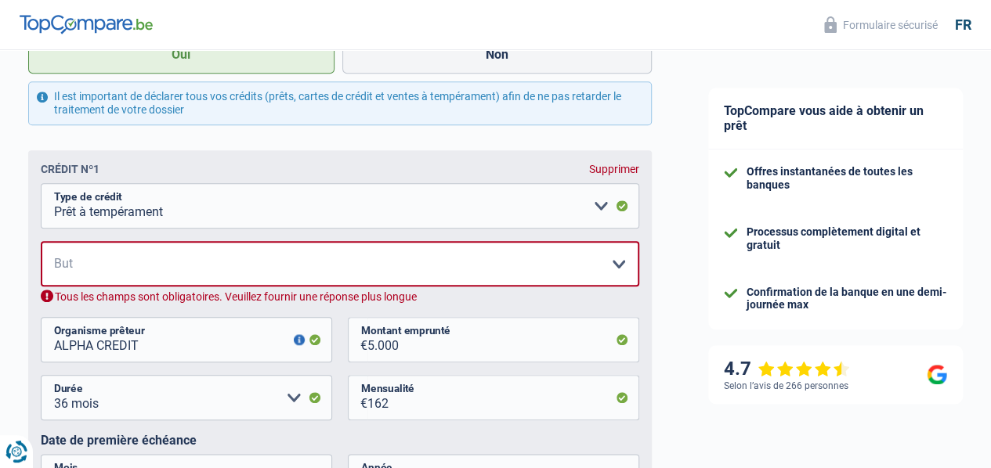
scroll to position [724, 0]
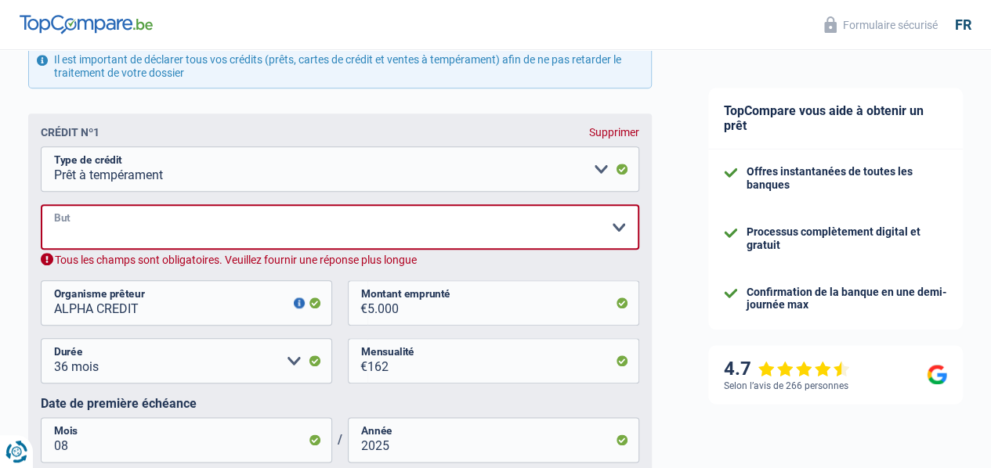
click at [339, 237] on select "Confort maison: meubles, textile, peinture, électroménager, outillage non-profe…" at bounding box center [340, 226] width 598 height 45
select select "familyEvent"
click at [54, 208] on select "Confort maison: meubles, textile, peinture, électroménager, outillage non-profe…" at bounding box center [340, 226] width 598 height 45
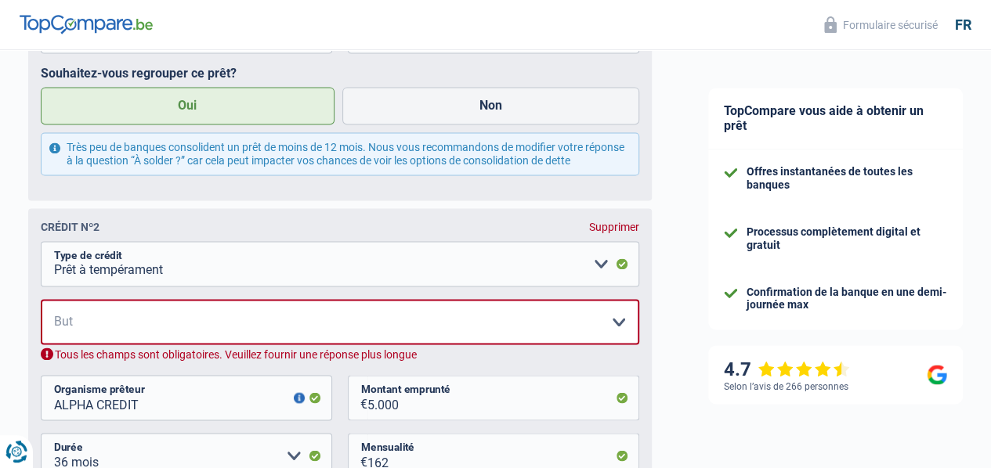
scroll to position [1193, 0]
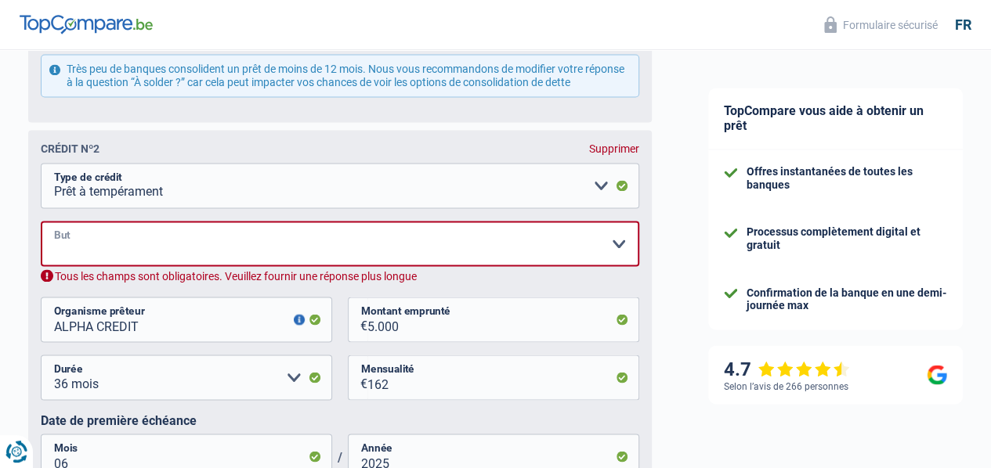
click at [273, 258] on select "Confort maison: meubles, textile, peinture, électroménager, outillage non-profe…" at bounding box center [340, 243] width 598 height 45
select select "homeFurnishingOrRelocation"
click at [54, 238] on select "Confort maison: meubles, textile, peinture, électroménager, outillage non-profe…" at bounding box center [340, 243] width 598 height 45
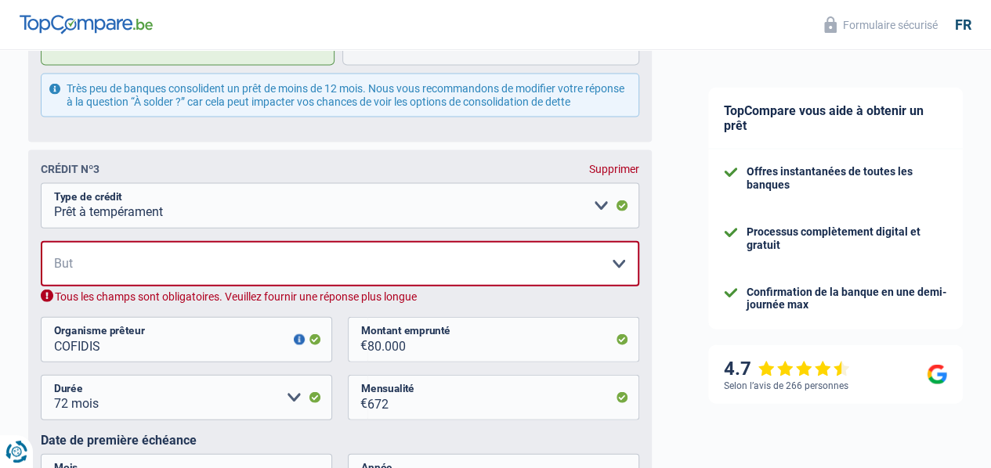
scroll to position [1742, 0]
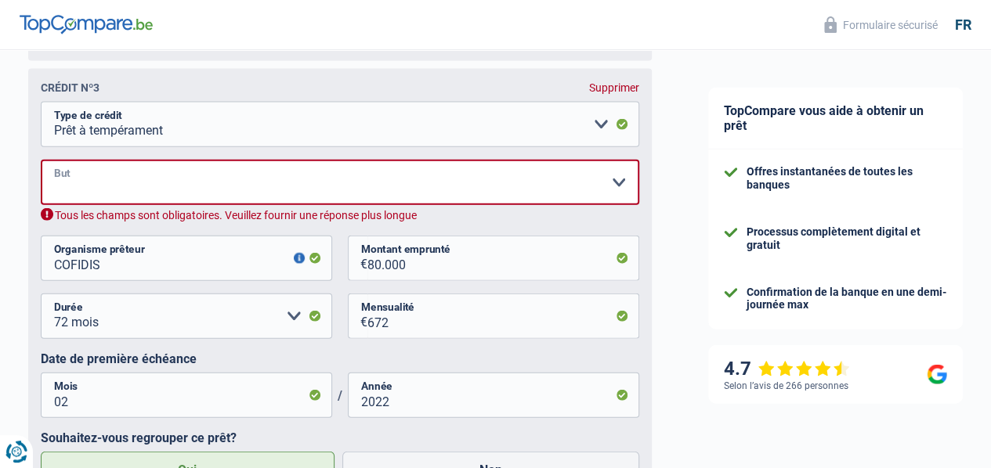
click at [246, 205] on select "Confort maison: meubles, textile, peinture, électroménager, outillage non-profe…" at bounding box center [340, 182] width 598 height 45
select select "familyEvent"
click at [54, 190] on select "Confort maison: meubles, textile, peinture, électroménager, outillage non-profe…" at bounding box center [340, 182] width 598 height 45
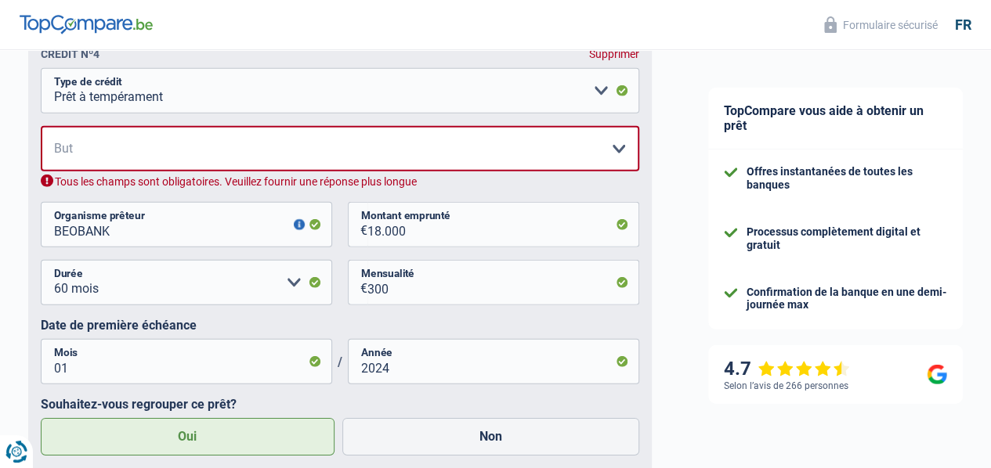
scroll to position [2212, 0]
click at [271, 171] on select "Confort maison: meubles, textile, peinture, électroménager, outillage non-profe…" at bounding box center [340, 147] width 598 height 45
select select "familyEvent"
click at [54, 157] on select "Confort maison: meubles, textile, peinture, électroménager, outillage non-profe…" at bounding box center [340, 147] width 598 height 45
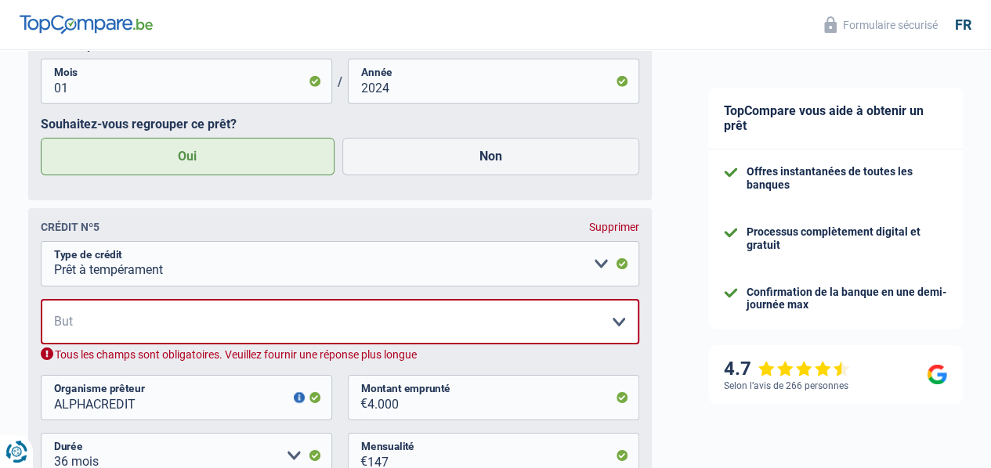
scroll to position [2525, 0]
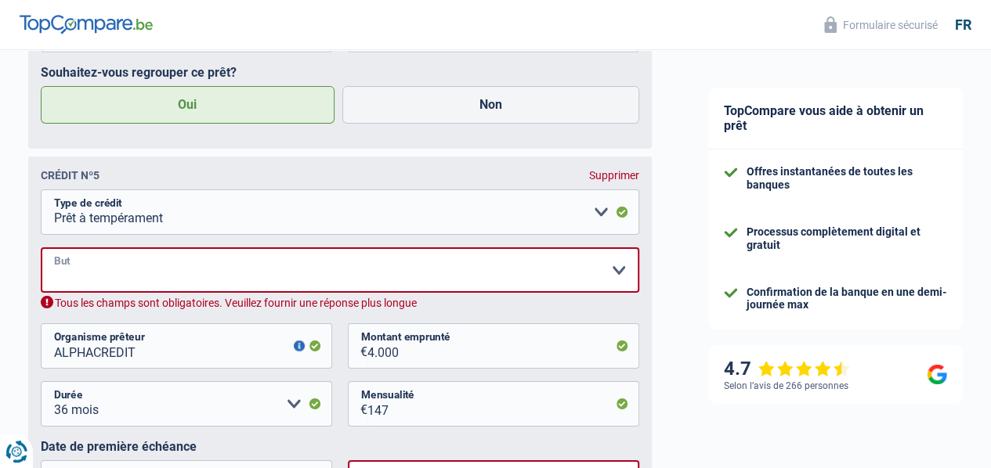
click at [262, 292] on select "Confort maison: meubles, textile, peinture, électroménager, outillage non-profe…" at bounding box center [340, 269] width 598 height 45
select select "familyEvent"
click at [54, 280] on select "Confort maison: meubles, textile, peinture, électroménager, outillage non-profe…" at bounding box center [340, 269] width 598 height 45
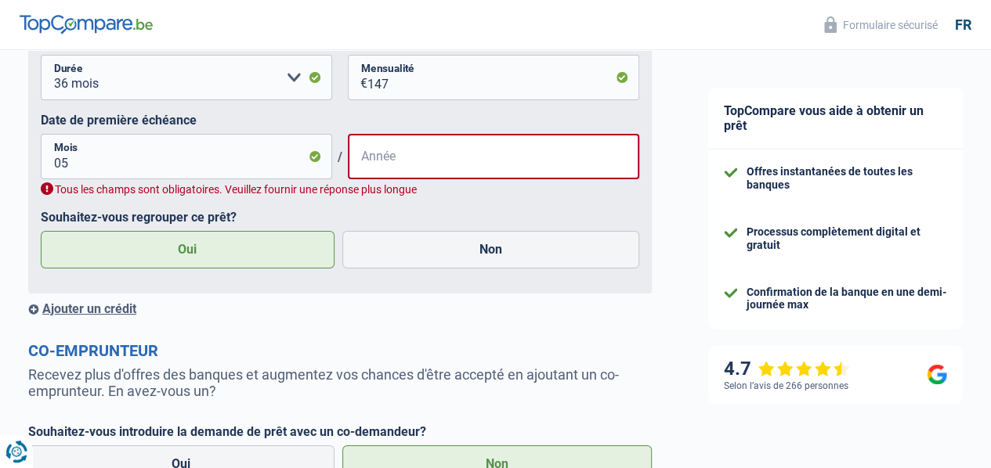
scroll to position [2838, 0]
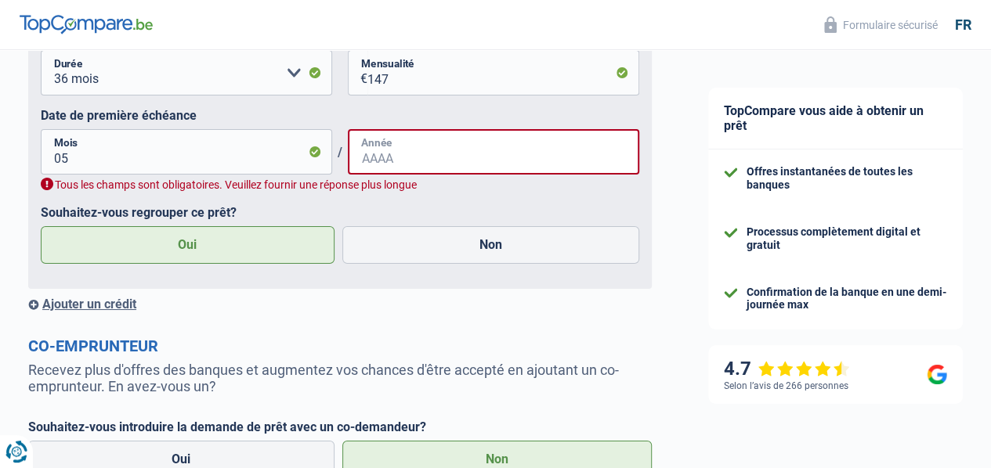
click at [364, 175] on input "Année" at bounding box center [493, 151] width 291 height 45
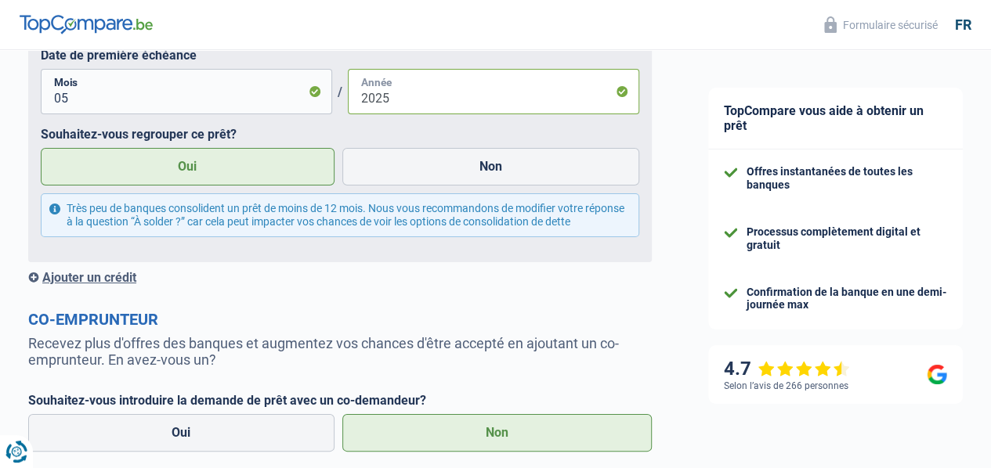
scroll to position [3088, 0]
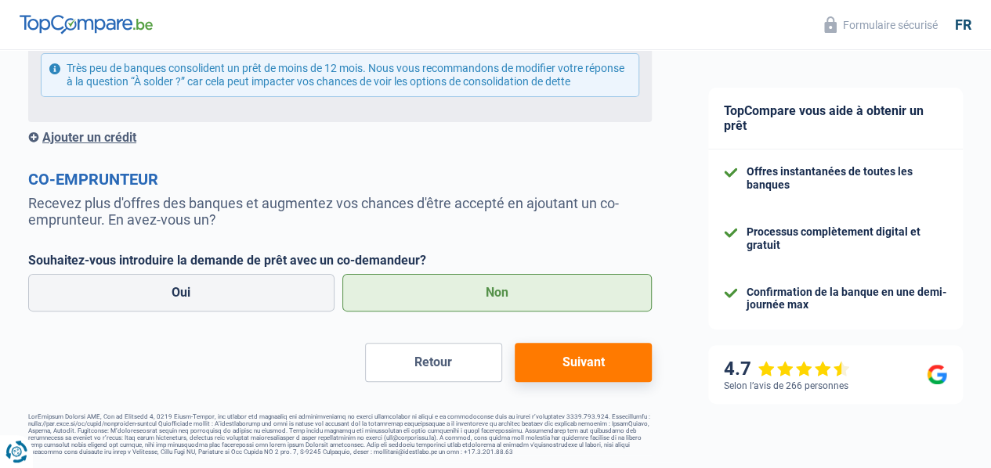
type input "2025"
click at [552, 363] on button "Suivant" at bounding box center [583, 362] width 137 height 39
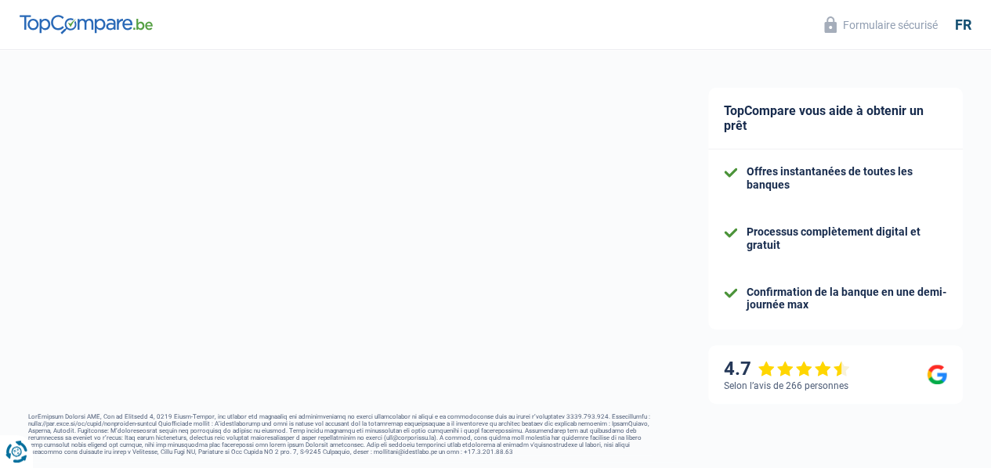
select select "refinancing"
select select "120"
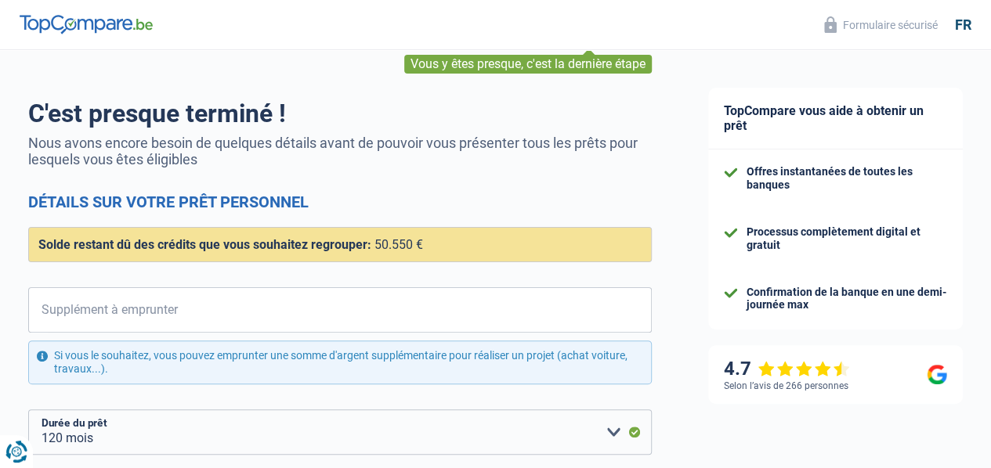
scroll to position [157, 0]
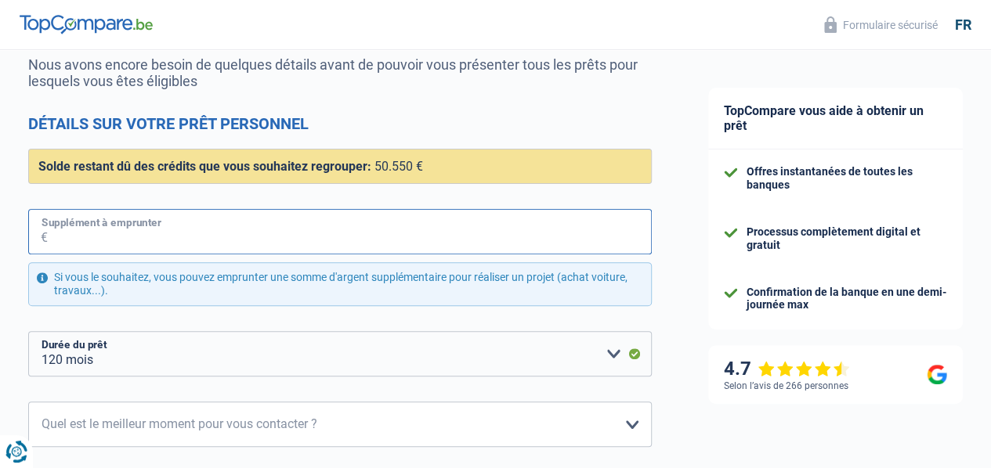
click at [188, 236] on input "Supplément à emprunter" at bounding box center [350, 231] width 604 height 45
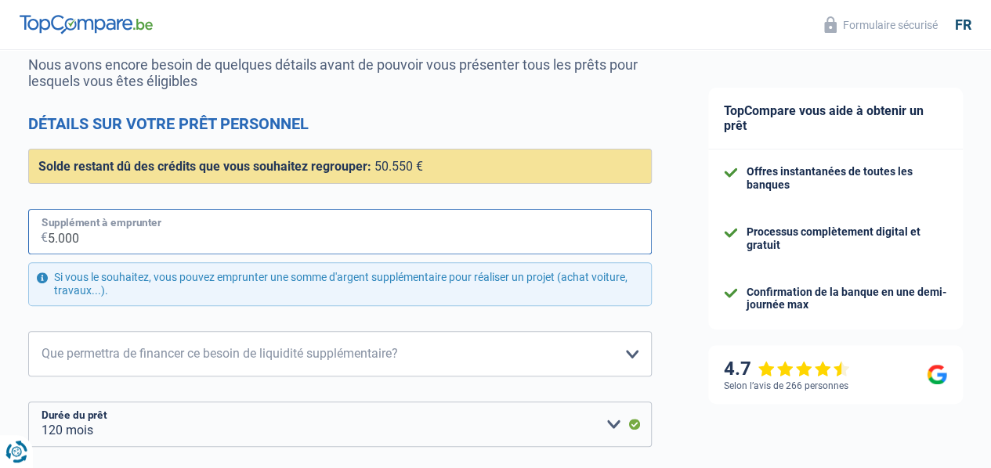
type input "5.000"
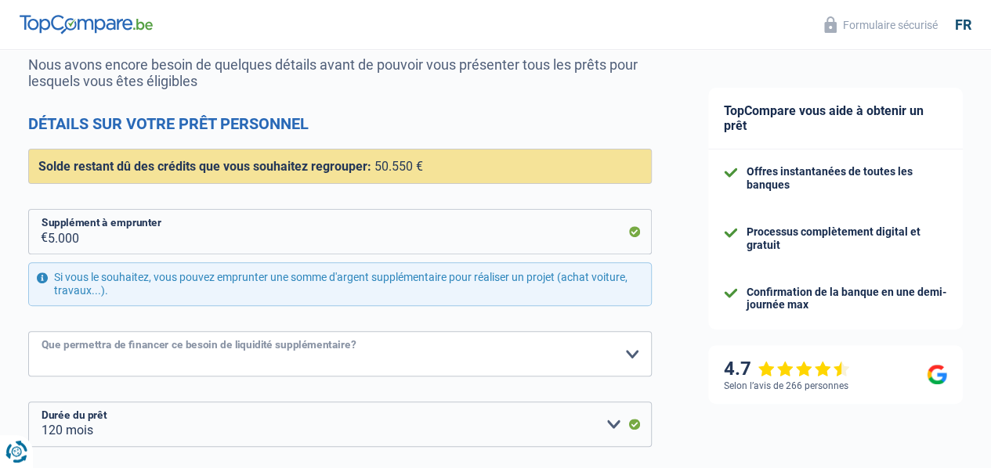
click at [186, 353] on select "Confort maison: meubles, textile, peinture, électroménager, outillage non-profe…" at bounding box center [339, 353] width 623 height 45
select select "movingOrInstallation"
click at [42, 331] on select "Confort maison: meubles, textile, peinture, électroménager, outillage non-profe…" at bounding box center [339, 353] width 623 height 45
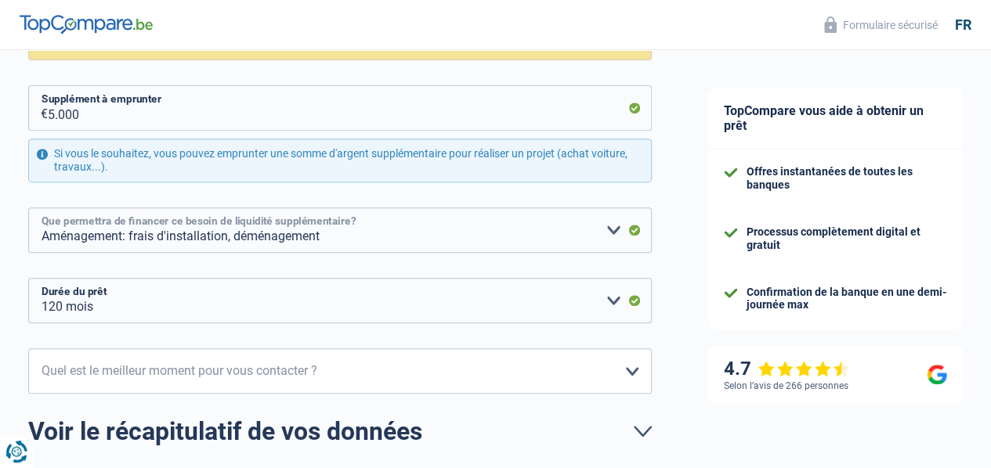
scroll to position [313, 0]
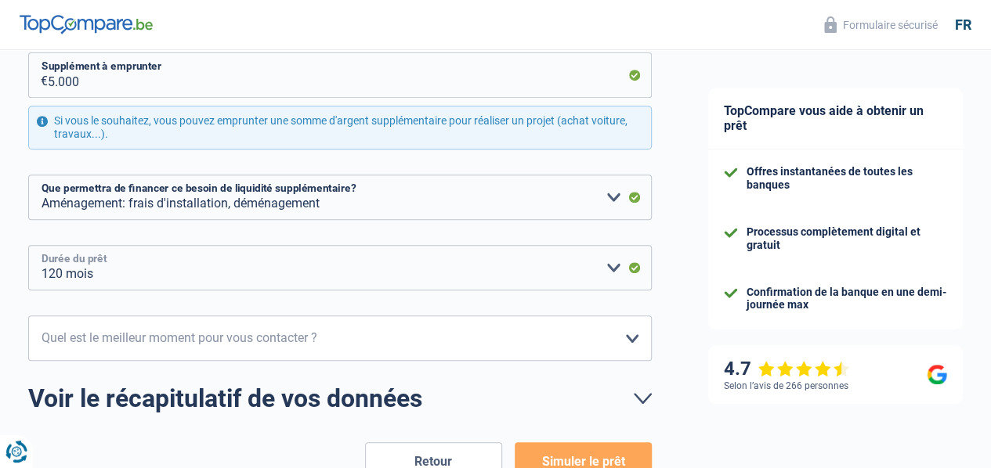
click at [150, 270] on select "12 mois 18 mois 24 mois 30 mois 36 mois 42 mois 48 mois 60 mois 72 mois 84 mois…" at bounding box center [339, 267] width 623 height 45
click at [608, 340] on select "10h-12h 12h-14h 14h-16h 16h-18h Veuillez sélectionner une option" at bounding box center [339, 338] width 623 height 45
select select "10-12"
click at [42, 316] on select "10h-12h 12h-14h 14h-16h 16h-18h Veuillez sélectionner une option" at bounding box center [339, 338] width 623 height 45
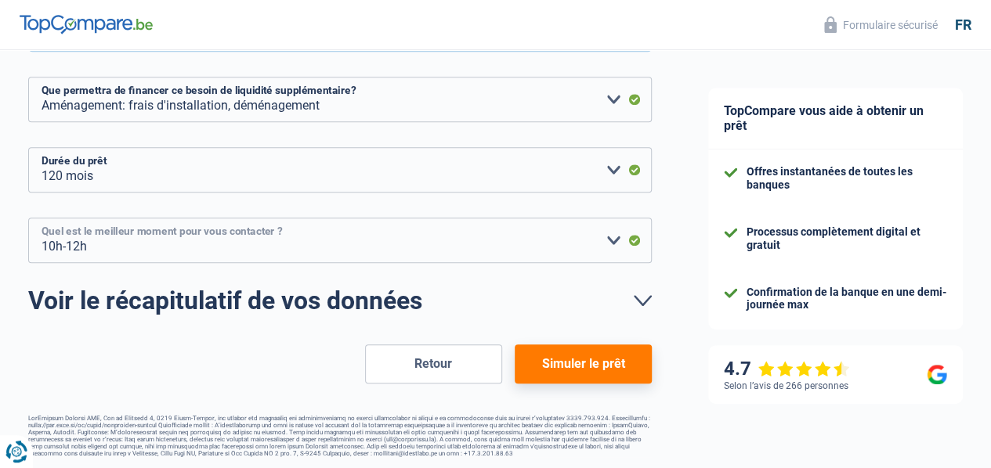
scroll to position [415, 0]
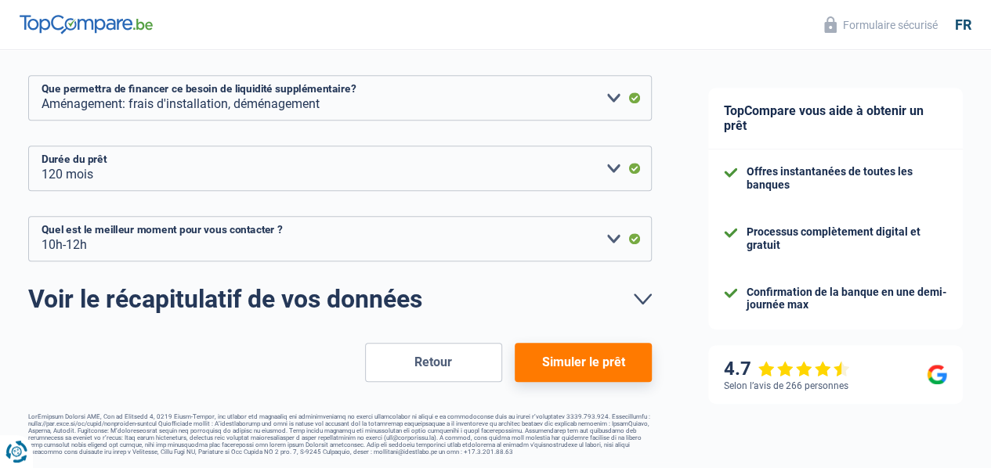
click at [536, 363] on button "Simuler le prêt" at bounding box center [583, 362] width 137 height 39
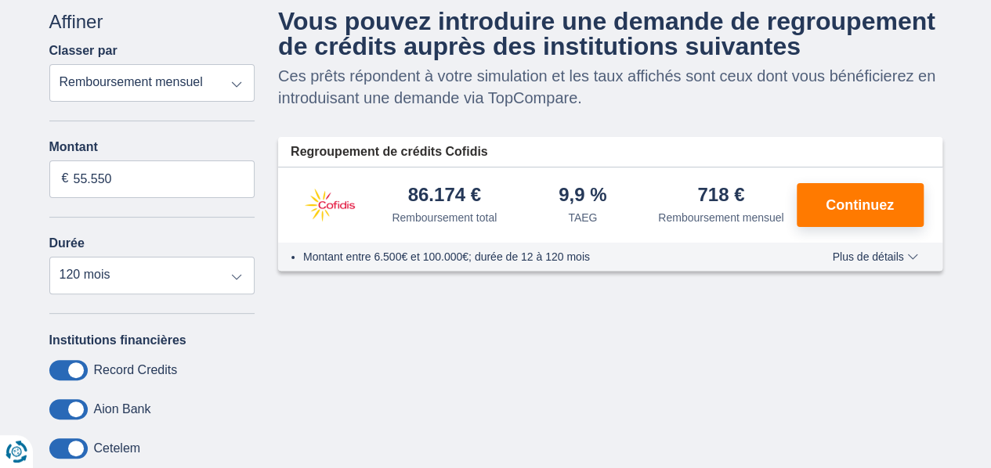
scroll to position [78, 0]
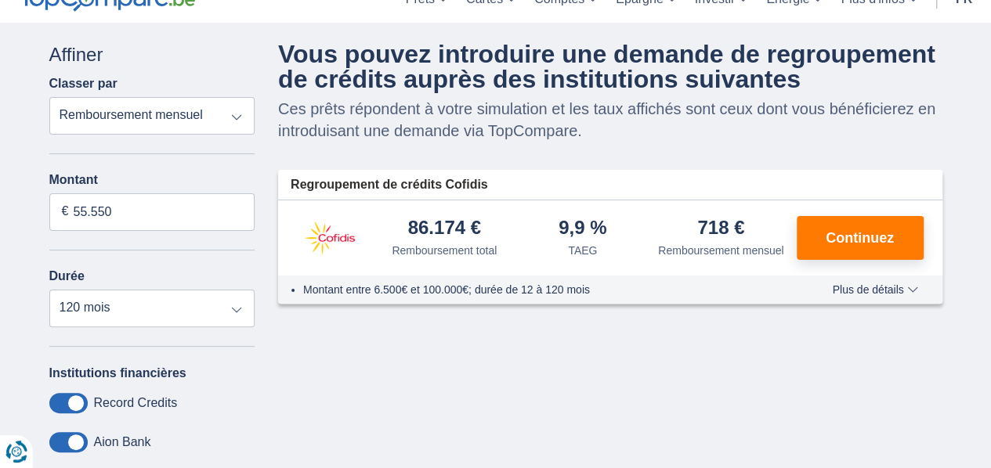
click at [235, 114] on select "Remboursement total TAEG Remboursement mensuel" at bounding box center [152, 116] width 206 height 38
click at [847, 233] on span "Continuez" at bounding box center [859, 238] width 68 height 14
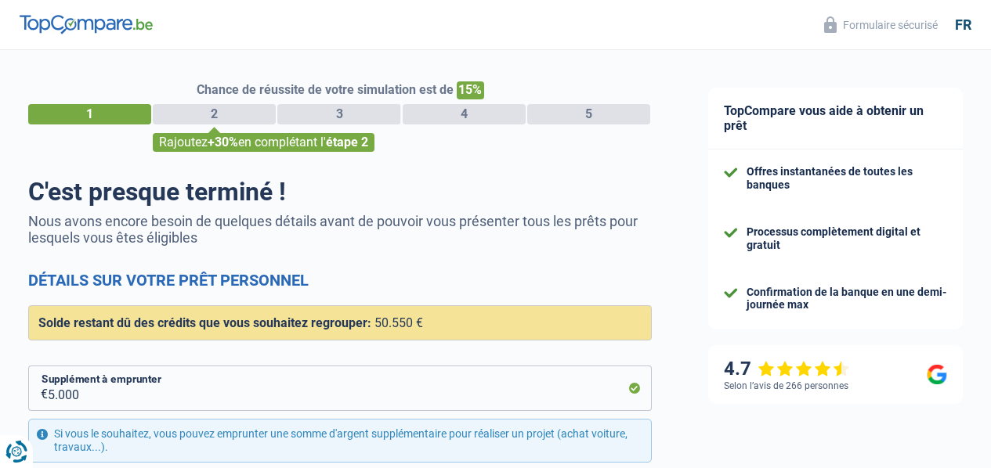
select select "refinancing"
select select "movingOrInstallation"
select select "120"
select select "10-12"
select select "refinancing"
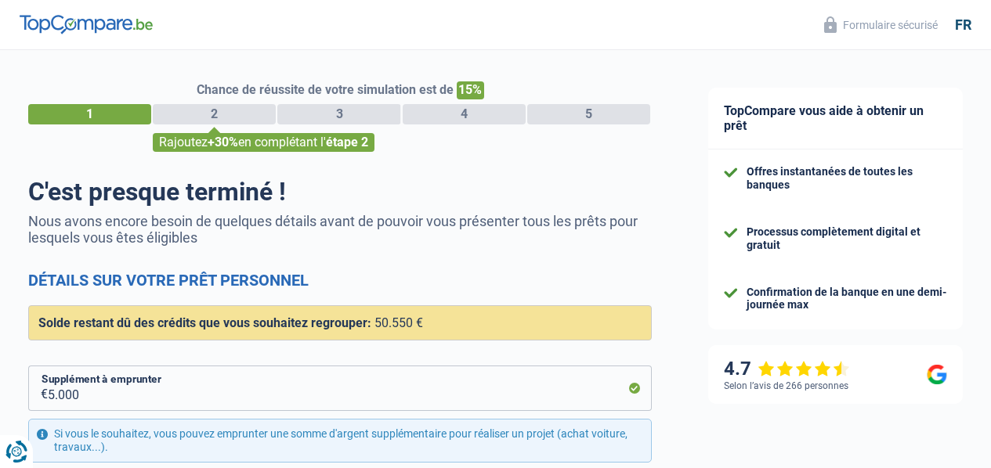
select select "movingOrInstallation"
select select "120"
select select "10-12"
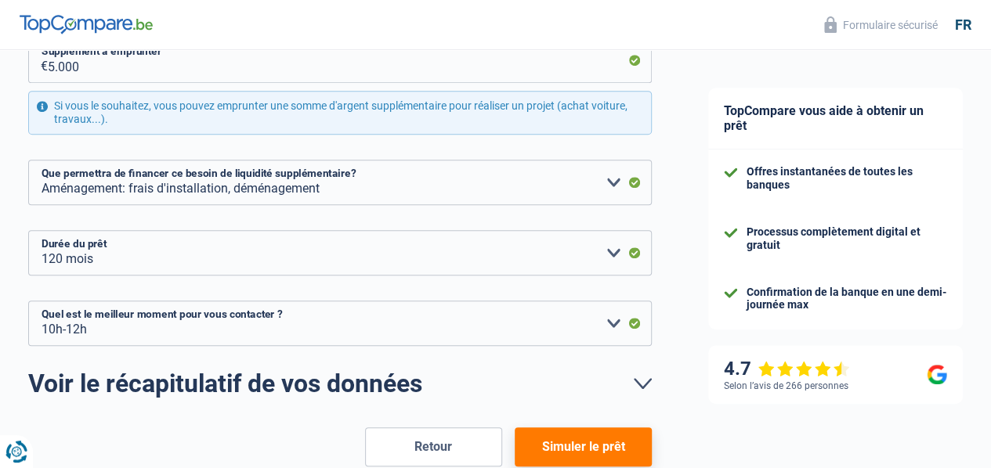
scroll to position [415, 0]
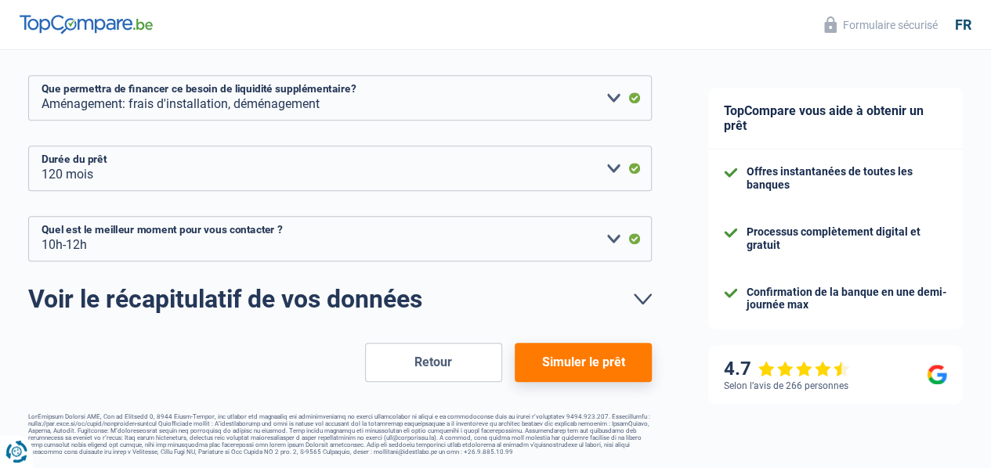
click at [420, 370] on button "Retour" at bounding box center [433, 362] width 137 height 39
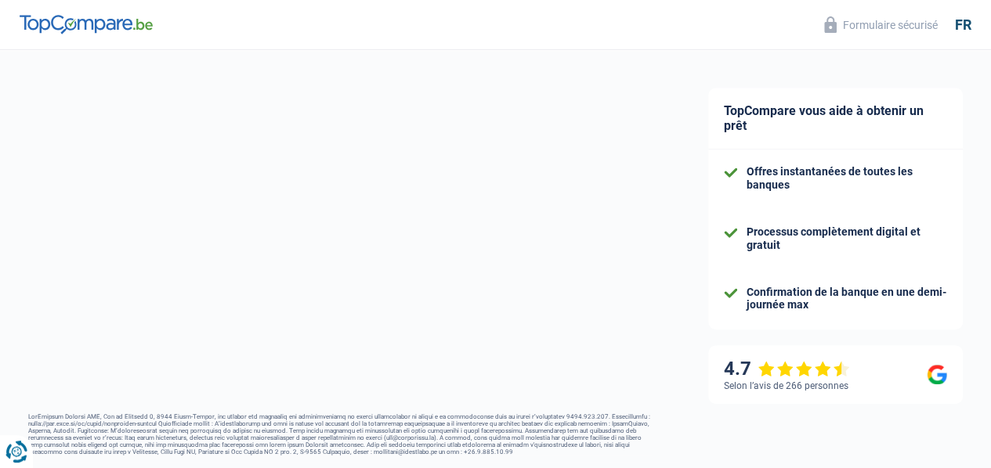
select select "netSalary"
select select "personalLoan"
select select "familyEvent"
select select "36"
select select "personalLoan"
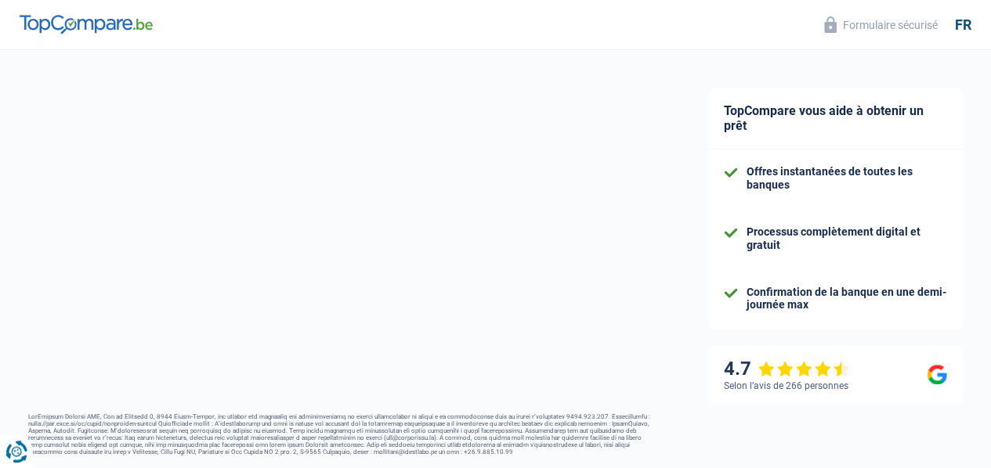
select select "homeFurnishingOrRelocation"
select select "36"
select select "personalLoan"
select select "familyEvent"
select select "72"
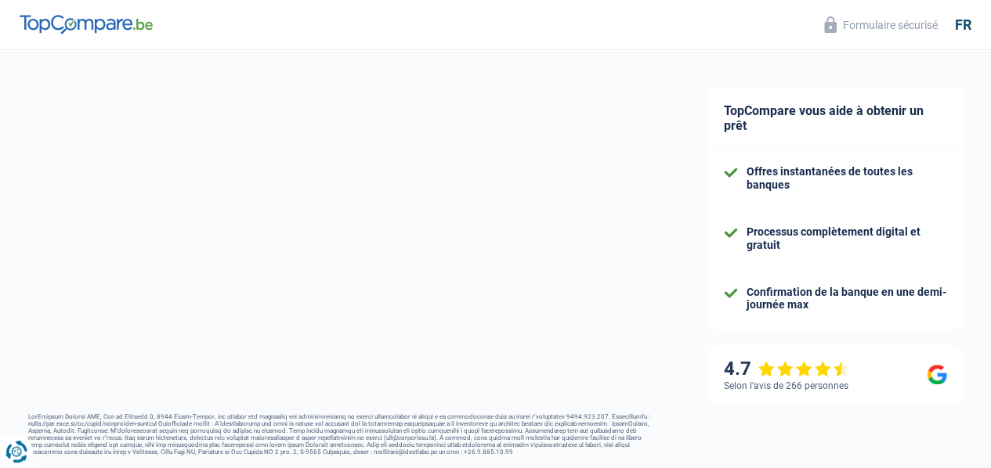
select select "personalLoan"
select select "familyEvent"
select select "60"
select select "personalLoan"
select select "familyEvent"
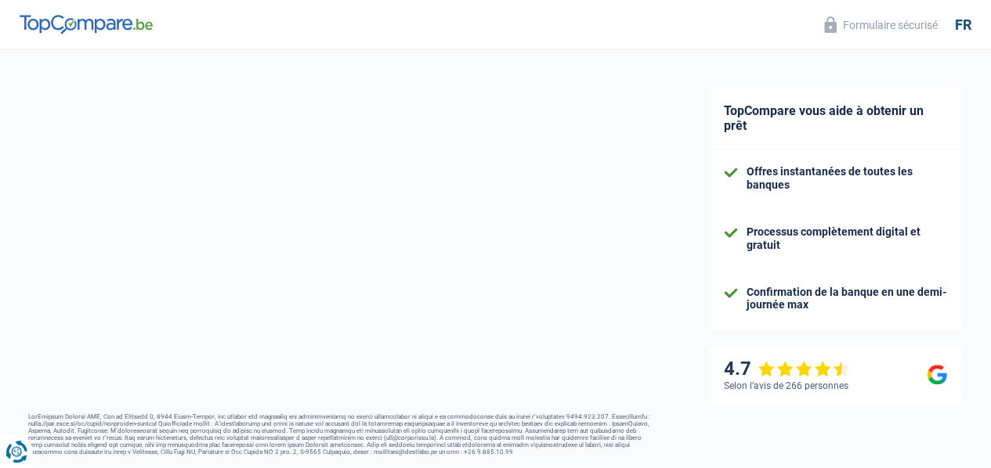
select select "36"
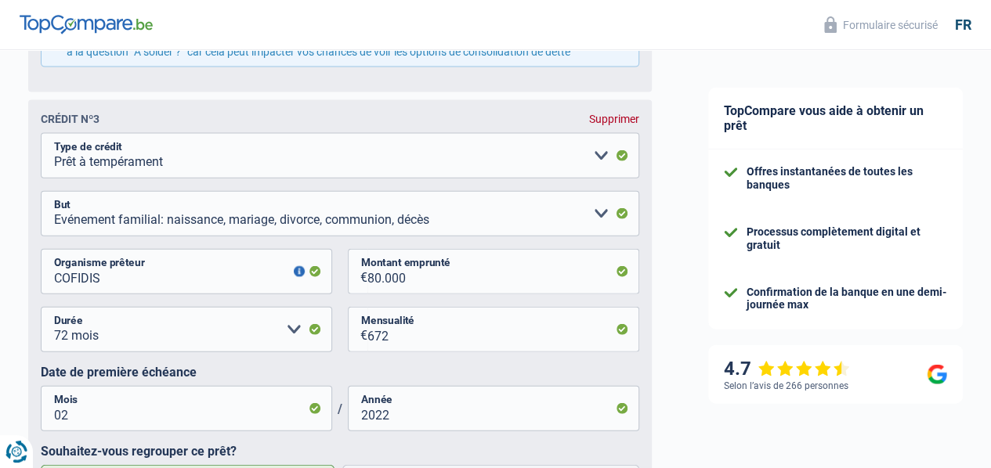
scroll to position [1723, 0]
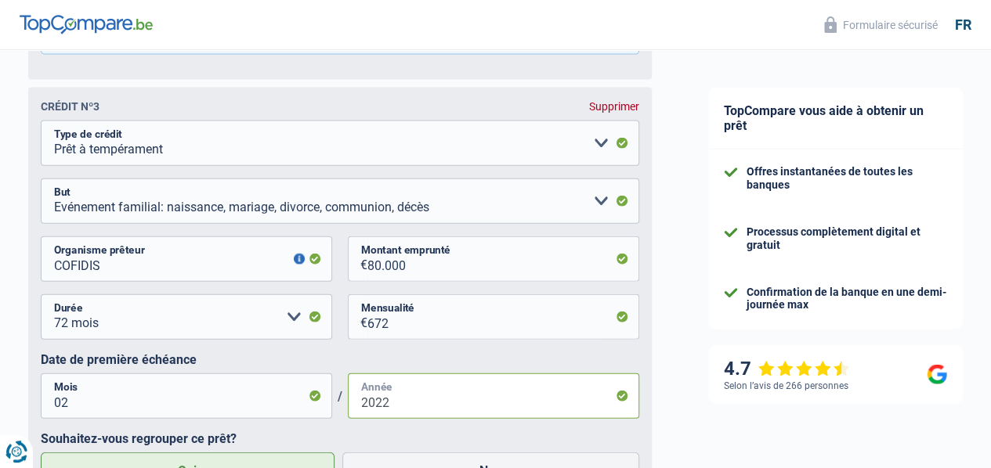
click at [400, 419] on input "2022" at bounding box center [493, 396] width 291 height 45
type input "2023"
drag, startPoint x: 409, startPoint y: 295, endPoint x: 316, endPoint y: 293, distance: 92.4
click at [316, 293] on div "COFIDIS Organisme prêteur Veillez à ne pas indiquer le nom du courtier, mais bi…" at bounding box center [340, 266] width 598 height 58
type input "5"
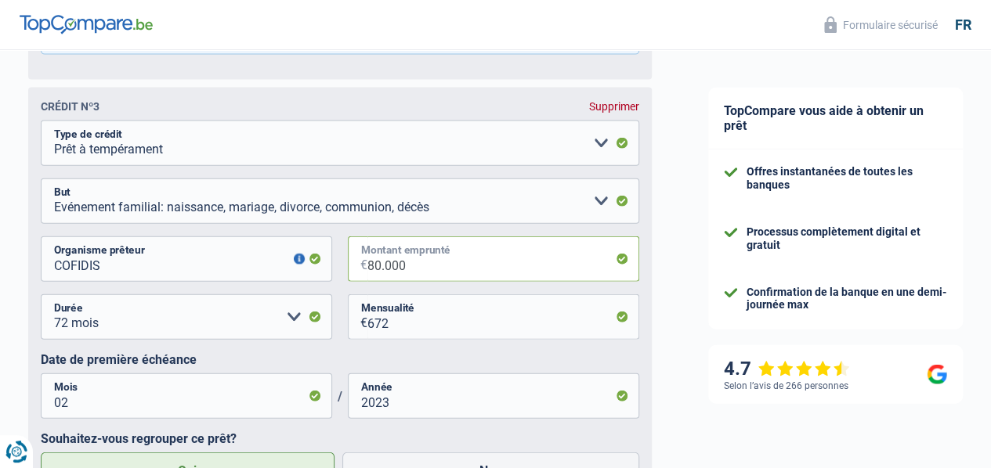
select select
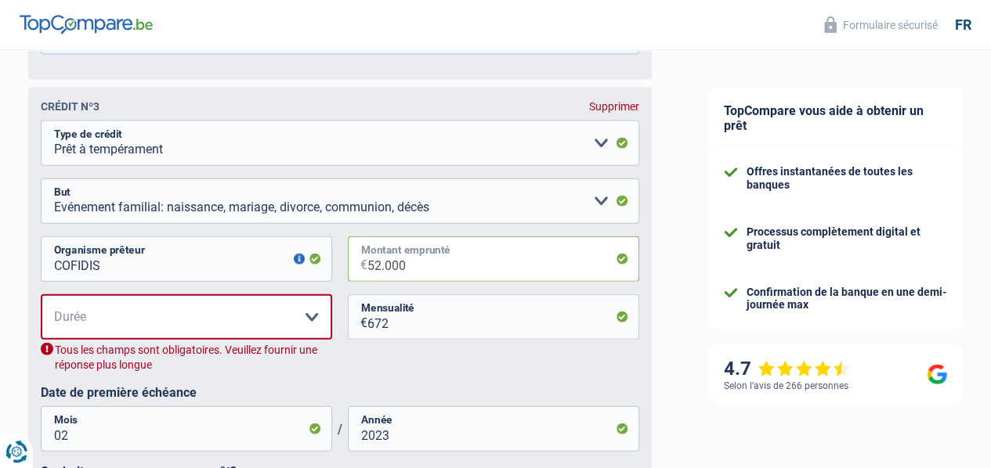
type input "52.000"
click at [309, 340] on select "12 mois 18 mois 24 mois 30 mois 36 mois 42 mois 48 mois 60 mois 72 mois 84 mois…" at bounding box center [186, 316] width 291 height 45
select select "96"
click at [54, 325] on select "12 mois 18 mois 24 mois 30 mois 36 mois 42 mois 48 mois 60 mois 72 mois 84 mois…" at bounding box center [186, 316] width 291 height 45
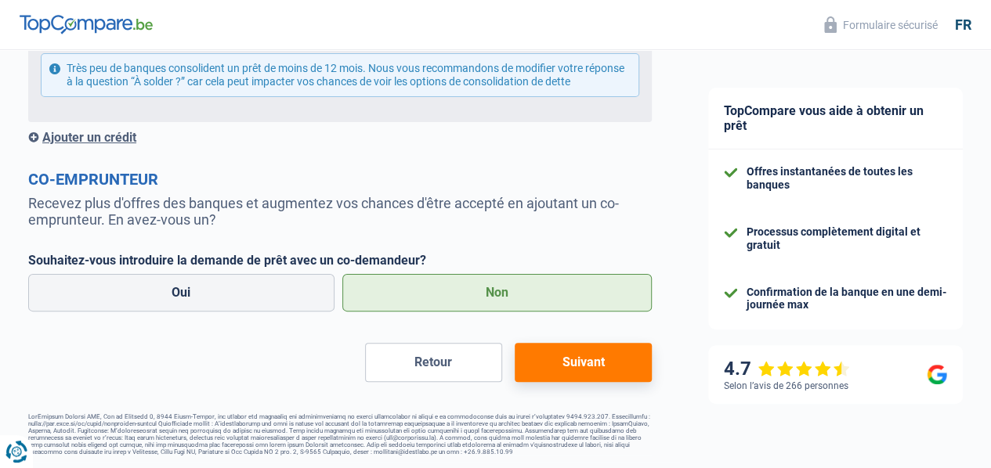
scroll to position [3088, 0]
click at [545, 361] on button "Suivant" at bounding box center [583, 362] width 137 height 39
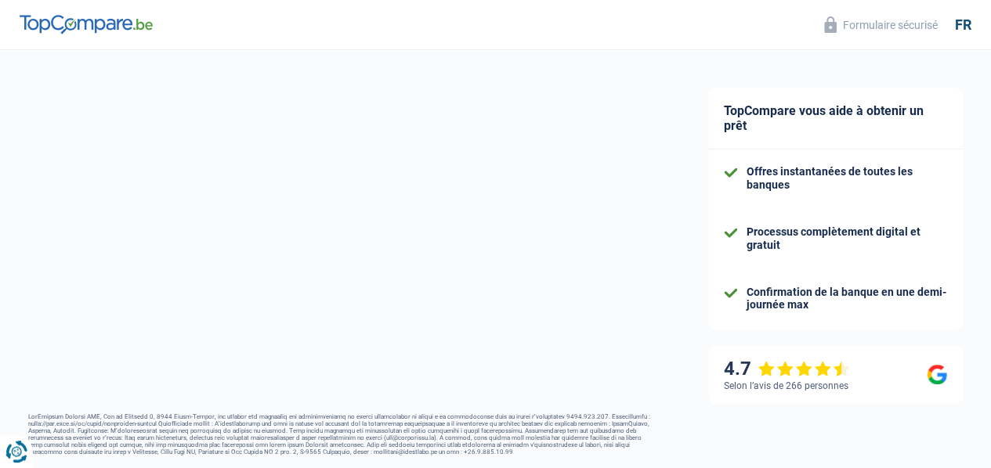
select select "refinancing"
select select "movingOrInstallation"
select select "120"
select select "10-12"
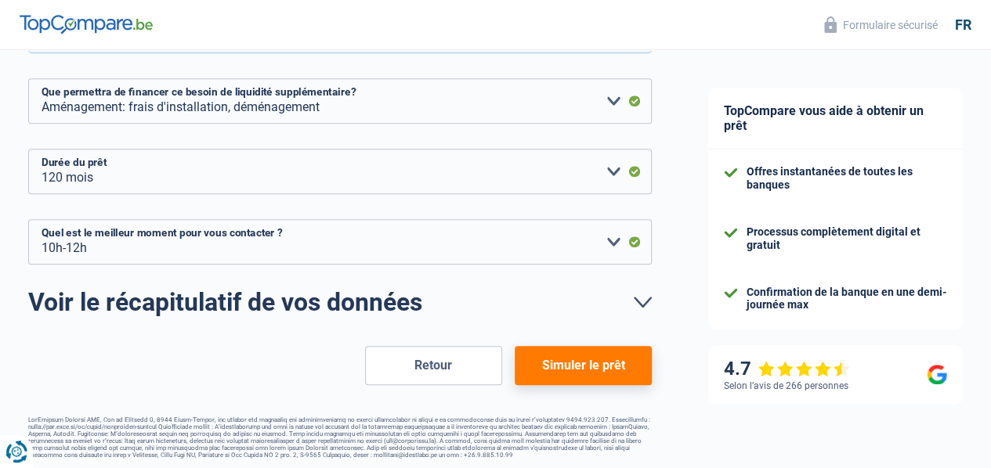
scroll to position [415, 0]
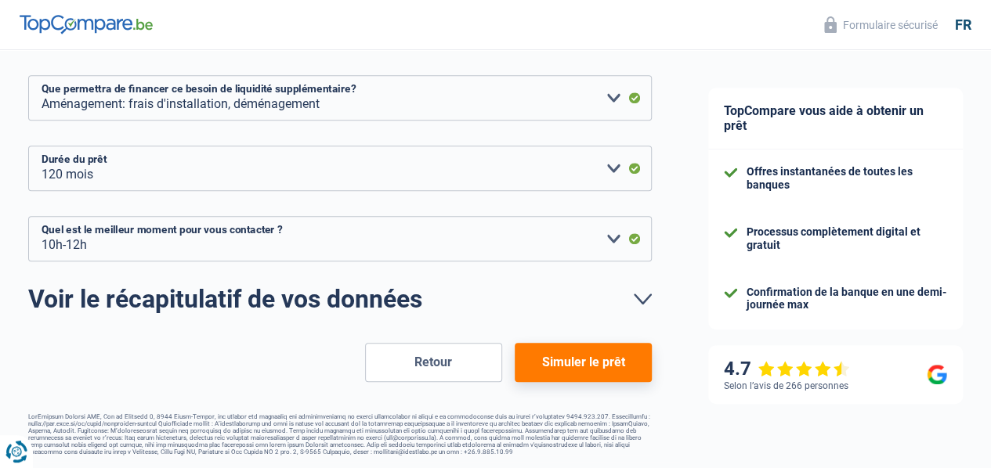
click at [546, 359] on button "Simuler le prêt" at bounding box center [583, 362] width 137 height 39
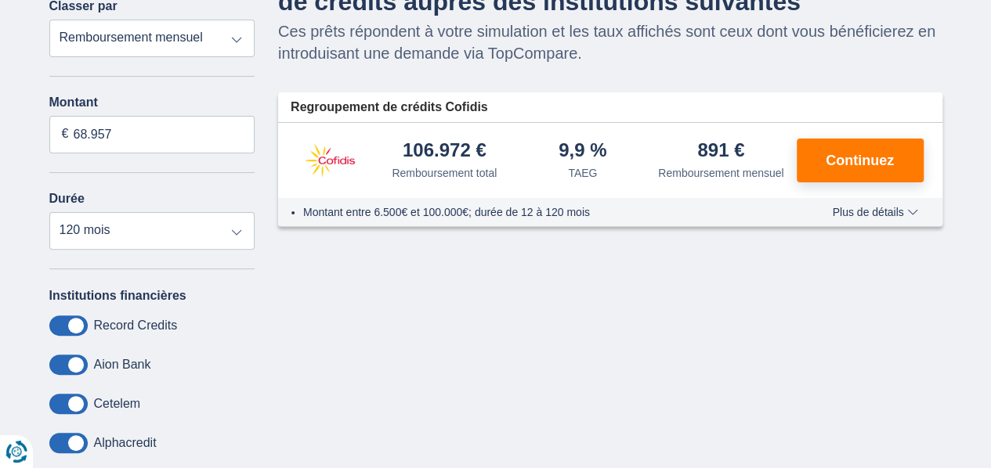
scroll to position [78, 0]
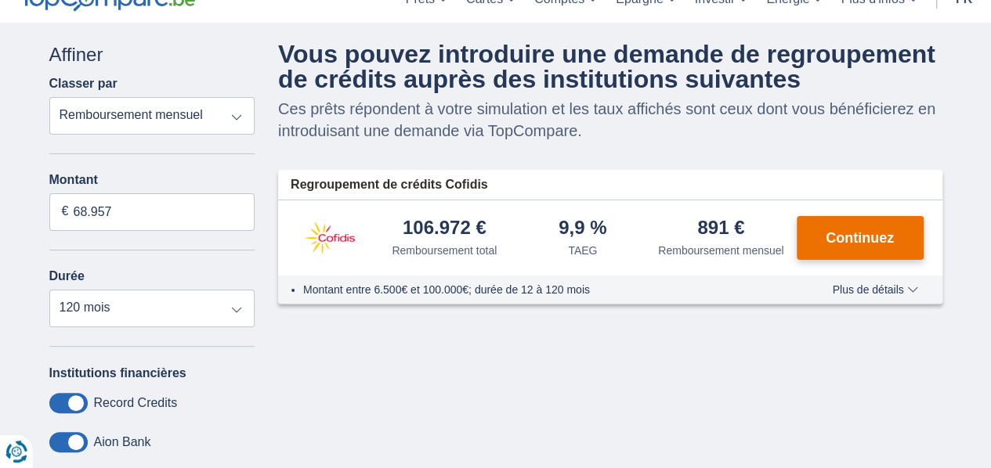
click at [869, 242] on span "Continuez" at bounding box center [859, 238] width 68 height 14
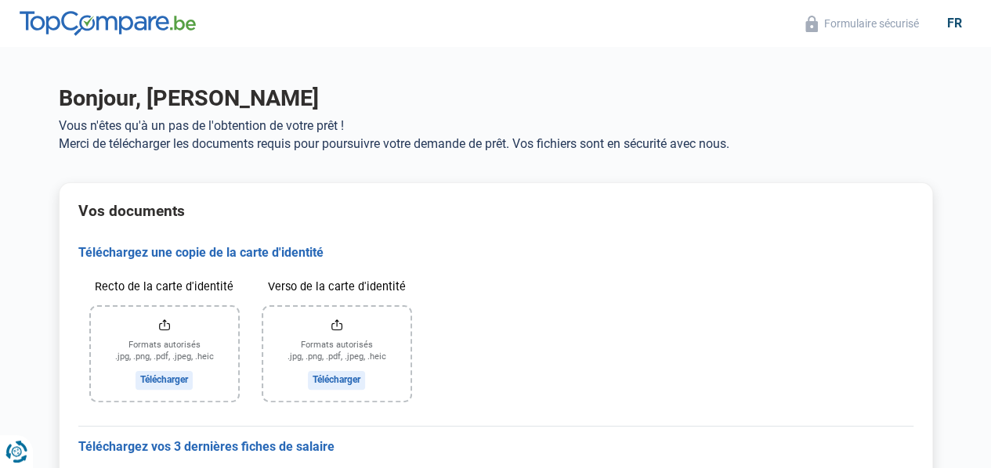
click at [165, 378] on input "Recto de la carte d'identité" at bounding box center [164, 354] width 147 height 94
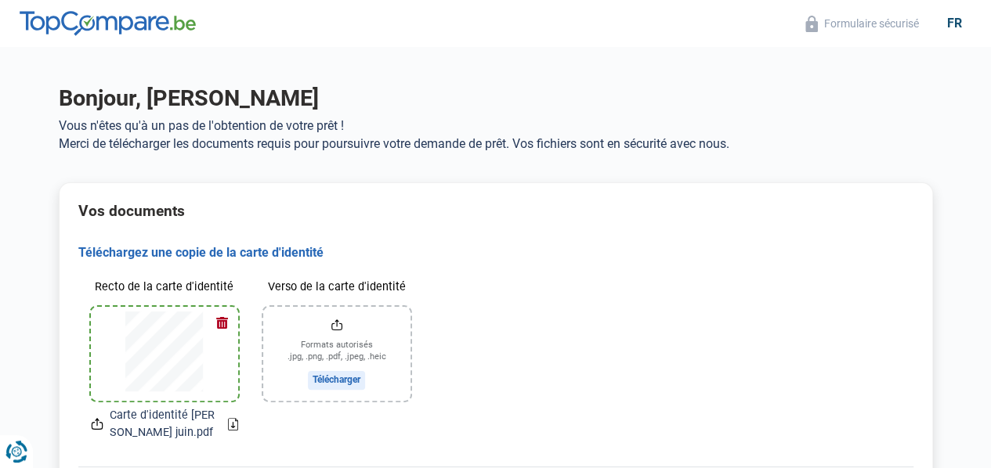
click at [336, 381] on input "Verso de la carte d'identité" at bounding box center [336, 354] width 147 height 94
type input "C:\fakepath\Carte d'identité [PERSON_NAME] juin.pdf"
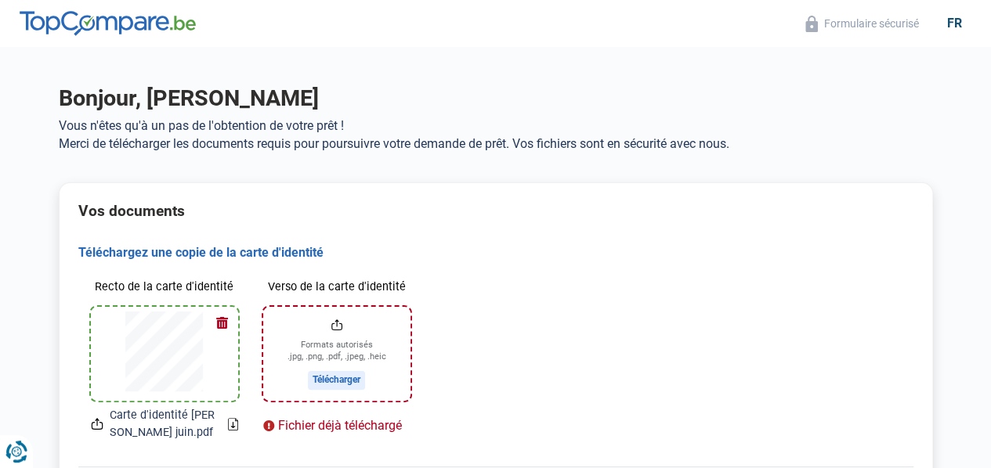
click at [347, 382] on input "Verso de la carte d'identité" at bounding box center [336, 354] width 147 height 94
